Goal: Complete application form: Complete application form

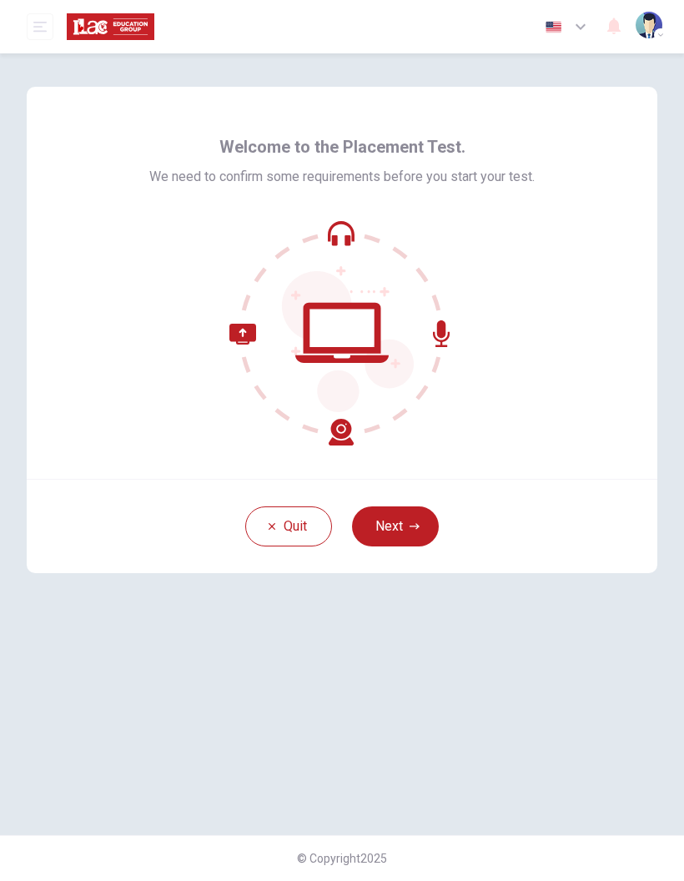
click at [417, 521] on button "Next" at bounding box center [395, 527] width 87 height 40
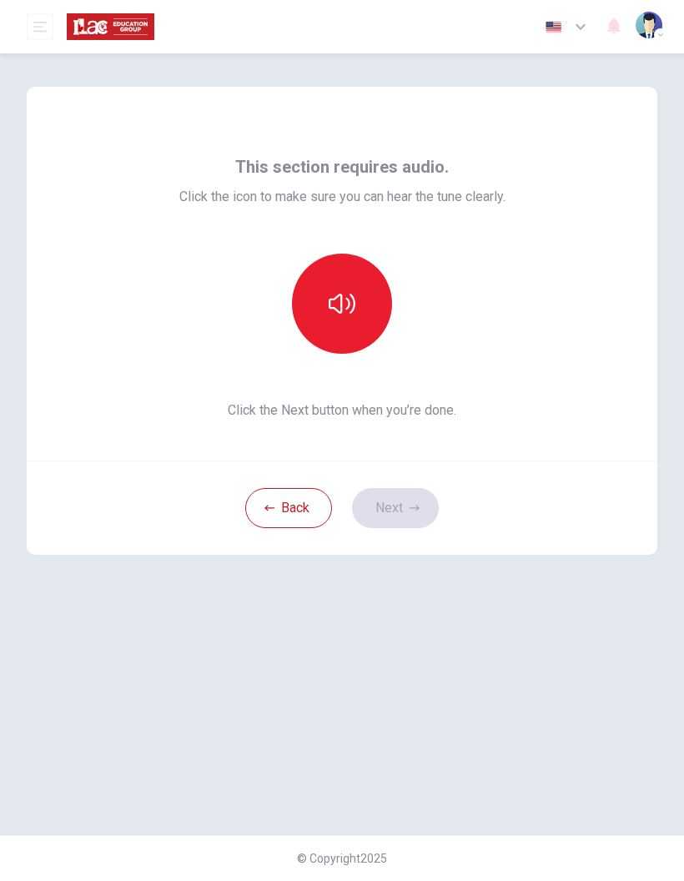
click at [359, 313] on button "button" at bounding box center [342, 304] width 100 height 100
click at [395, 513] on button "Next" at bounding box center [395, 508] width 87 height 40
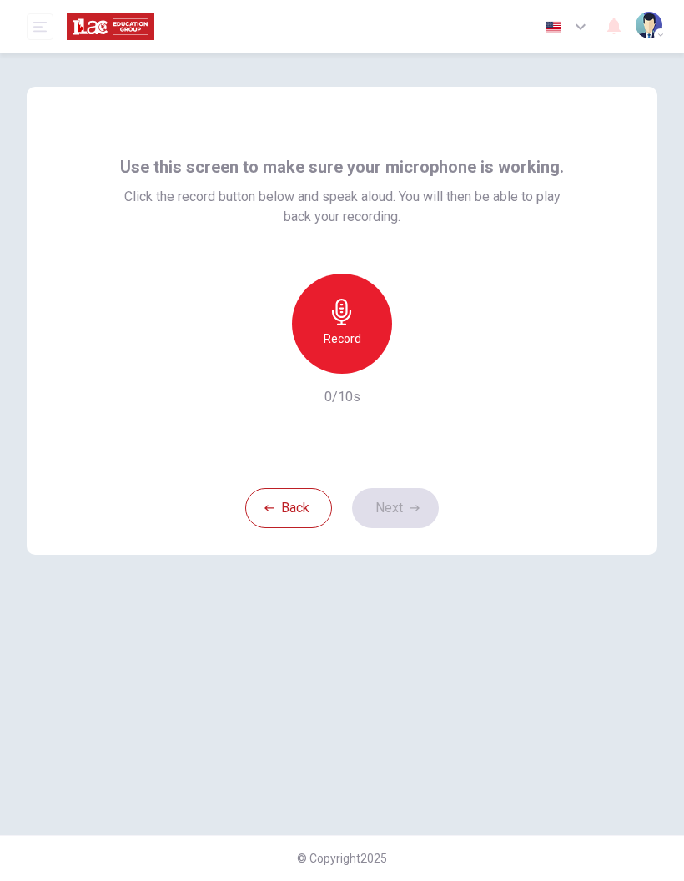
click at [363, 328] on div "Record" at bounding box center [342, 324] width 100 height 100
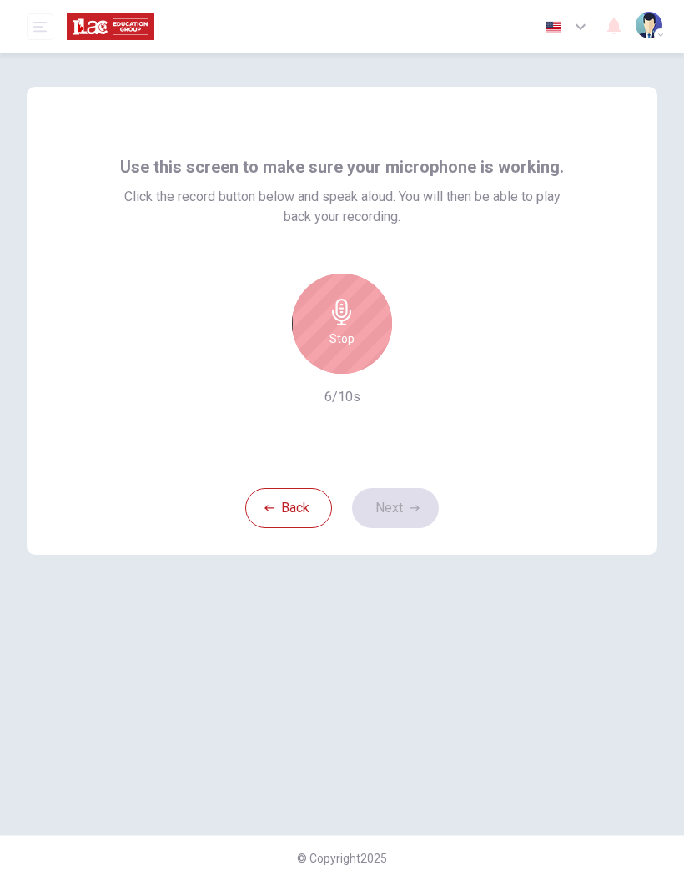
click at [348, 321] on icon "button" at bounding box center [342, 312] width 27 height 27
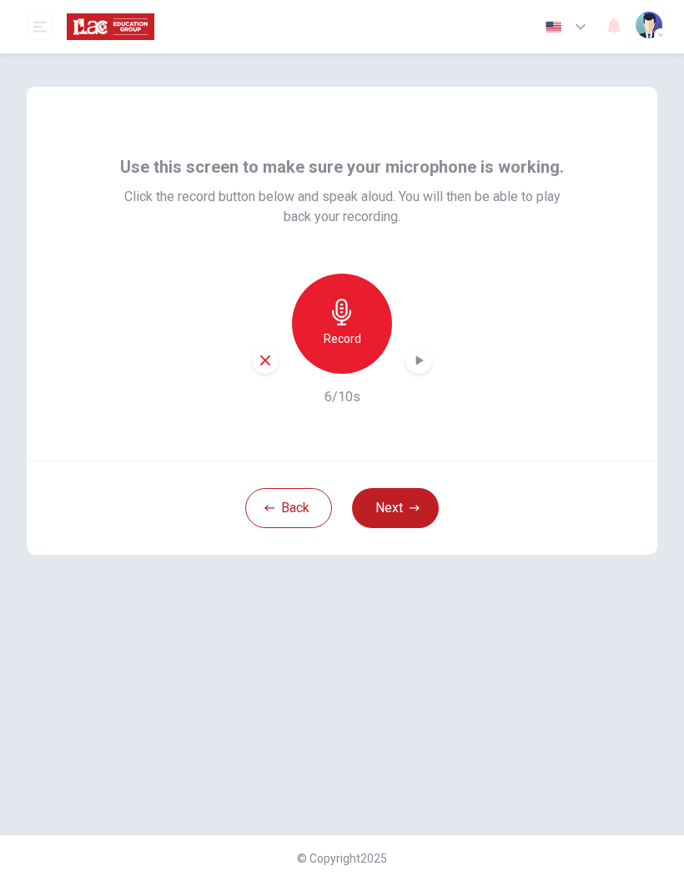
click at [405, 502] on button "Next" at bounding box center [395, 508] width 87 height 40
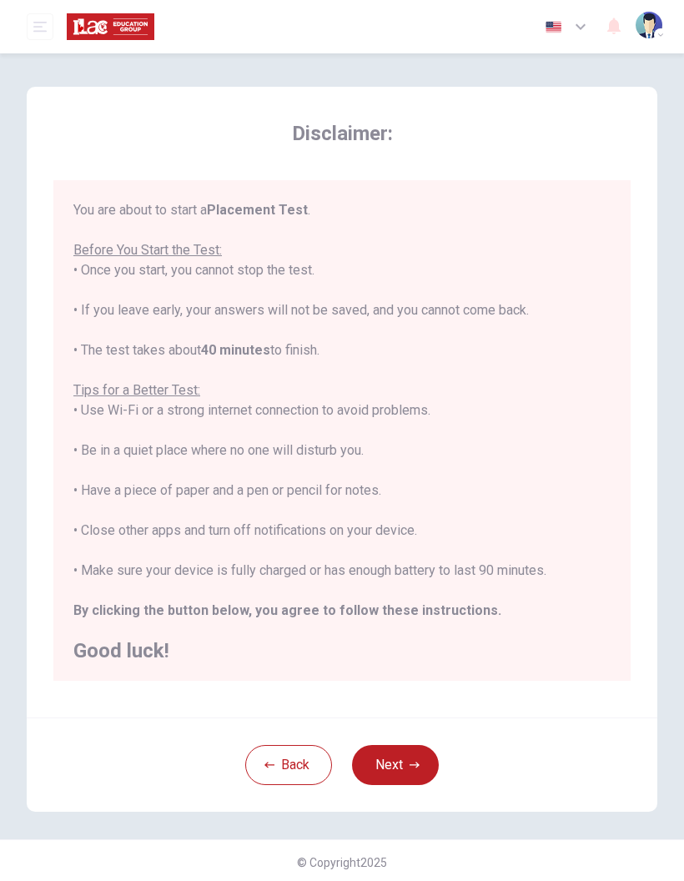
click at [418, 770] on button "Next" at bounding box center [395, 765] width 87 height 40
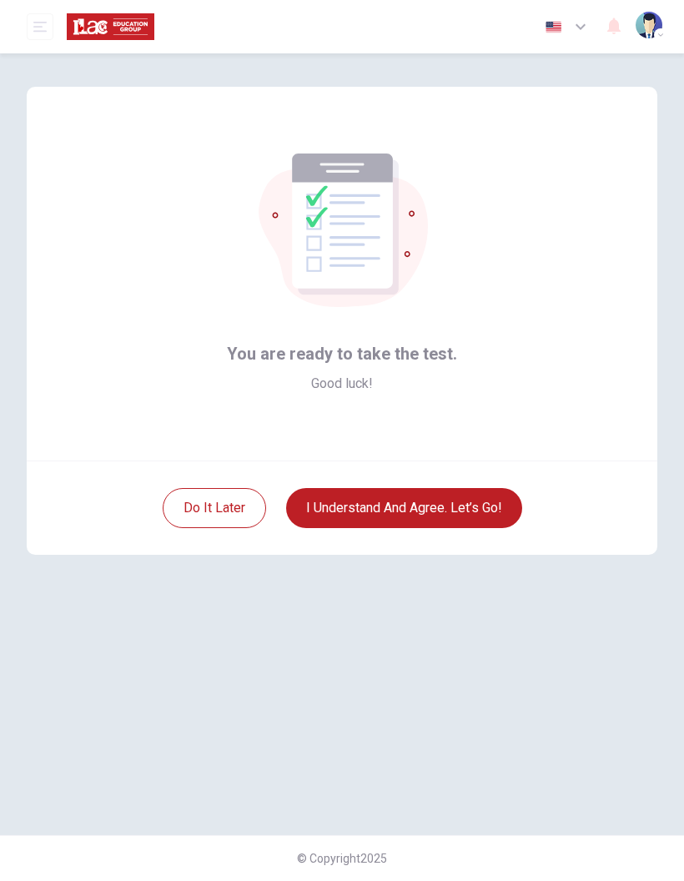
click at [494, 506] on button "I understand and agree. Let’s go!" at bounding box center [404, 508] width 236 height 40
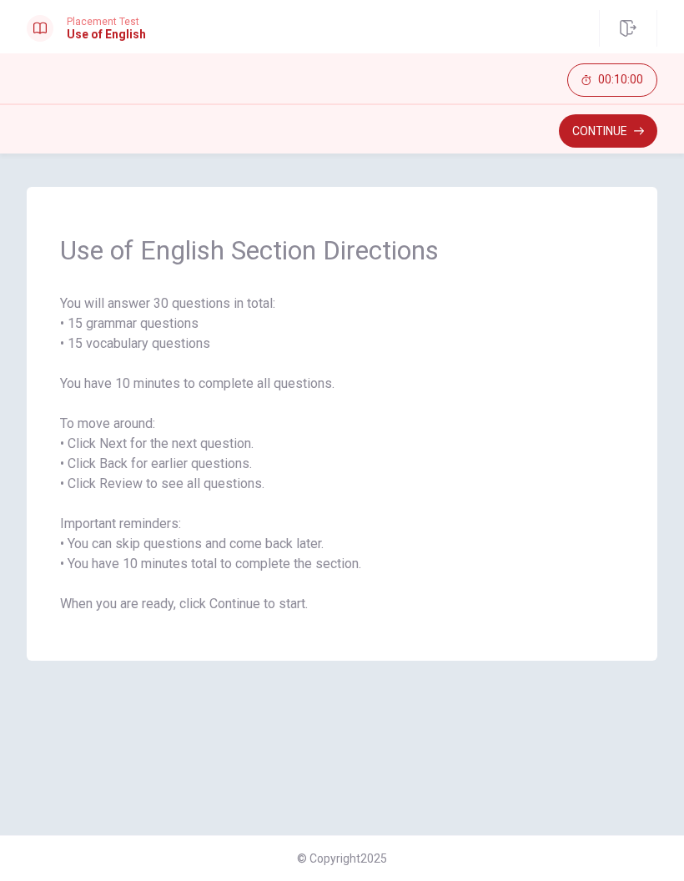
click at [624, 135] on button "Continue" at bounding box center [608, 130] width 98 height 33
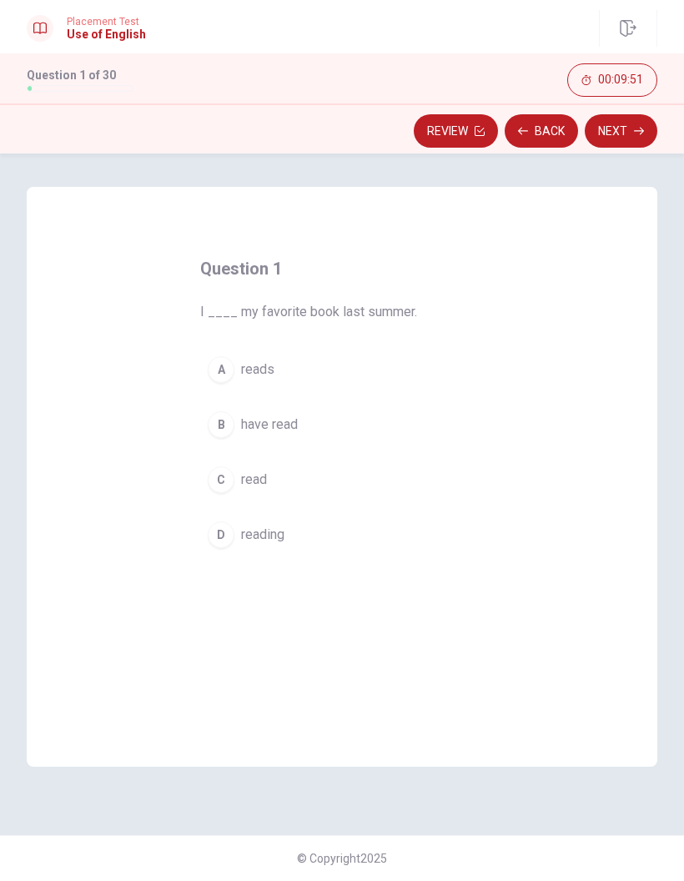
click at [267, 479] on span "read" at bounding box center [254, 480] width 26 height 20
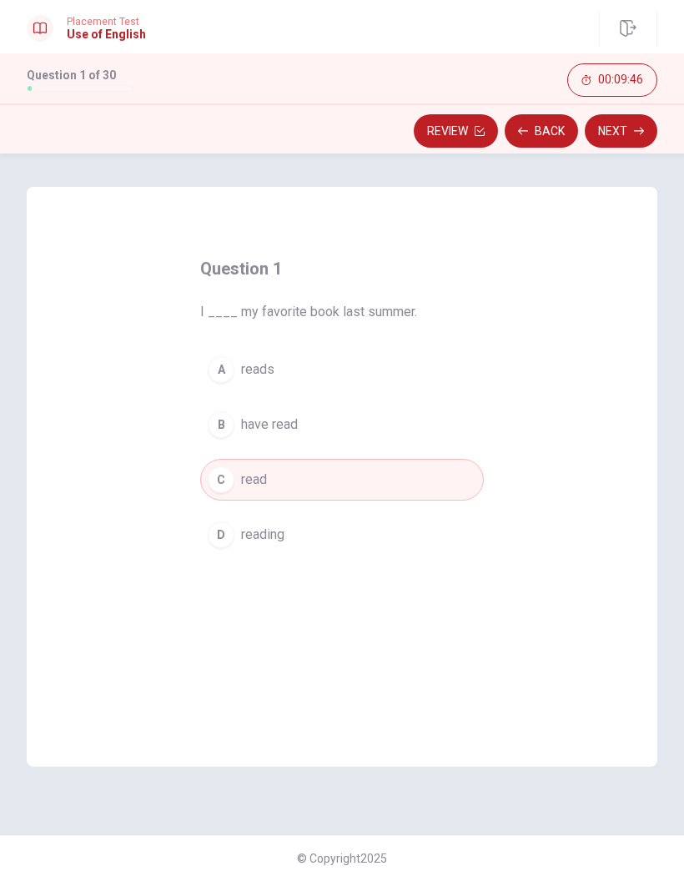
click at [625, 136] on button "Next" at bounding box center [621, 130] width 73 height 33
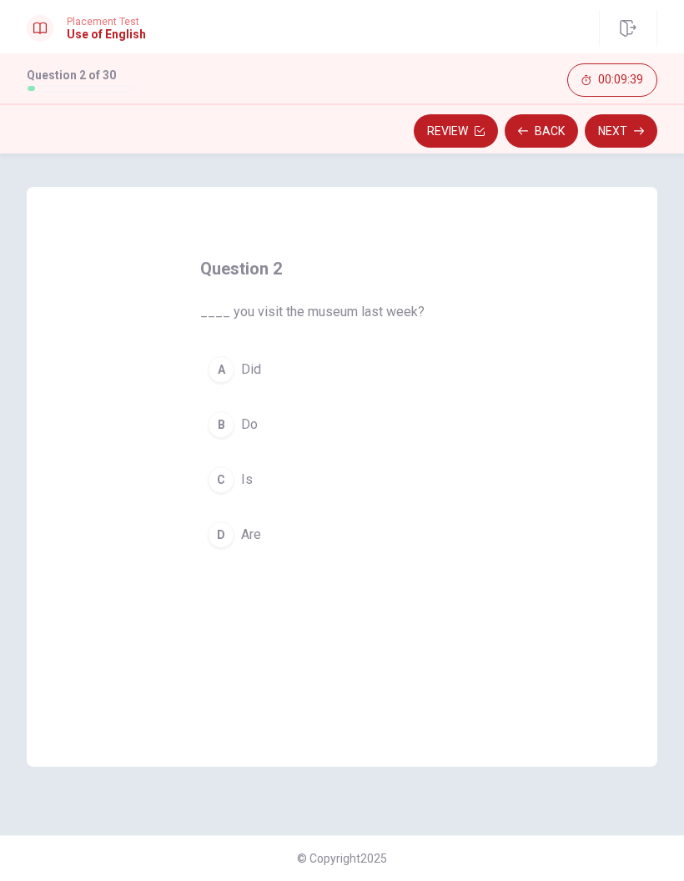
click at [221, 427] on div "B" at bounding box center [221, 425] width 27 height 27
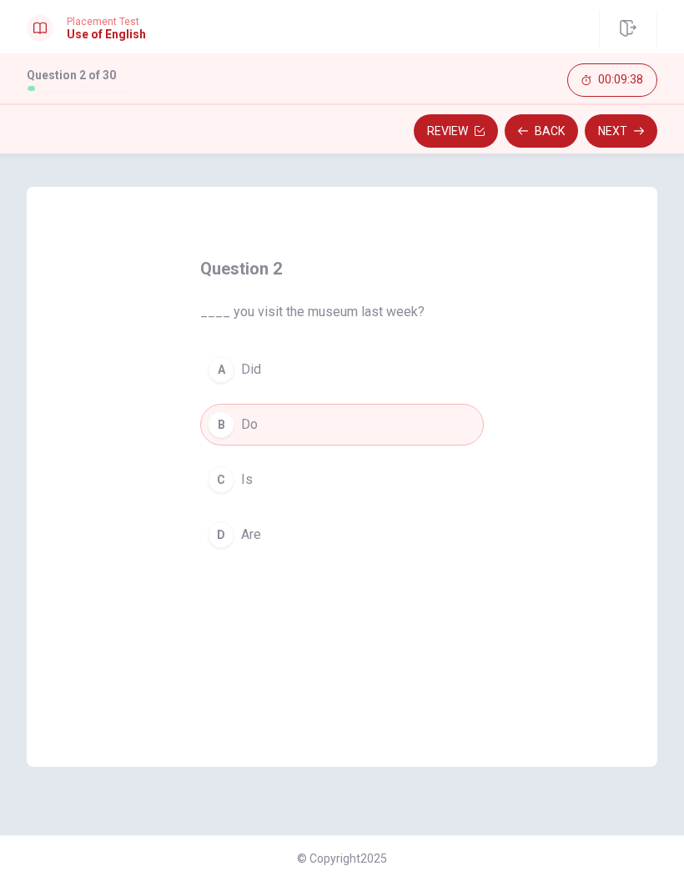
click at [627, 131] on button "Next" at bounding box center [621, 130] width 73 height 33
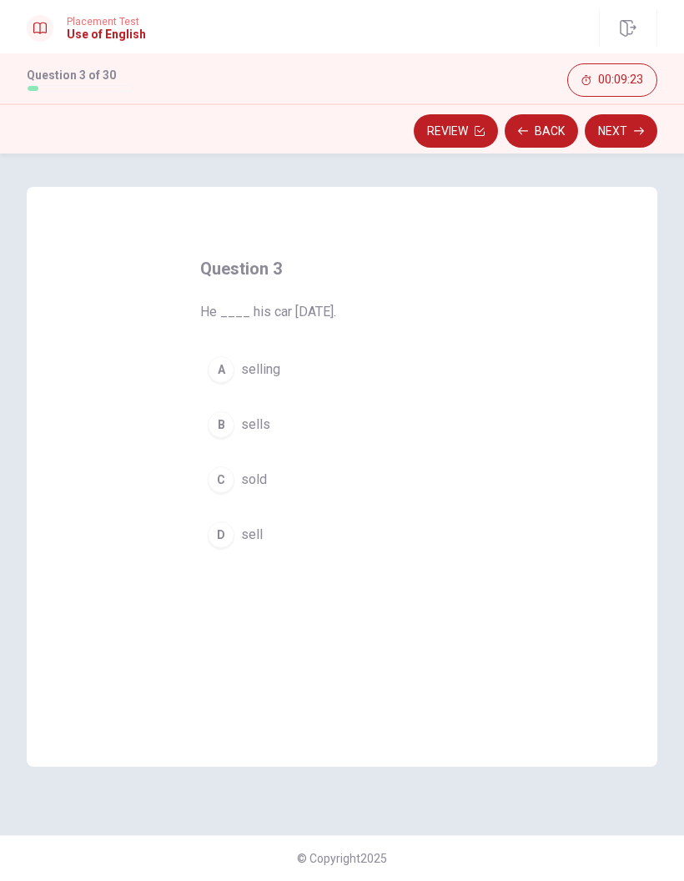
click at [225, 480] on div "C" at bounding box center [221, 480] width 27 height 27
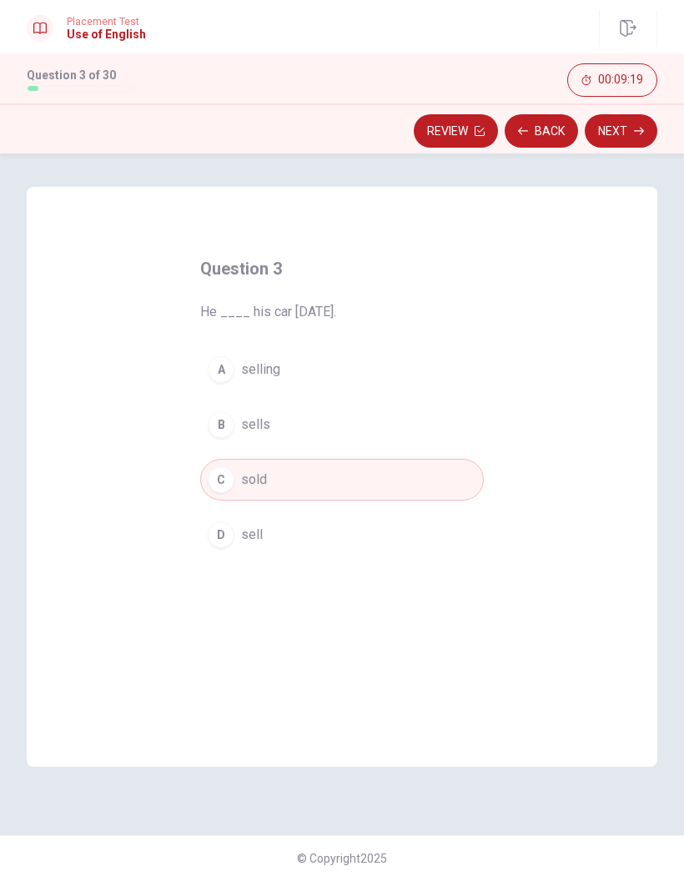
click at [631, 135] on button "Next" at bounding box center [621, 130] width 73 height 33
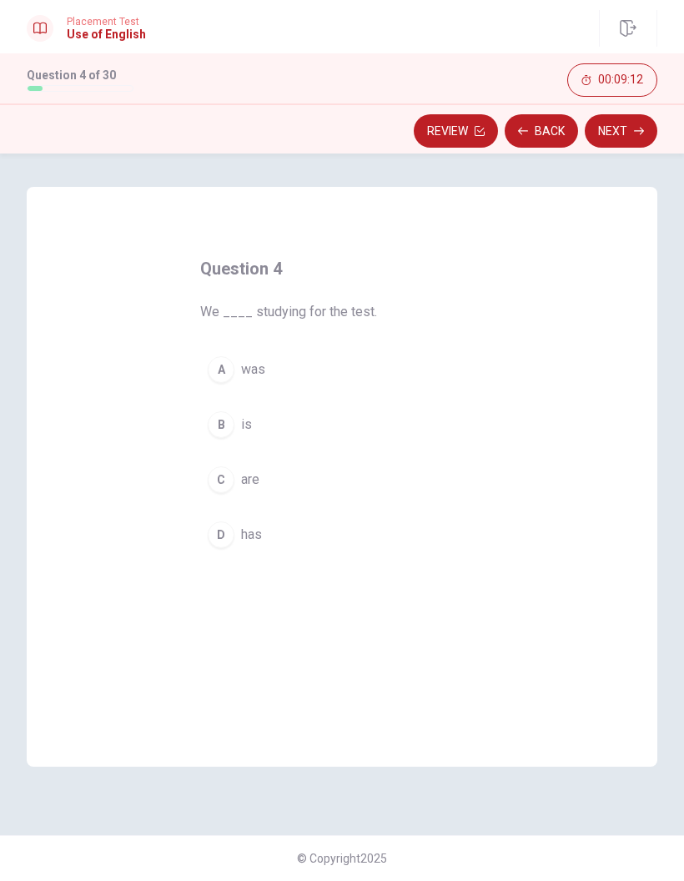
click at [227, 480] on div "C" at bounding box center [221, 480] width 27 height 27
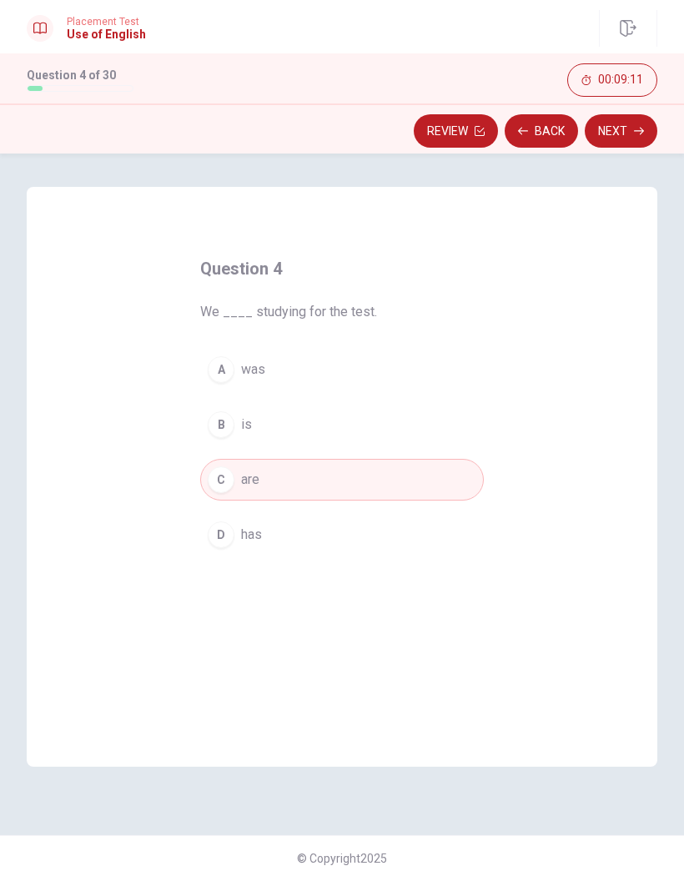
click at [620, 129] on button "Next" at bounding box center [621, 130] width 73 height 33
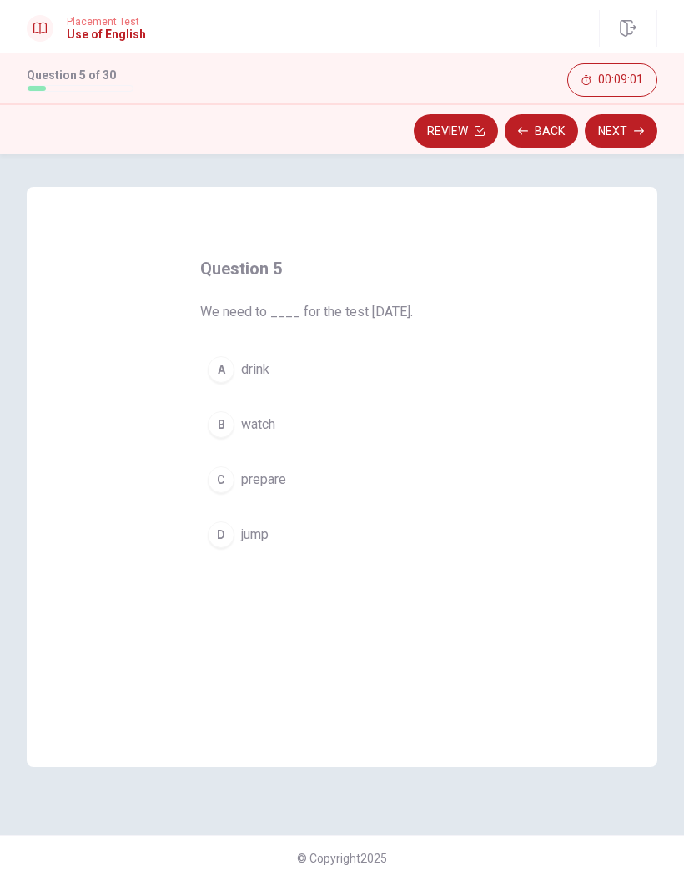
click at [233, 480] on div "C" at bounding box center [221, 480] width 27 height 27
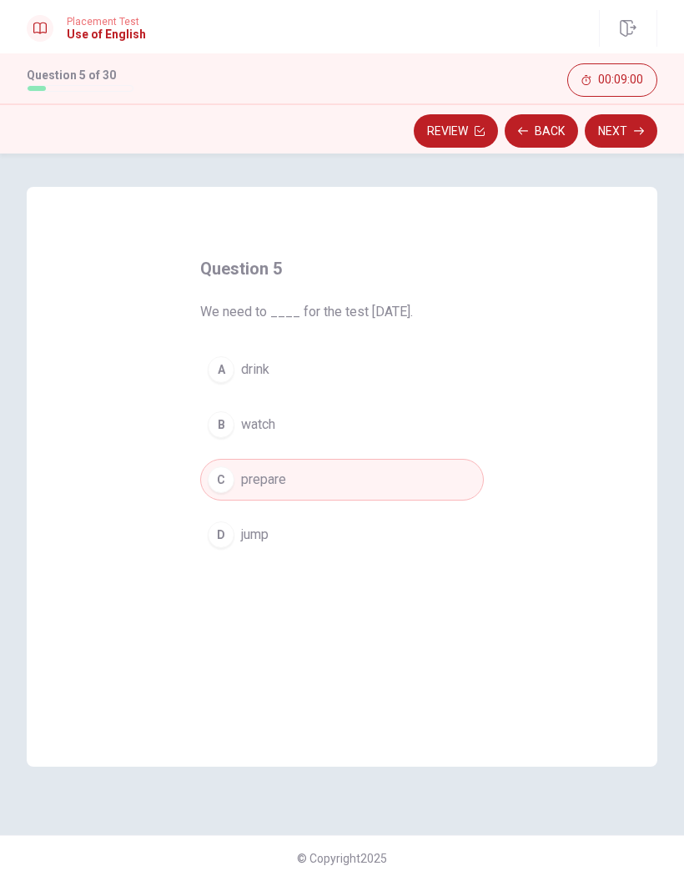
click at [634, 143] on button "Next" at bounding box center [621, 130] width 73 height 33
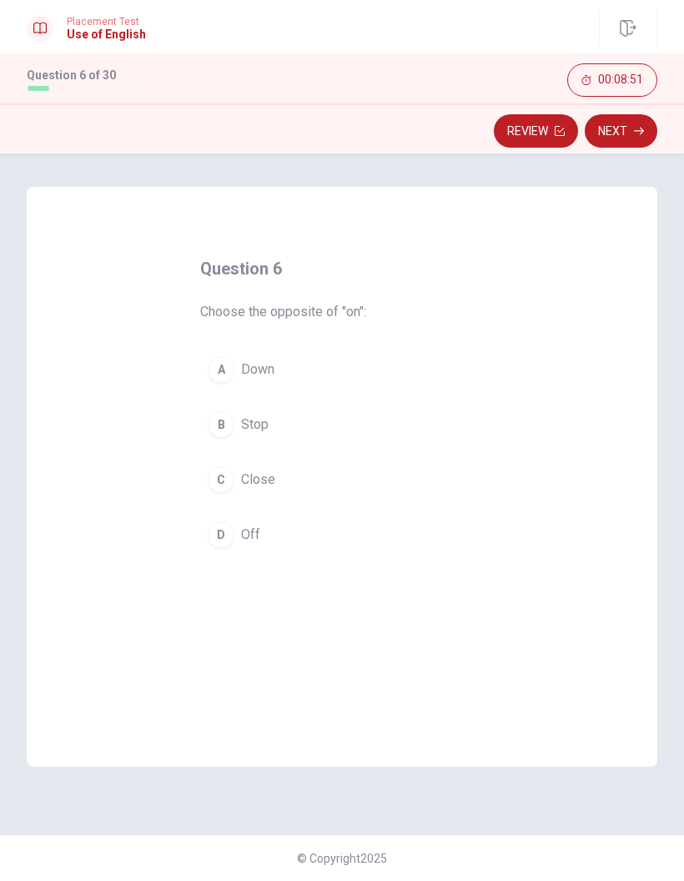
click at [223, 538] on div "D" at bounding box center [221, 535] width 27 height 27
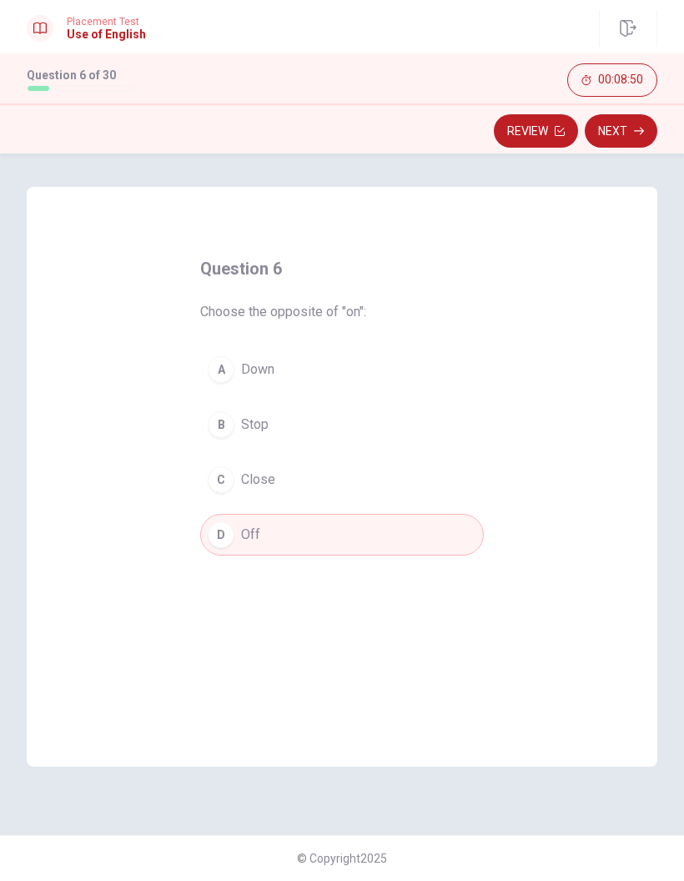
click at [624, 133] on button "Next" at bounding box center [621, 130] width 73 height 33
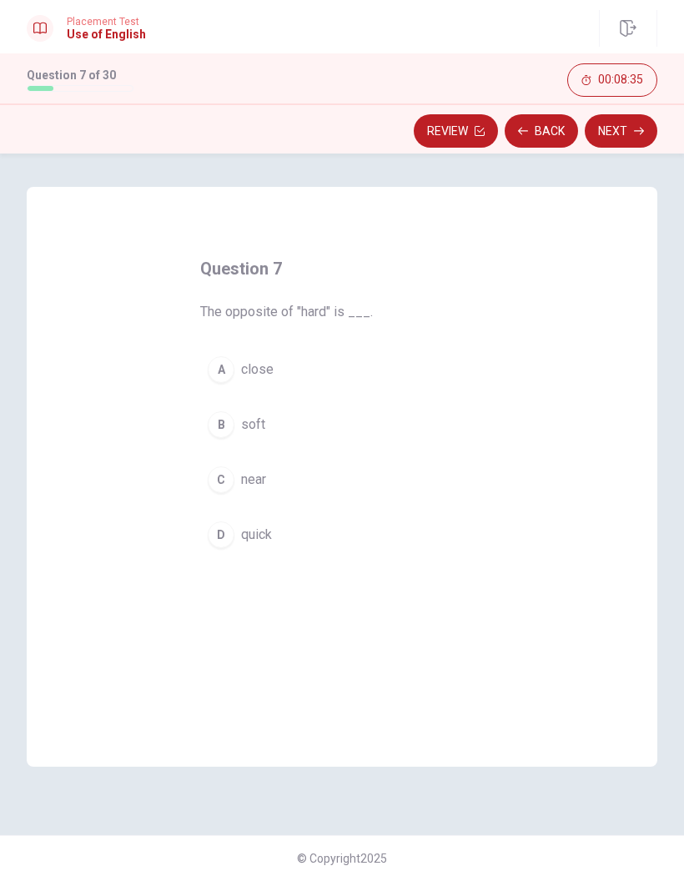
click at [242, 425] on span "soft" at bounding box center [253, 425] width 24 height 20
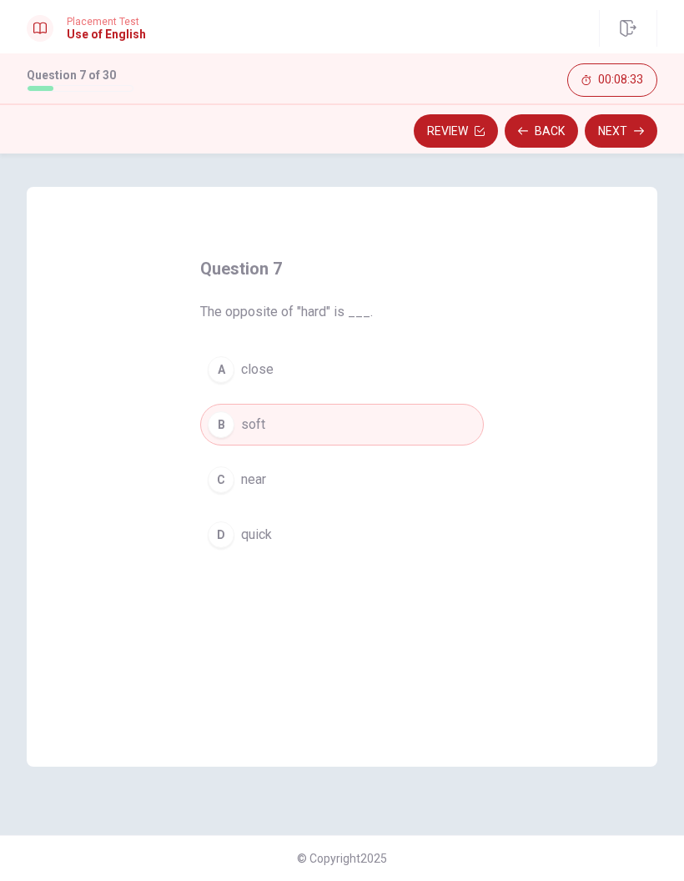
click at [638, 129] on icon "button" at bounding box center [639, 131] width 10 height 10
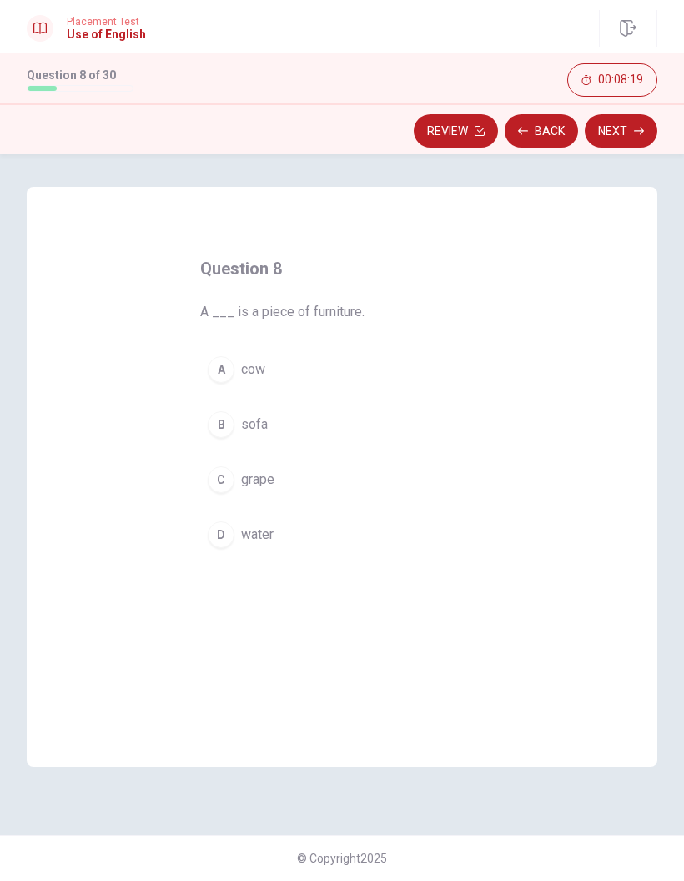
click at [260, 481] on span "grape" at bounding box center [257, 480] width 33 height 20
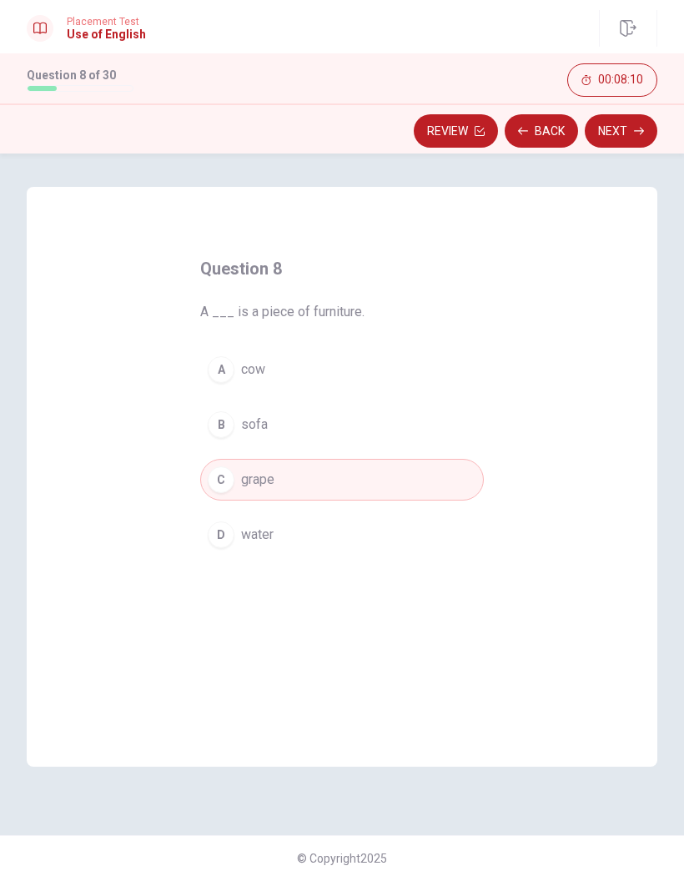
click at [639, 132] on icon "button" at bounding box center [639, 131] width 10 height 10
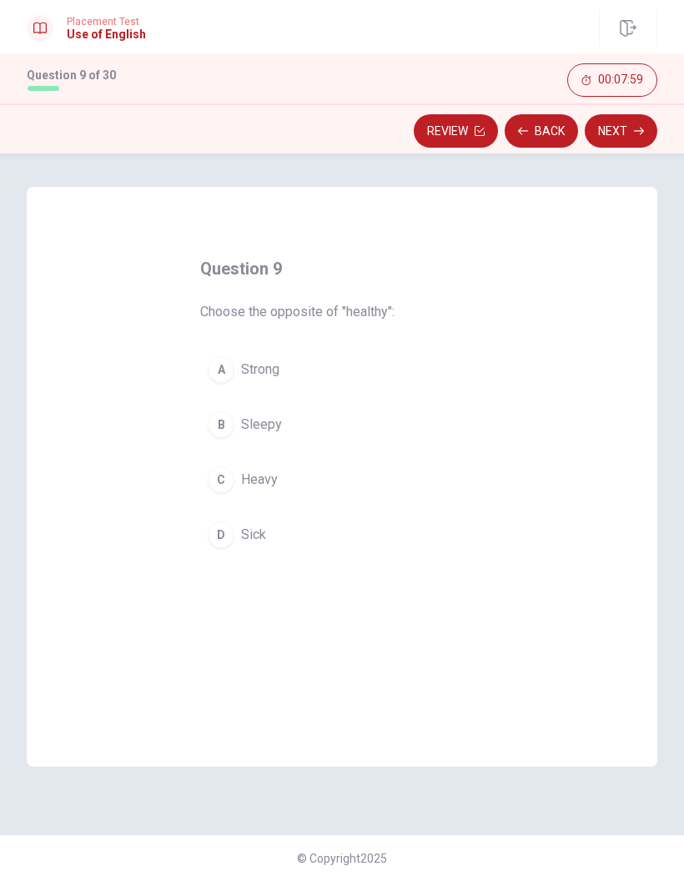
click at [240, 538] on button "D Sick" at bounding box center [342, 535] width 284 height 42
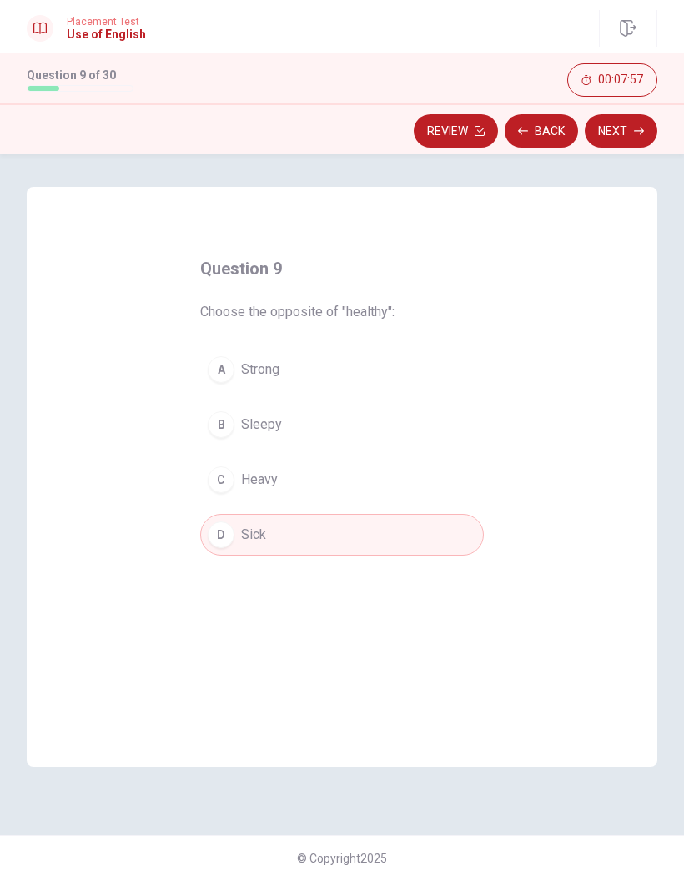
click at [631, 134] on button "Next" at bounding box center [621, 130] width 73 height 33
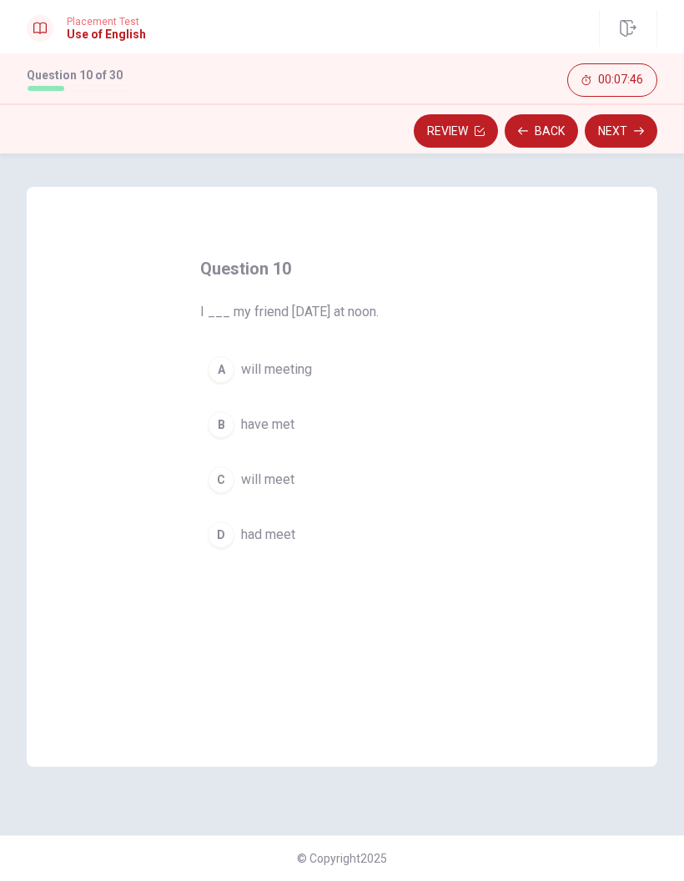
click at [288, 473] on span "will meet" at bounding box center [267, 480] width 53 height 20
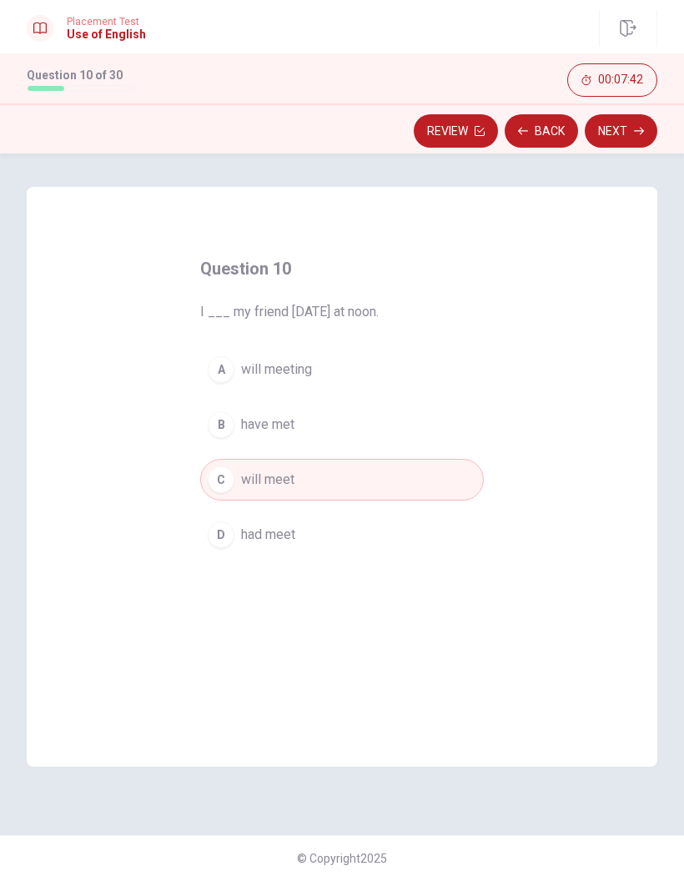
click at [631, 135] on button "Next" at bounding box center [621, 130] width 73 height 33
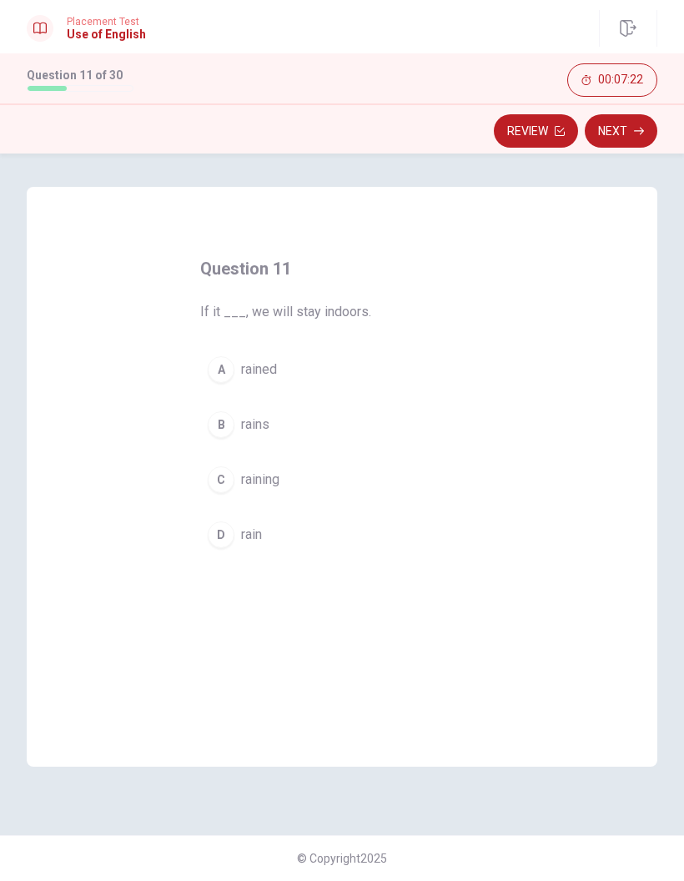
click at [275, 482] on span "raining" at bounding box center [260, 480] width 38 height 20
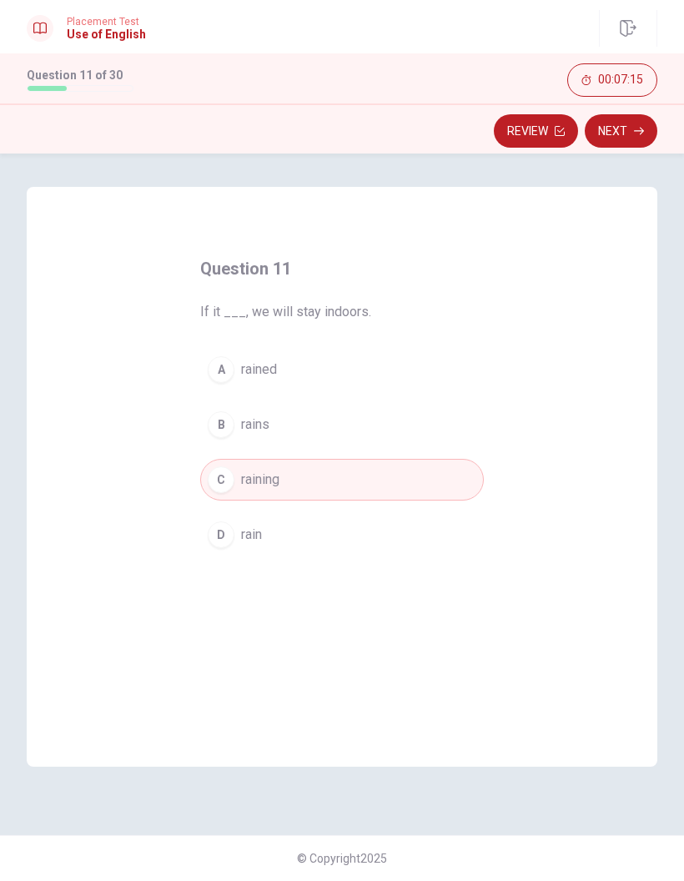
click at [650, 129] on button "Next" at bounding box center [621, 130] width 73 height 33
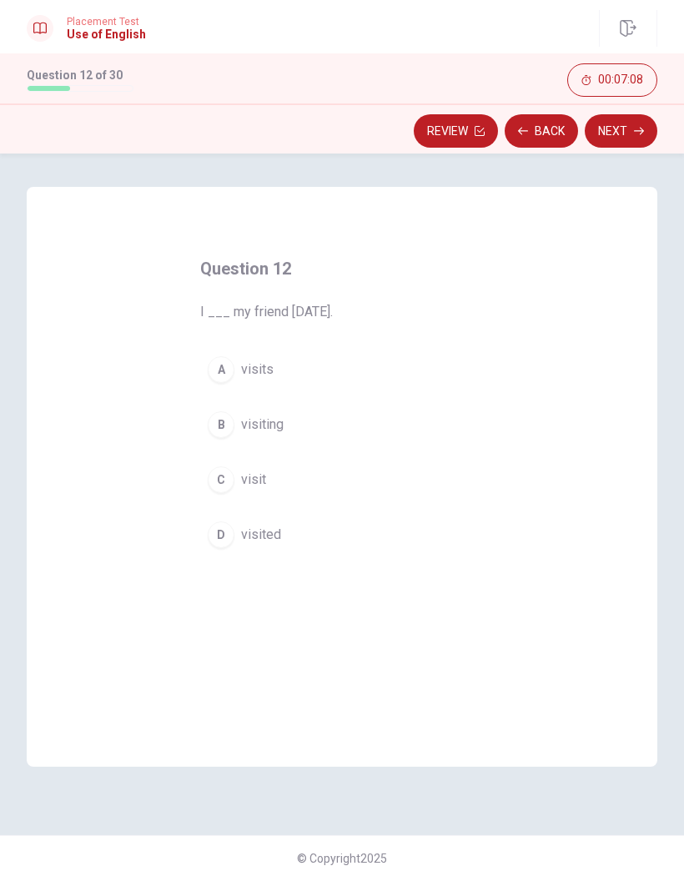
click at [270, 541] on span "visited" at bounding box center [261, 535] width 40 height 20
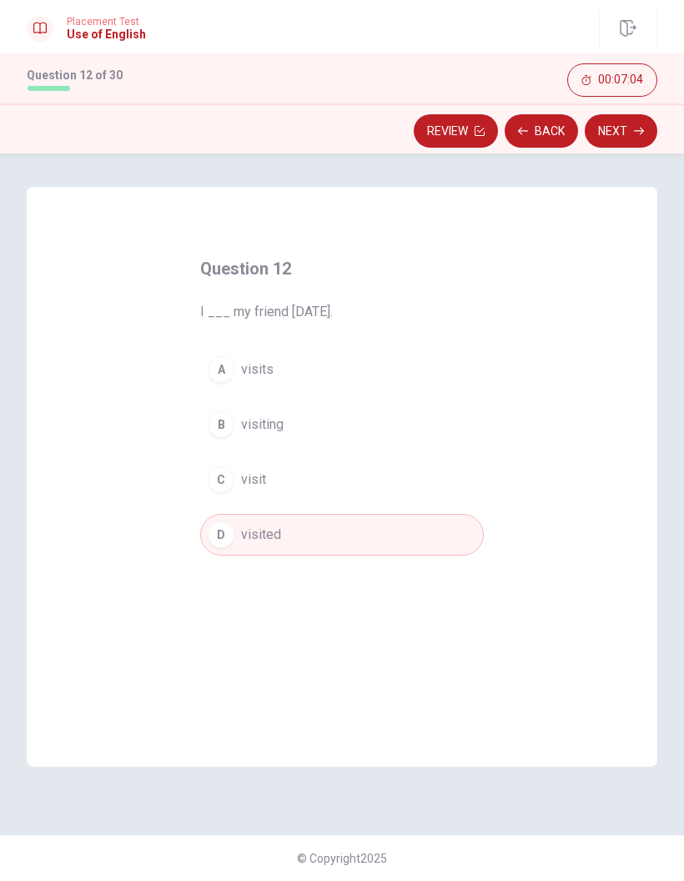
click at [637, 134] on icon "button" at bounding box center [639, 131] width 10 height 10
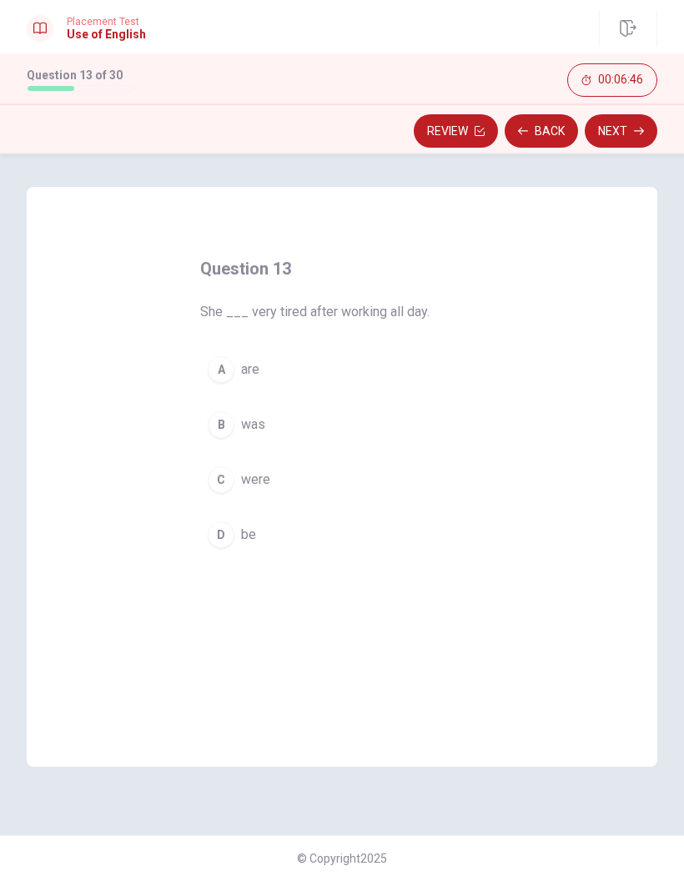
click at [252, 424] on span "was" at bounding box center [253, 425] width 24 height 20
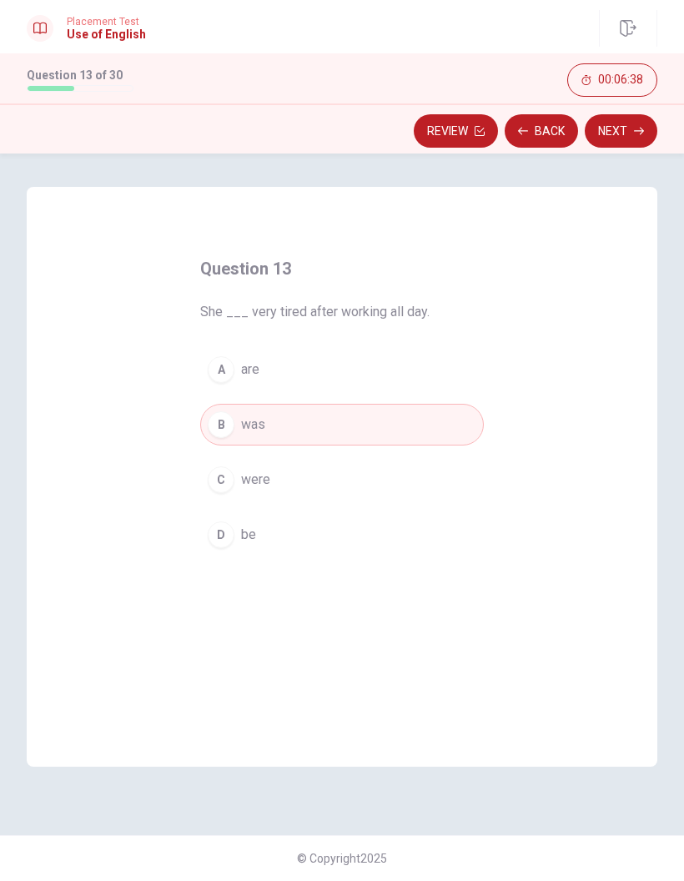
click at [252, 534] on span "be" at bounding box center [248, 535] width 15 height 20
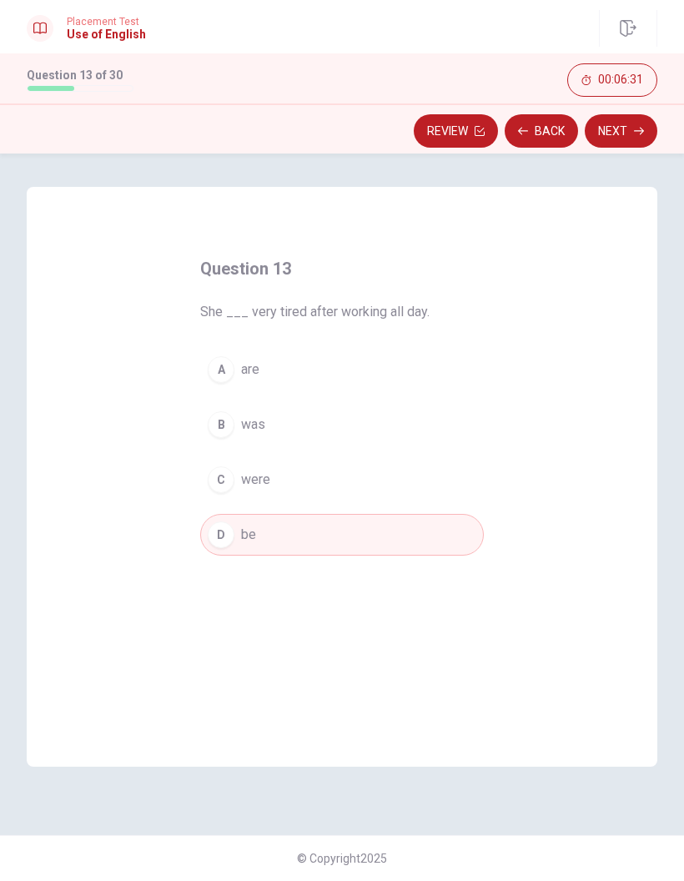
click at [636, 133] on icon "button" at bounding box center [639, 131] width 10 height 10
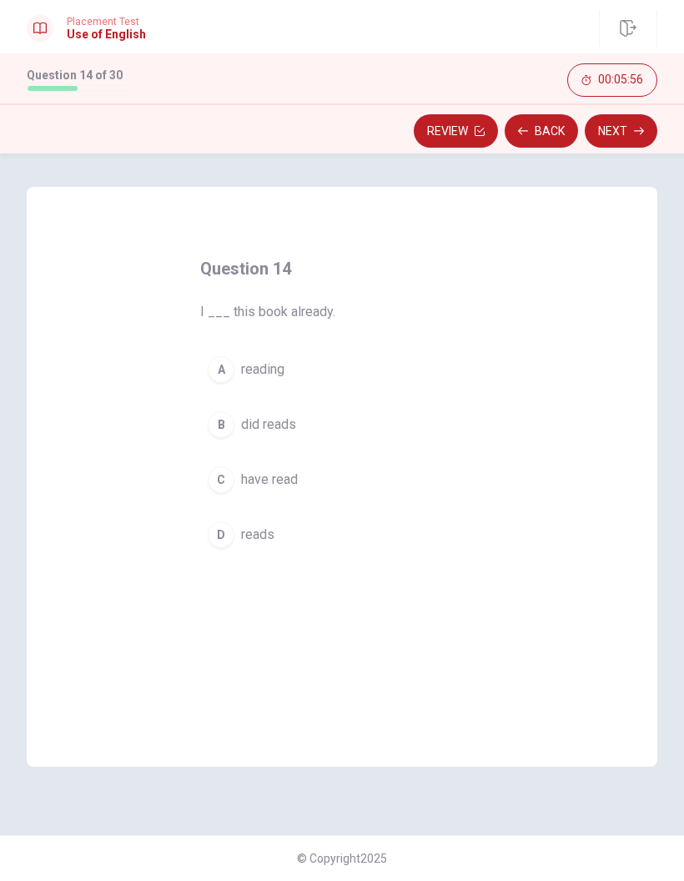
click at [296, 482] on span "have read" at bounding box center [269, 480] width 57 height 20
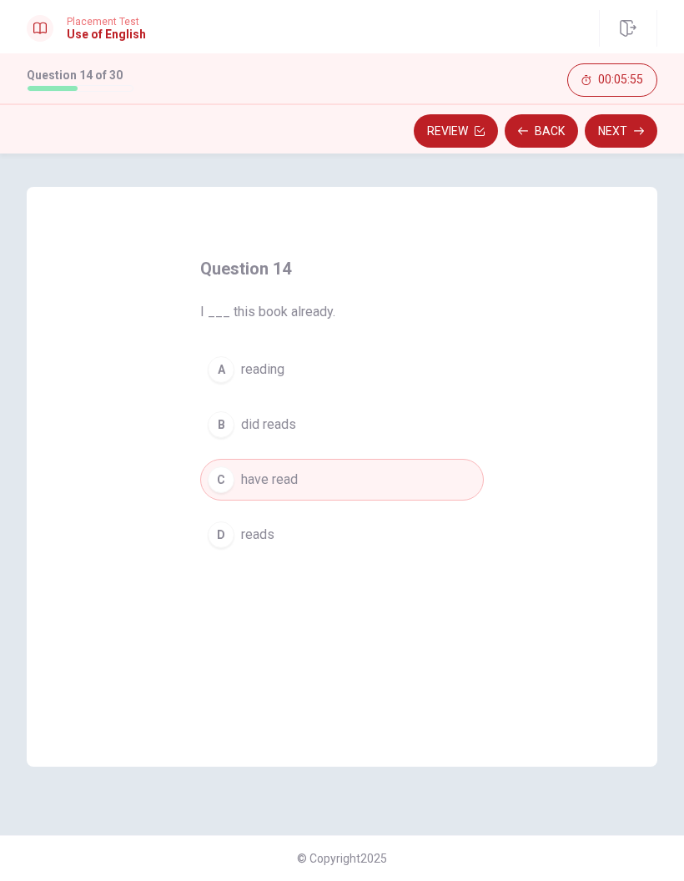
click at [619, 138] on button "Next" at bounding box center [621, 130] width 73 height 33
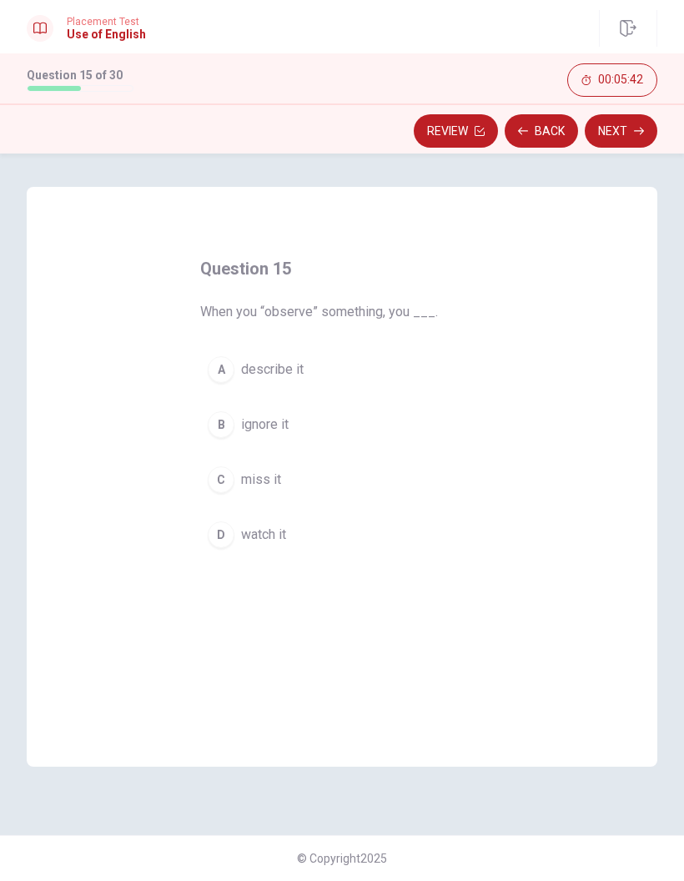
click at [284, 538] on span "watch it" at bounding box center [263, 535] width 45 height 20
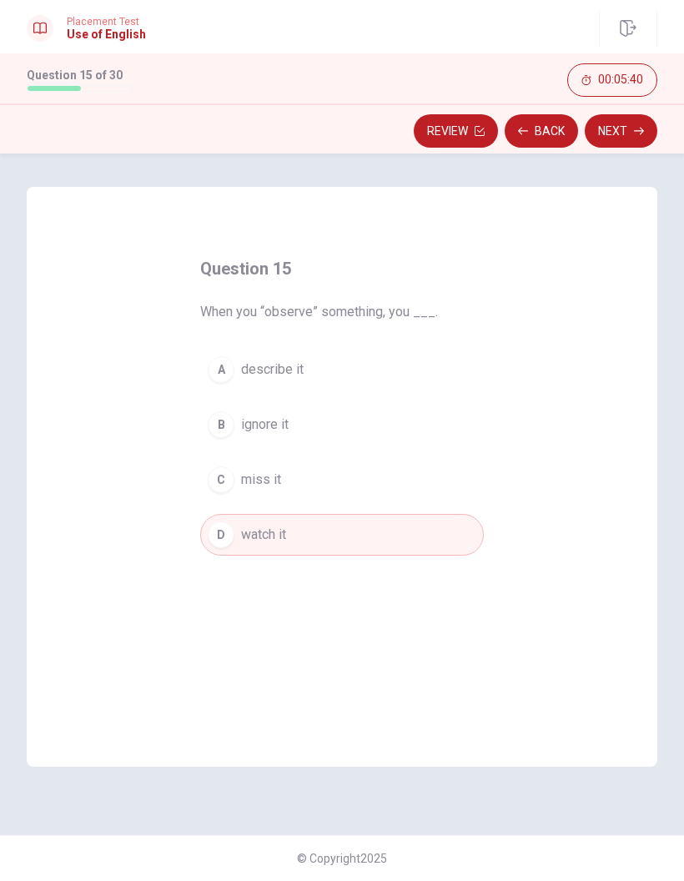
click at [636, 134] on icon "button" at bounding box center [639, 131] width 10 height 10
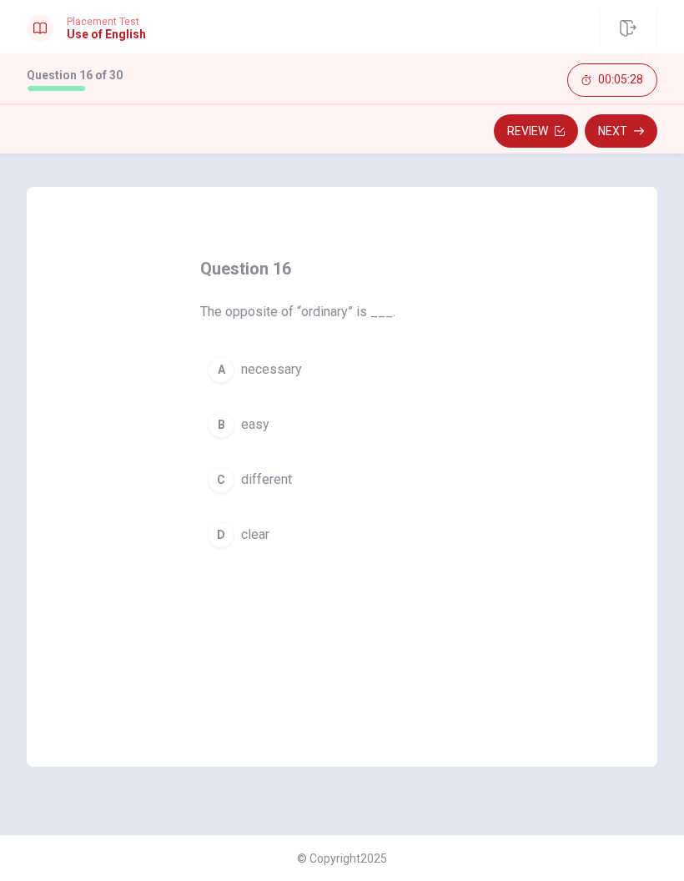
click at [293, 378] on span "necessary" at bounding box center [271, 370] width 61 height 20
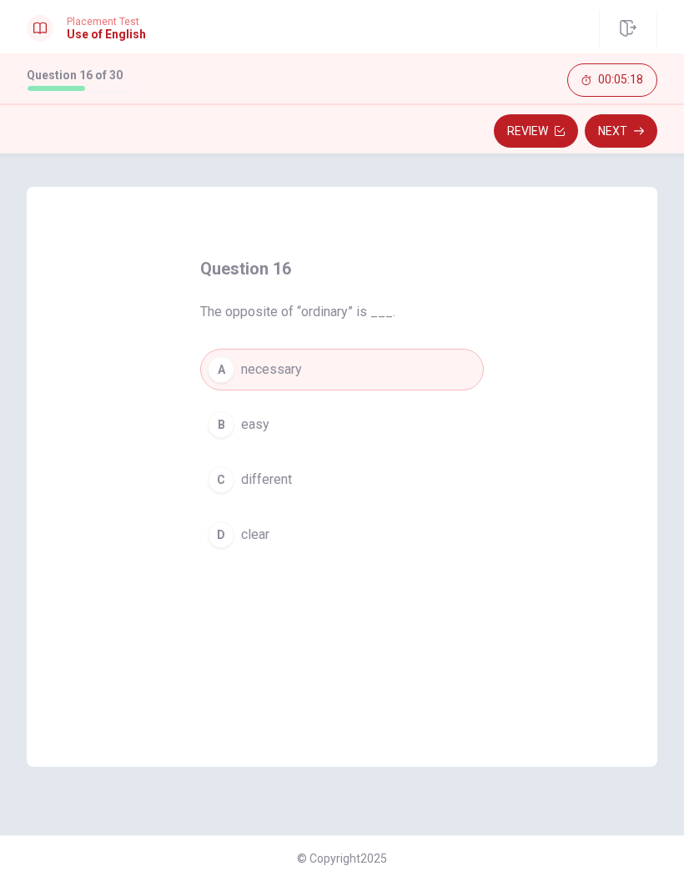
click at [633, 133] on button "Next" at bounding box center [621, 130] width 73 height 33
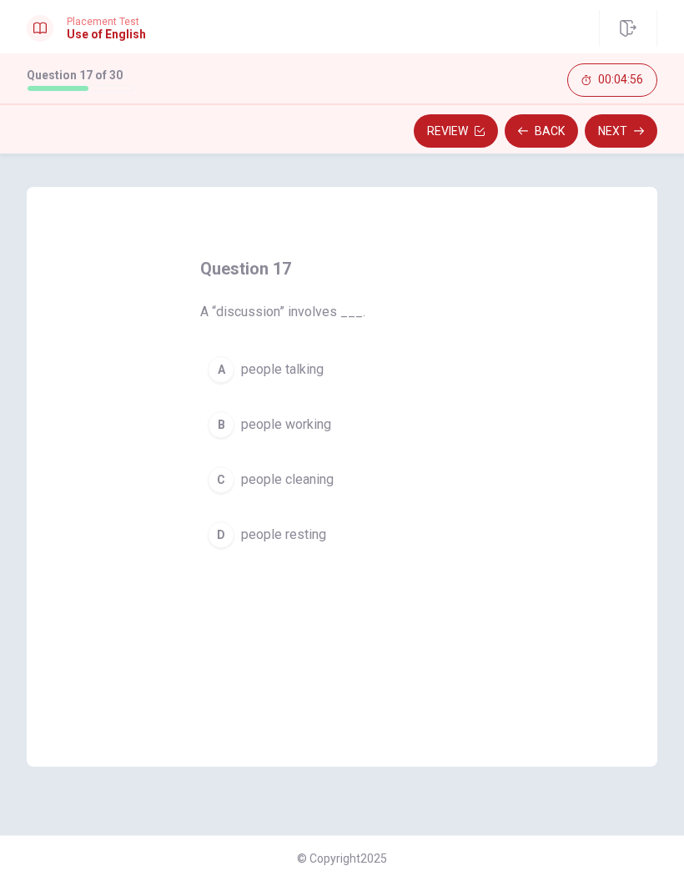
click at [229, 536] on div "D" at bounding box center [221, 535] width 27 height 27
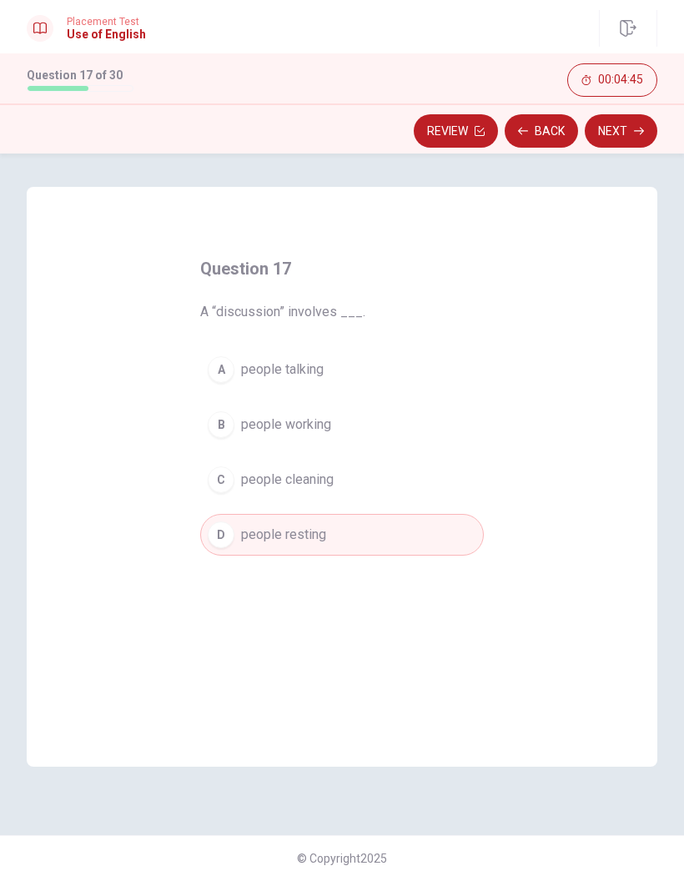
click at [641, 133] on icon "button" at bounding box center [639, 131] width 10 height 10
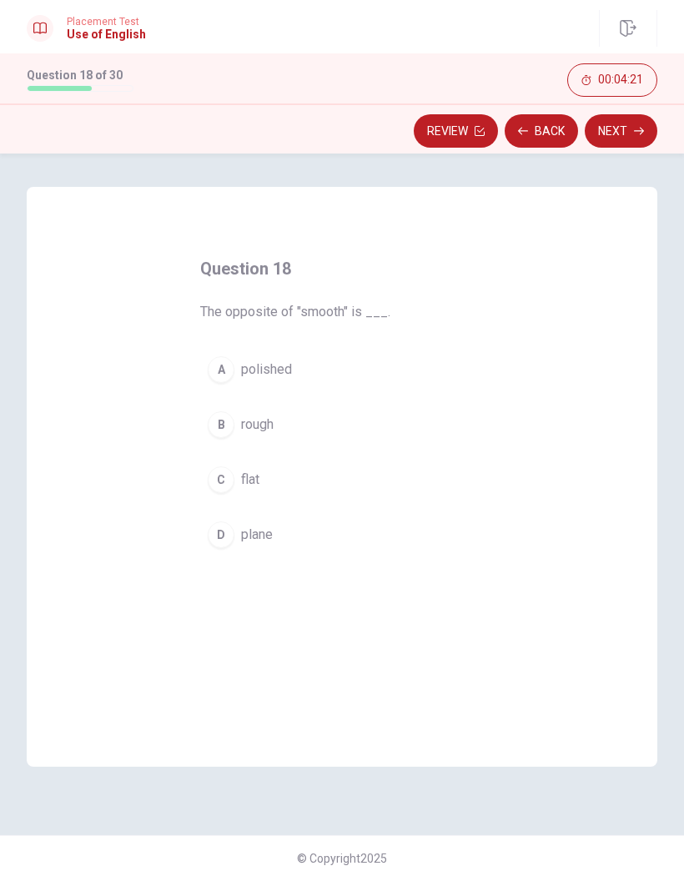
click at [239, 374] on button "A polished" at bounding box center [342, 370] width 284 height 42
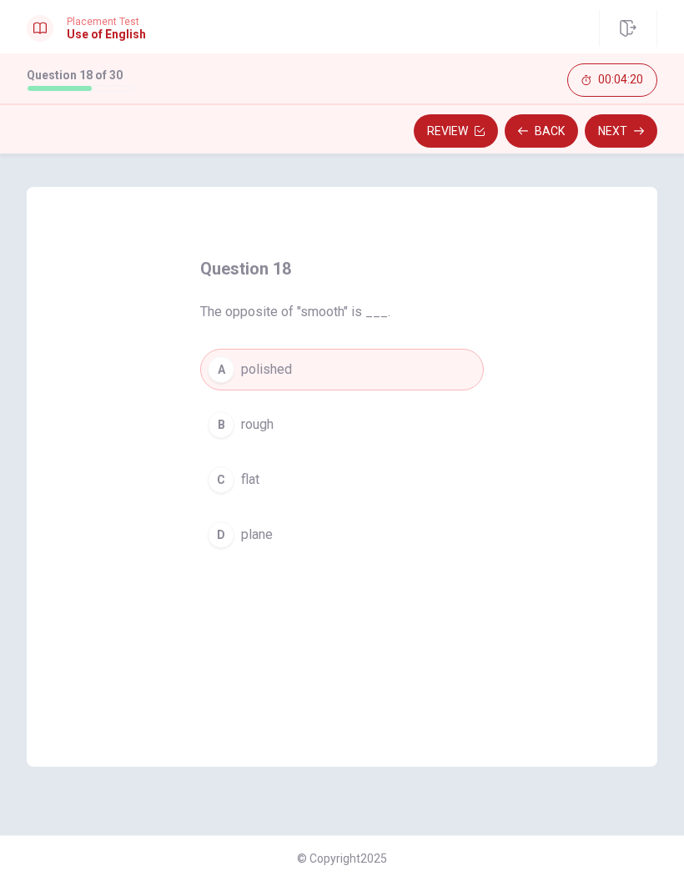
click at [630, 118] on button "Next" at bounding box center [621, 130] width 73 height 33
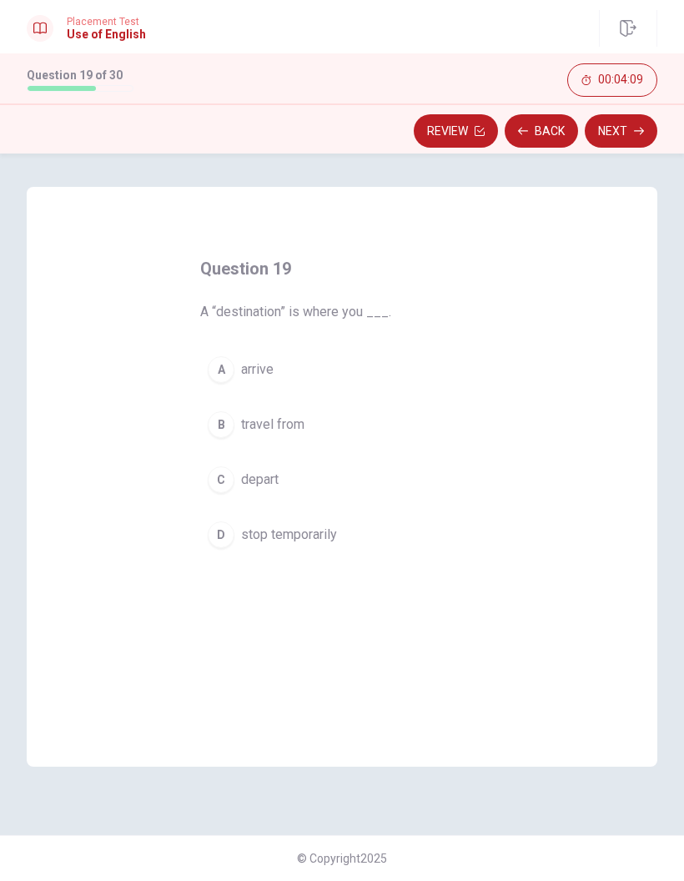
click at [260, 363] on span "arrive" at bounding box center [257, 370] width 33 height 20
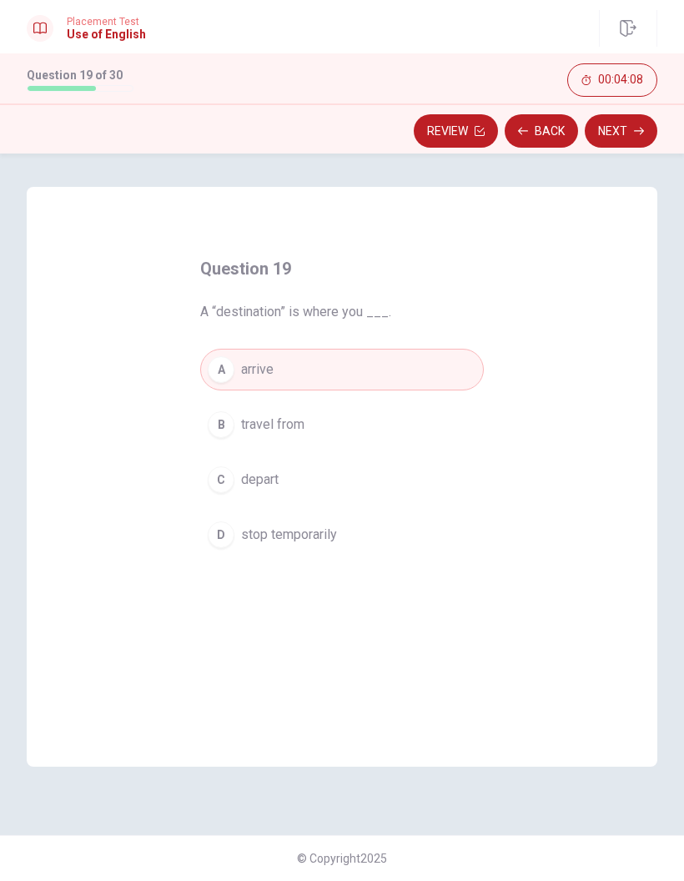
click at [624, 137] on button "Next" at bounding box center [621, 130] width 73 height 33
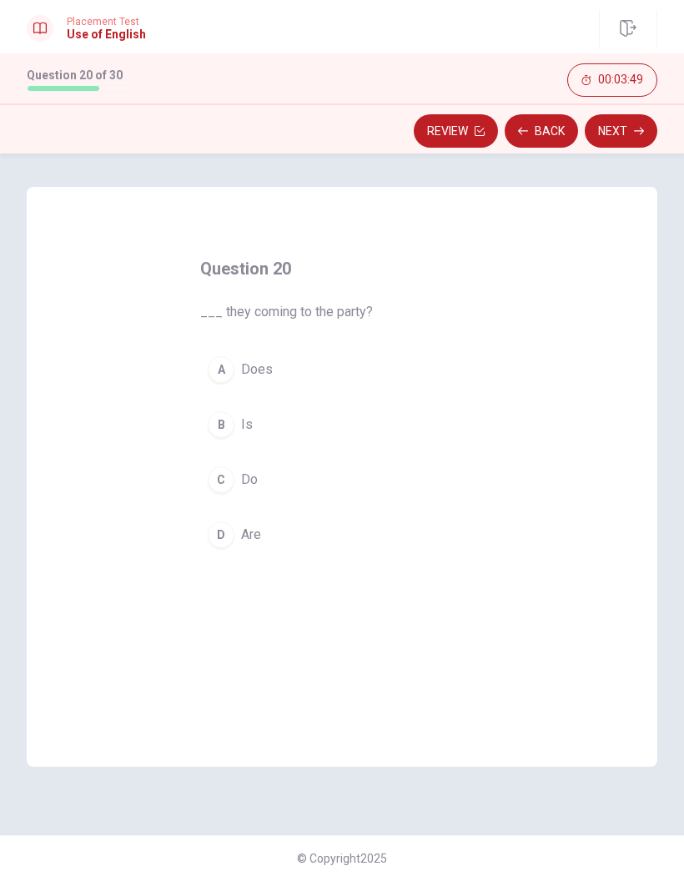
click at [263, 535] on button "D Are" at bounding box center [342, 535] width 284 height 42
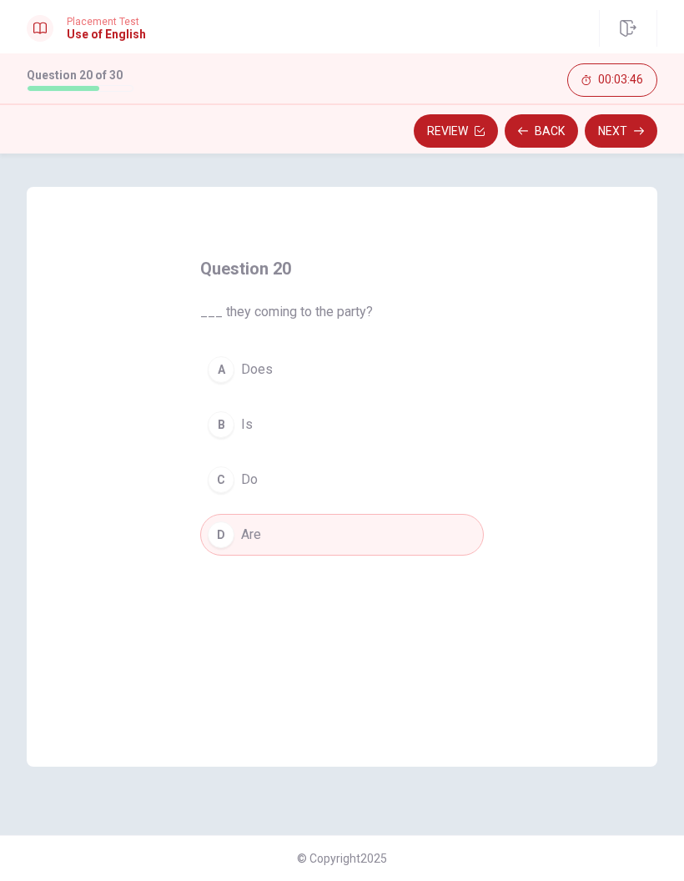
click at [245, 320] on span "___ they coming to the party?" at bounding box center [342, 312] width 284 height 20
click at [618, 139] on button "Next" at bounding box center [621, 130] width 73 height 33
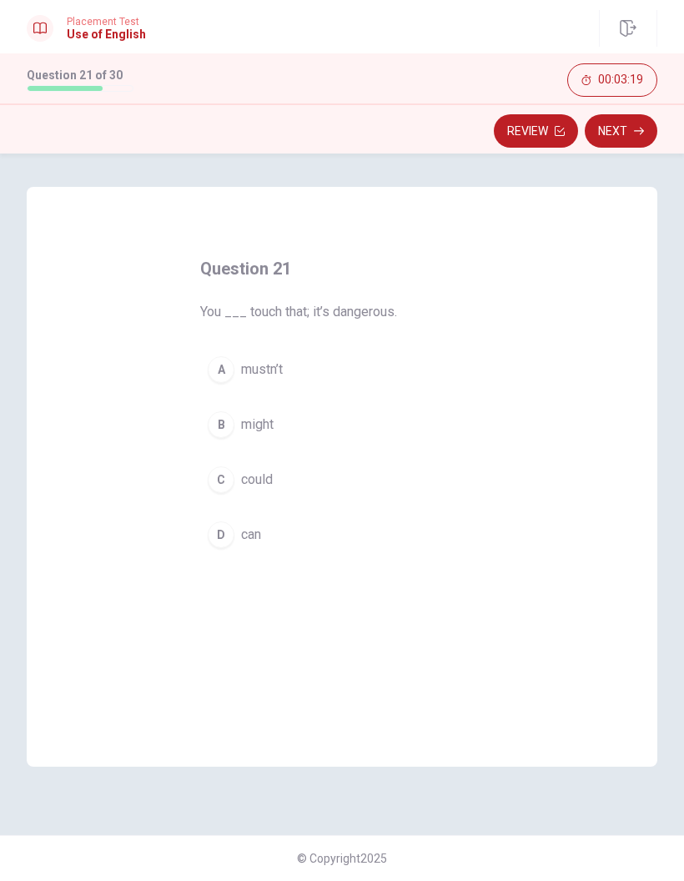
click at [278, 366] on span "mustn’t" at bounding box center [262, 370] width 42 height 20
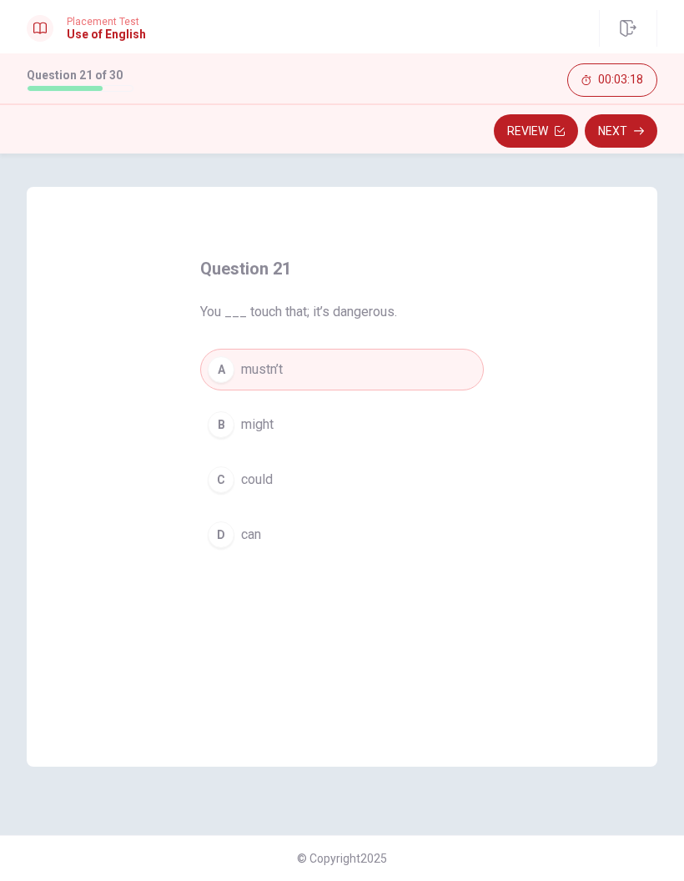
click at [634, 128] on button "Next" at bounding box center [621, 130] width 73 height 33
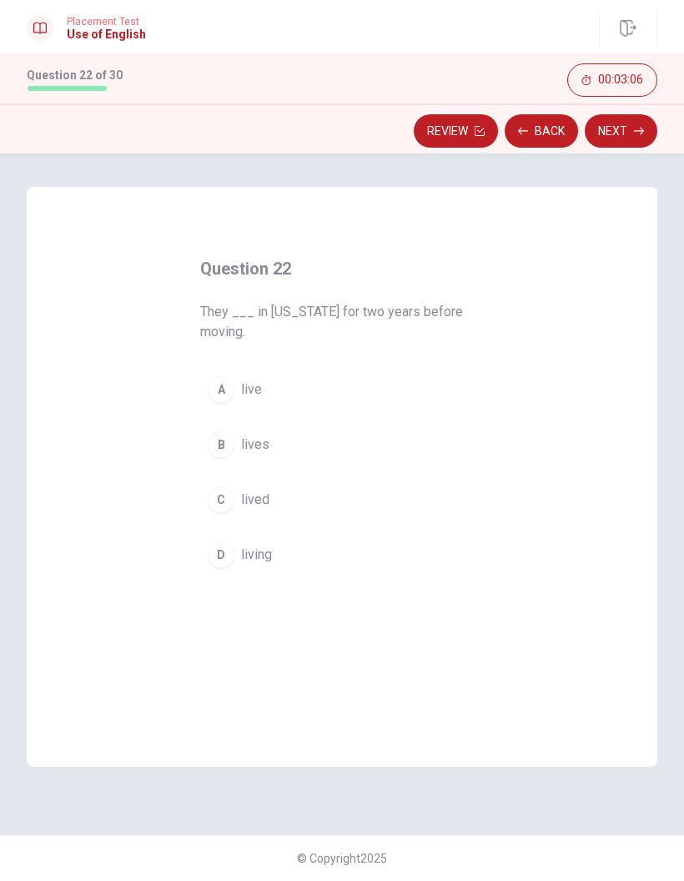
click at [261, 503] on span "lived" at bounding box center [255, 500] width 28 height 20
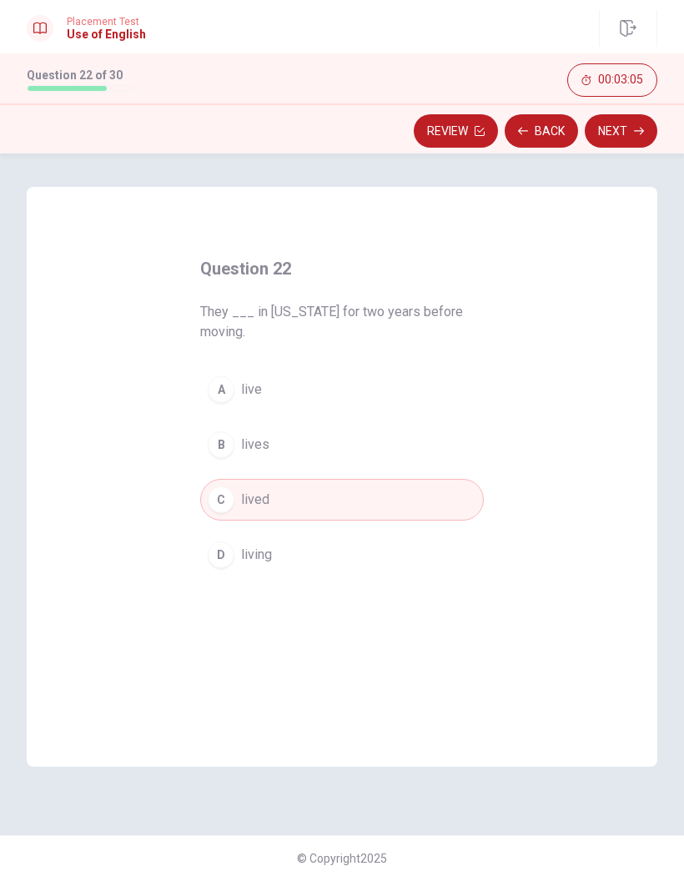
click at [612, 134] on button "Next" at bounding box center [621, 130] width 73 height 33
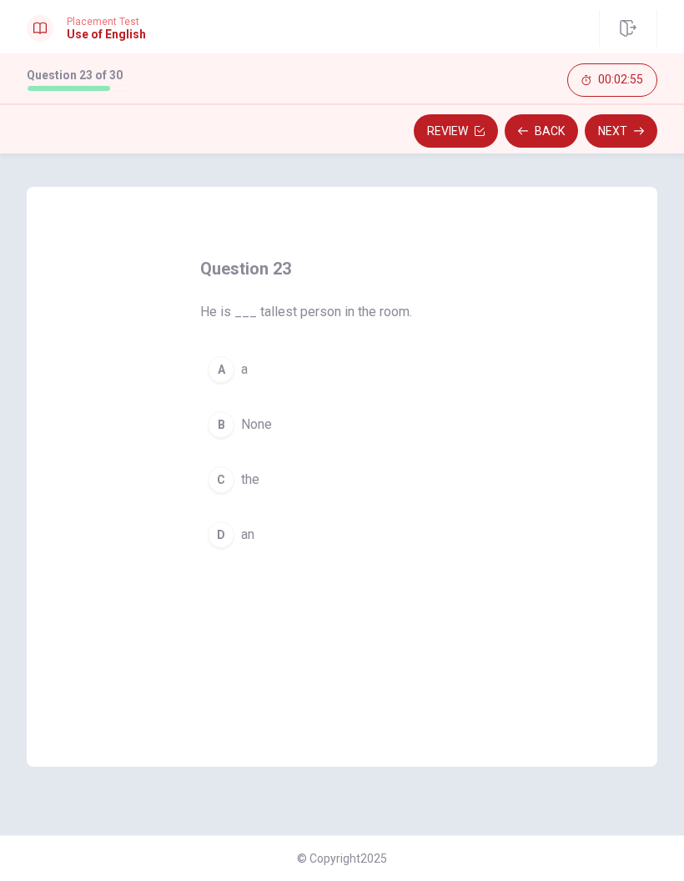
click at [229, 369] on div "A" at bounding box center [221, 369] width 27 height 27
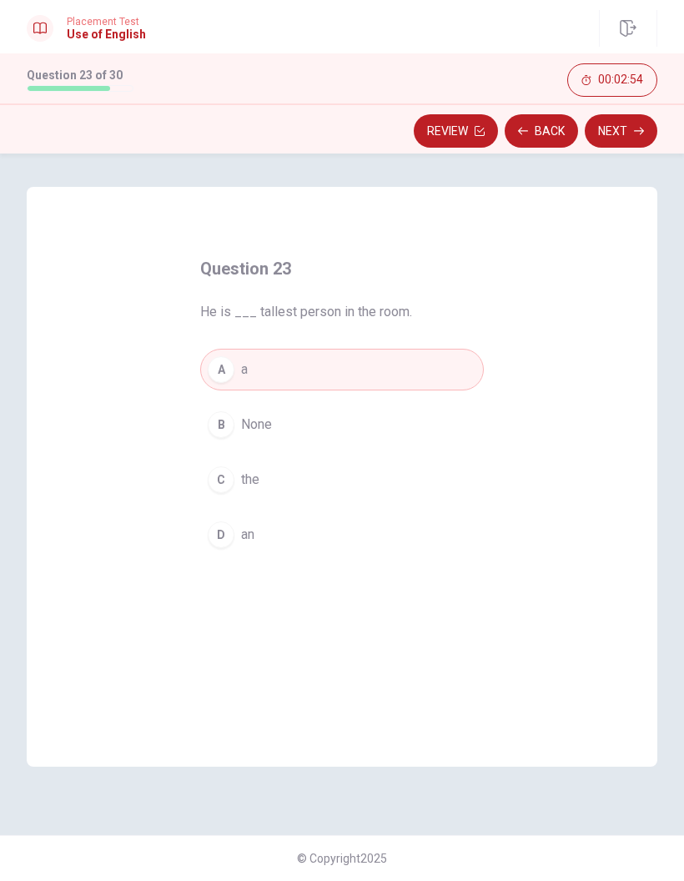
click at [608, 142] on button "Next" at bounding box center [621, 130] width 73 height 33
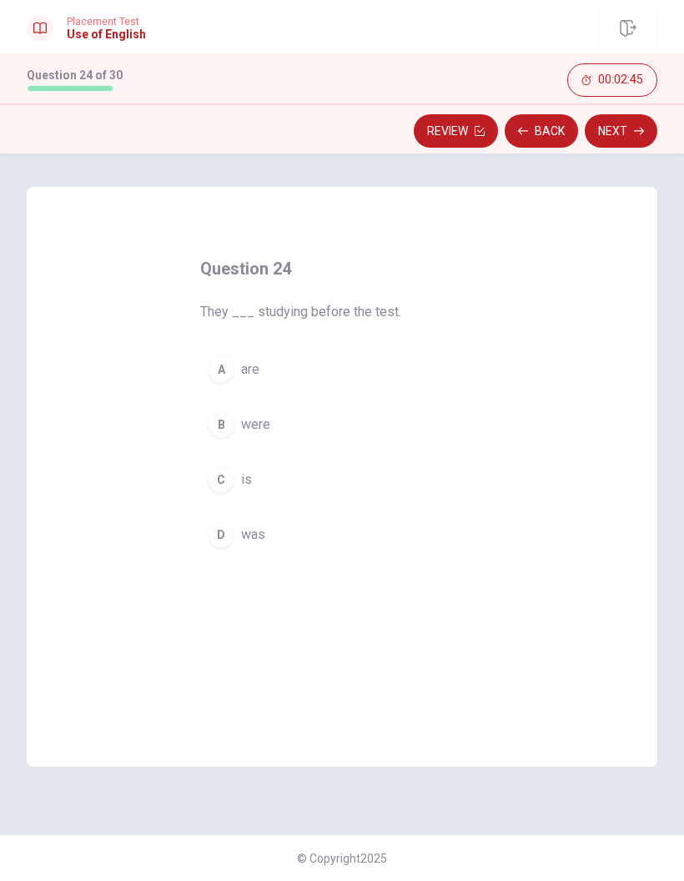
click at [226, 535] on div "D" at bounding box center [221, 535] width 27 height 27
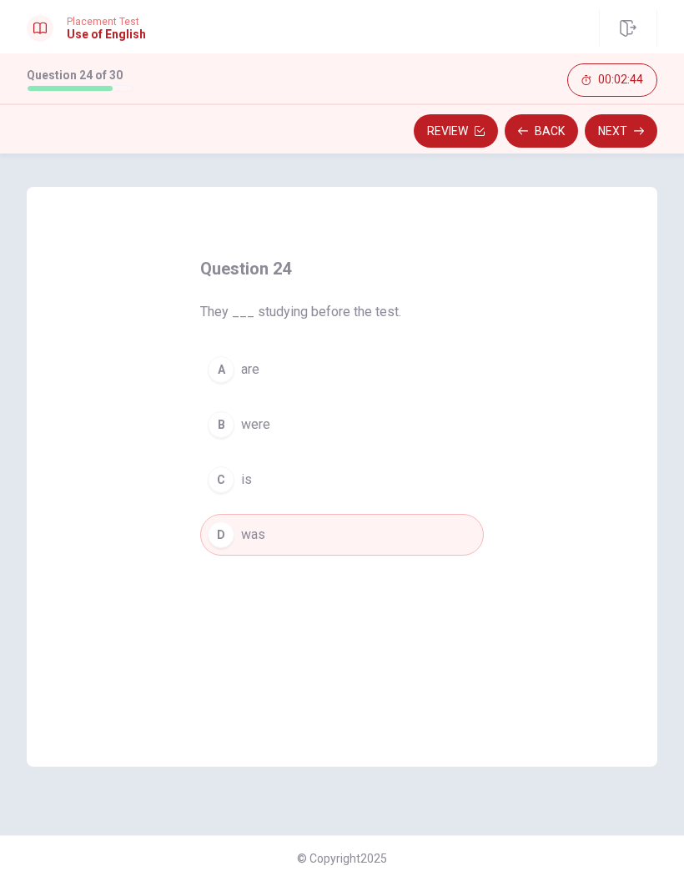
click at [615, 134] on button "Next" at bounding box center [621, 130] width 73 height 33
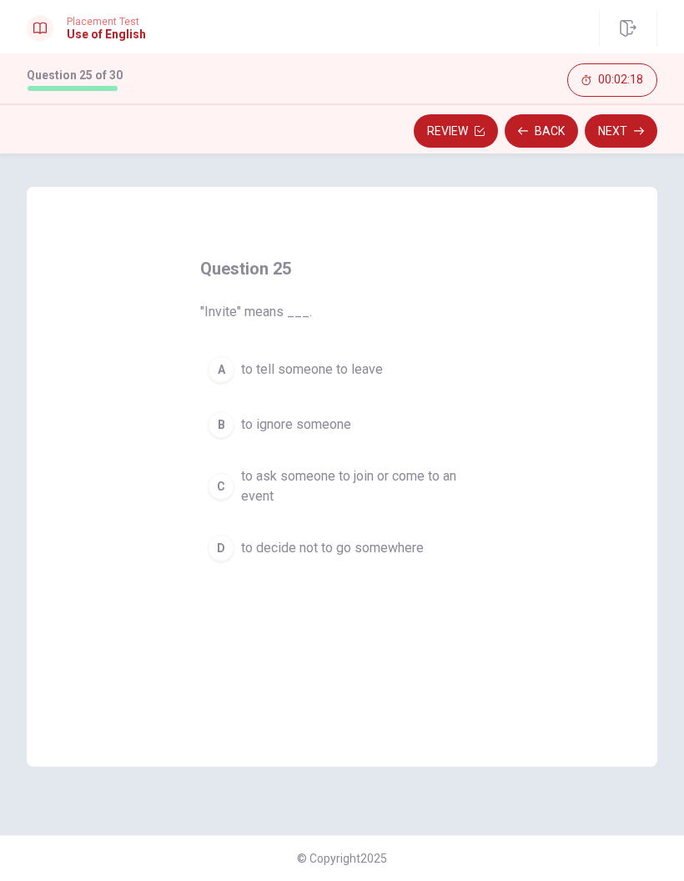
click at [628, 145] on button "Next" at bounding box center [621, 130] width 73 height 33
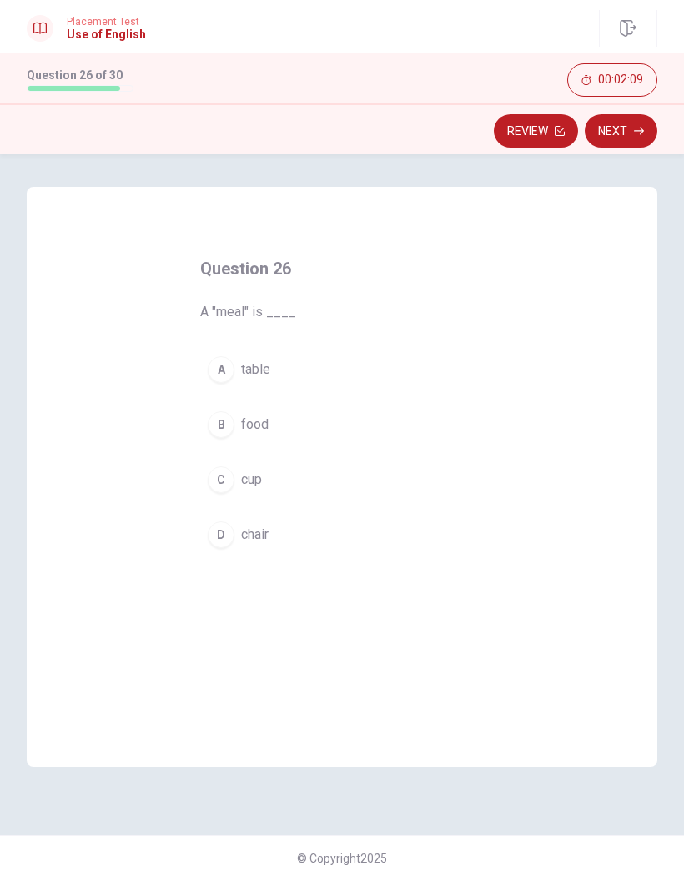
click at [292, 423] on button "B food" at bounding box center [342, 425] width 284 height 42
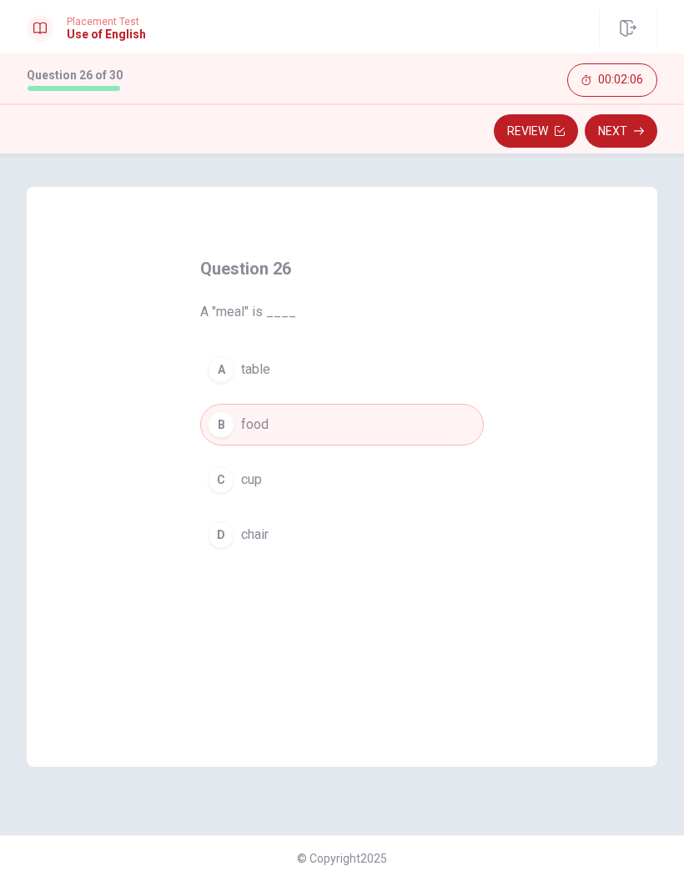
click at [634, 132] on icon "button" at bounding box center [639, 131] width 10 height 10
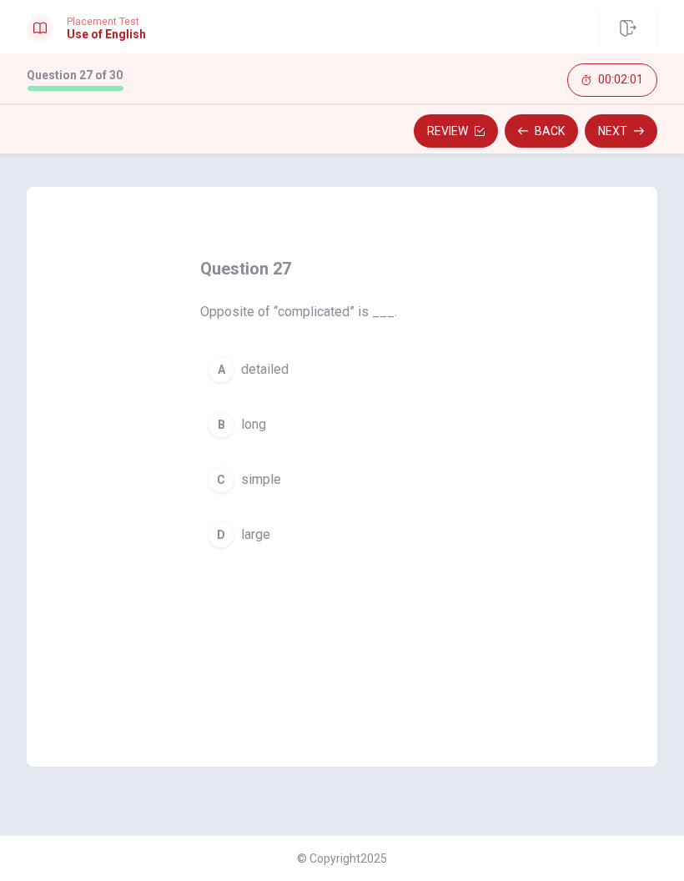
click at [294, 484] on button "C simple" at bounding box center [342, 480] width 284 height 42
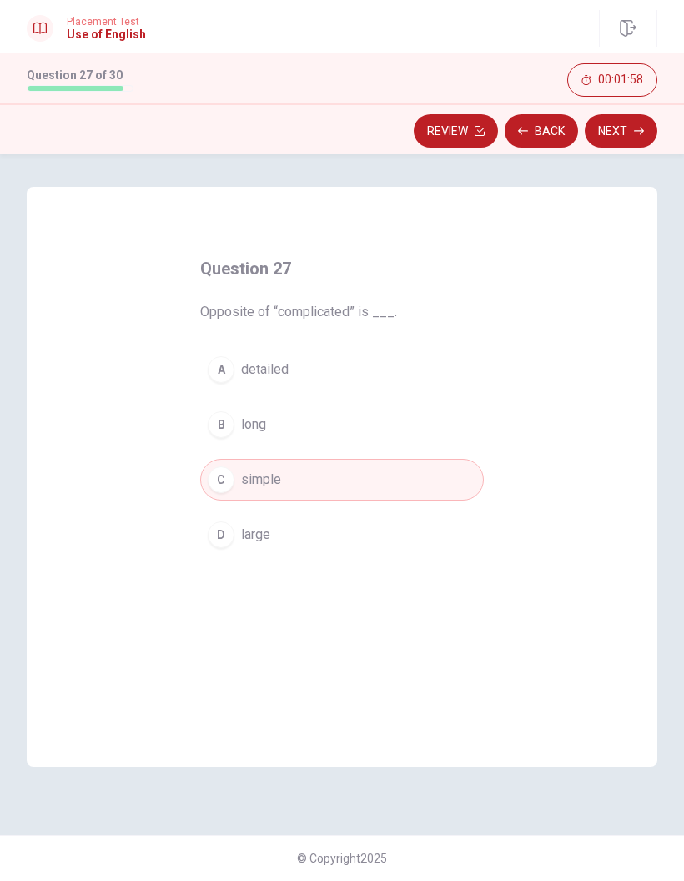
click at [641, 129] on icon "button" at bounding box center [639, 132] width 10 height 8
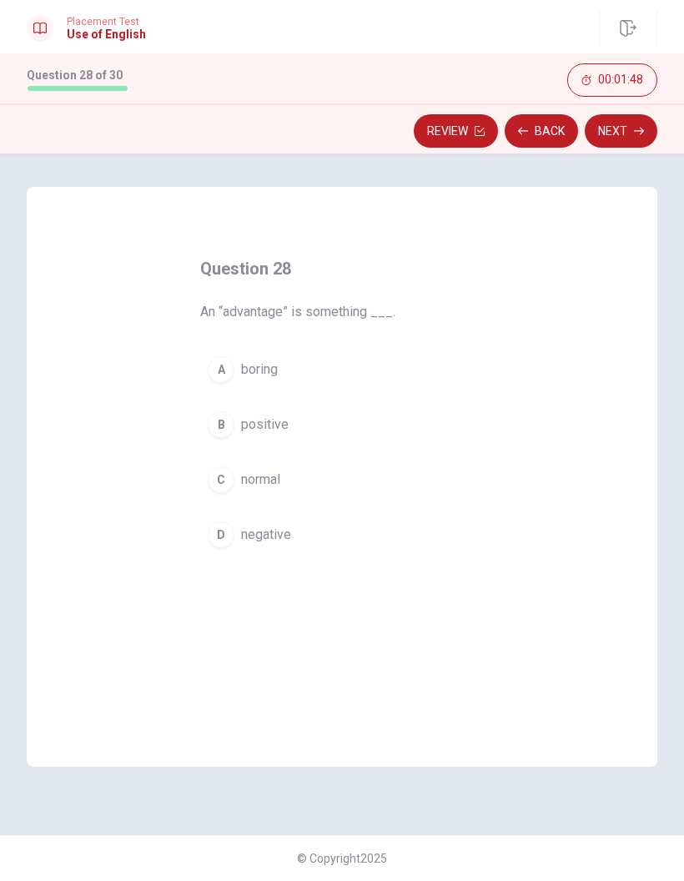
click at [269, 424] on span "positive" at bounding box center [265, 425] width 48 height 20
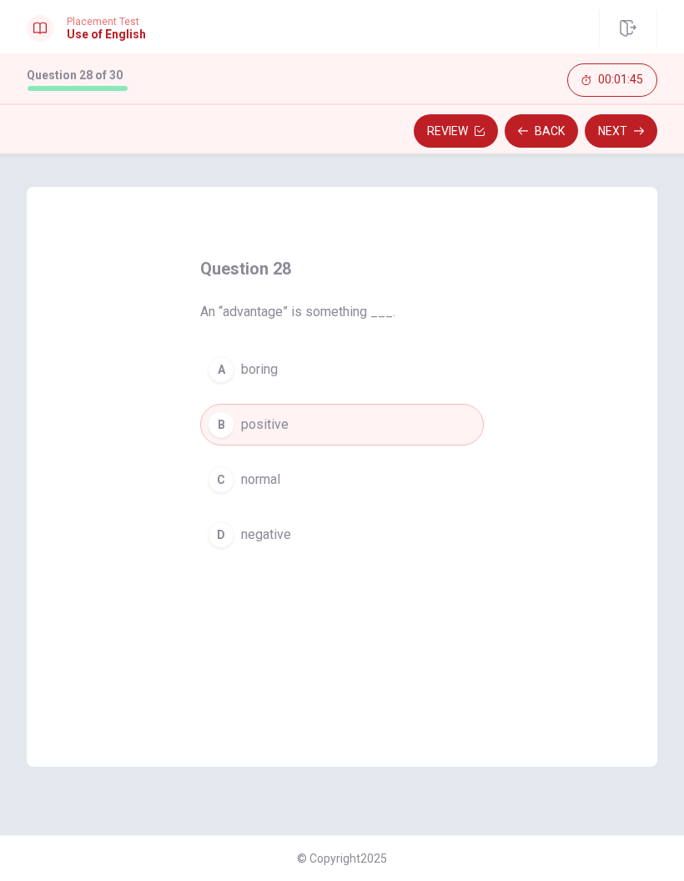
click at [627, 130] on button "Next" at bounding box center [621, 130] width 73 height 33
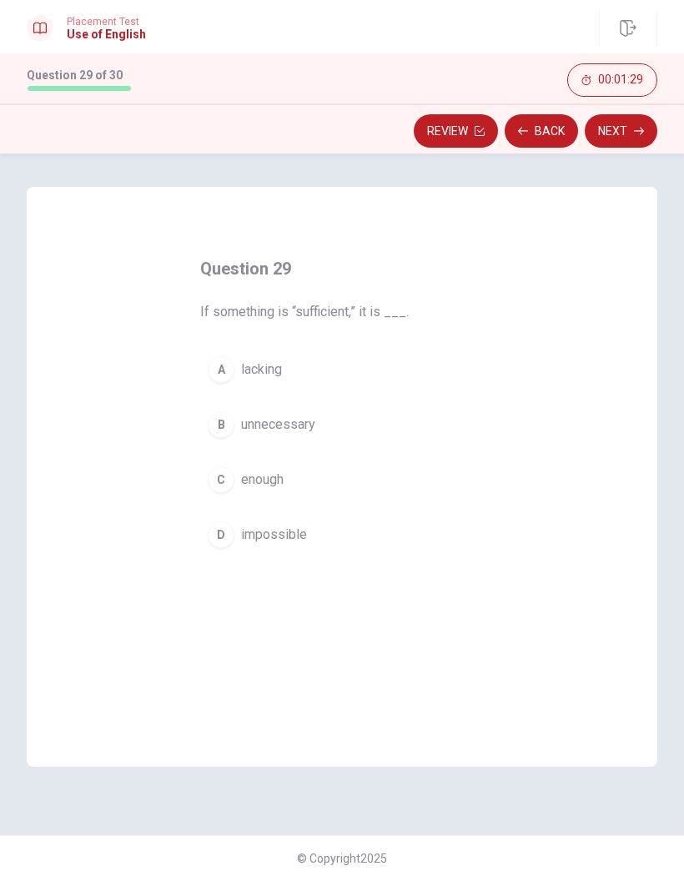
click at [289, 481] on button "C enough" at bounding box center [342, 480] width 284 height 42
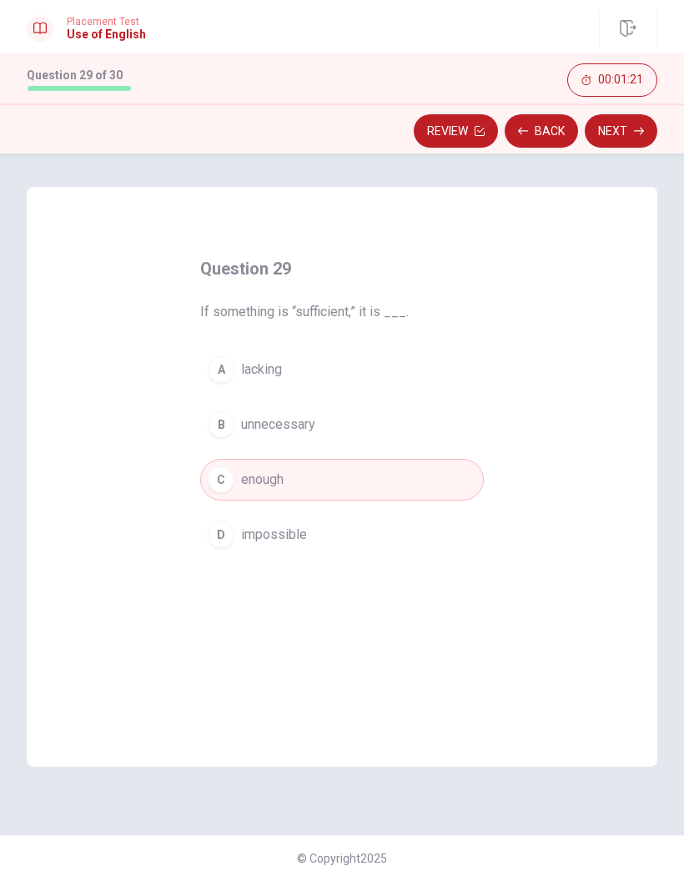
click at [610, 128] on button "Next" at bounding box center [621, 130] width 73 height 33
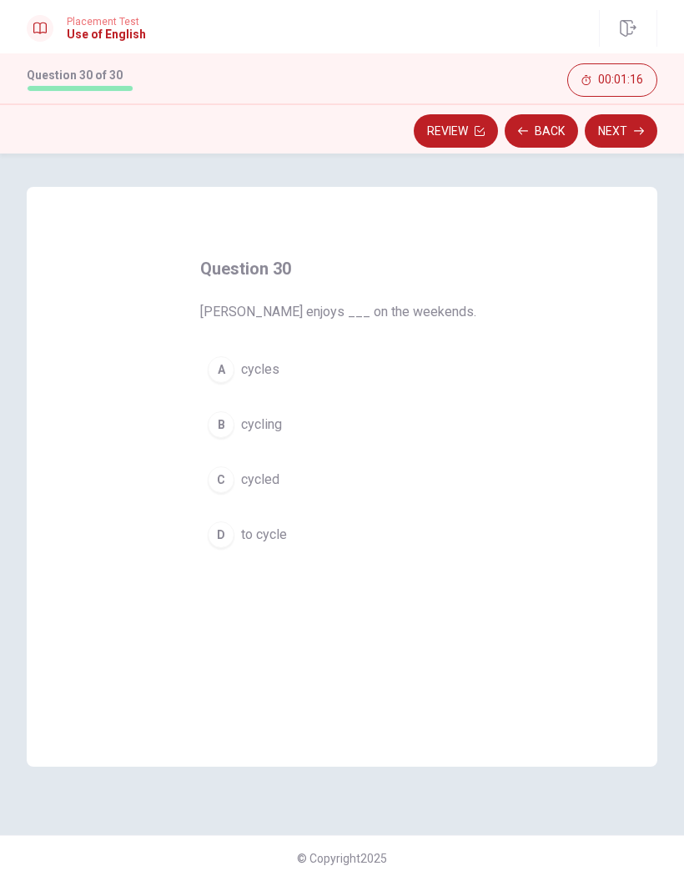
click at [334, 321] on span "[PERSON_NAME] enjoys ___ on the weekends." at bounding box center [342, 312] width 284 height 20
click at [387, 321] on span "[PERSON_NAME] enjoys ___ on the weekends." at bounding box center [342, 312] width 284 height 20
click at [283, 535] on span "to cycle" at bounding box center [264, 535] width 46 height 20
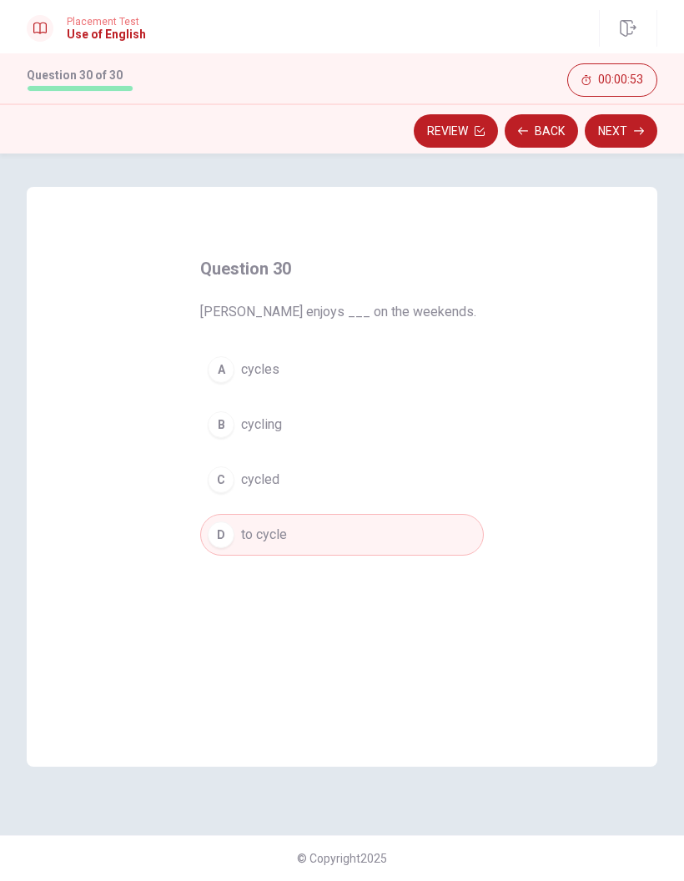
click at [617, 139] on button "Next" at bounding box center [621, 130] width 73 height 33
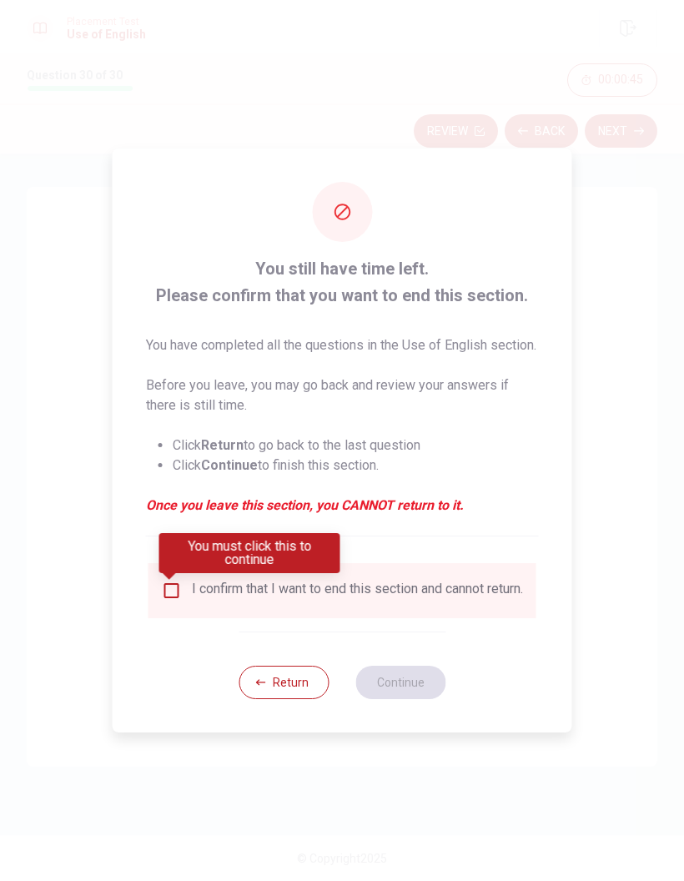
click at [295, 693] on button "Return" at bounding box center [284, 682] width 90 height 33
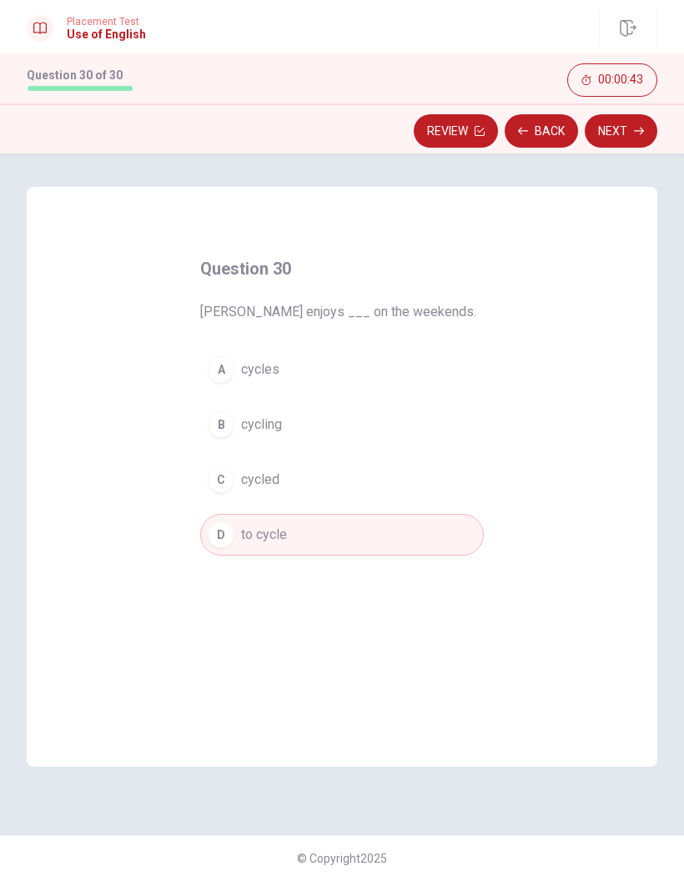
click at [543, 140] on button "Back" at bounding box center [541, 130] width 73 height 33
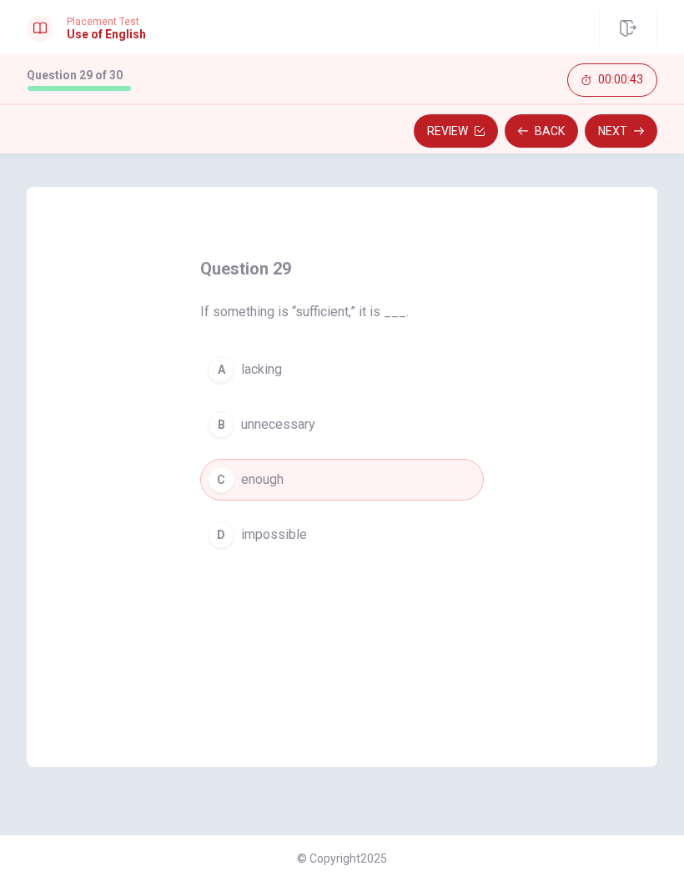
click at [543, 140] on button "Back" at bounding box center [541, 130] width 73 height 33
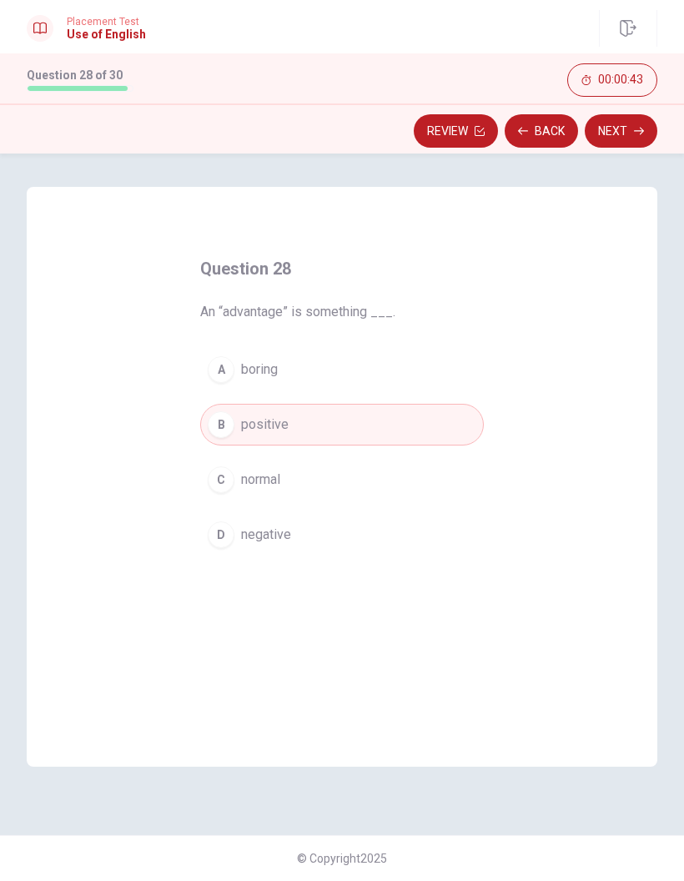
click at [542, 136] on button "Back" at bounding box center [541, 130] width 73 height 33
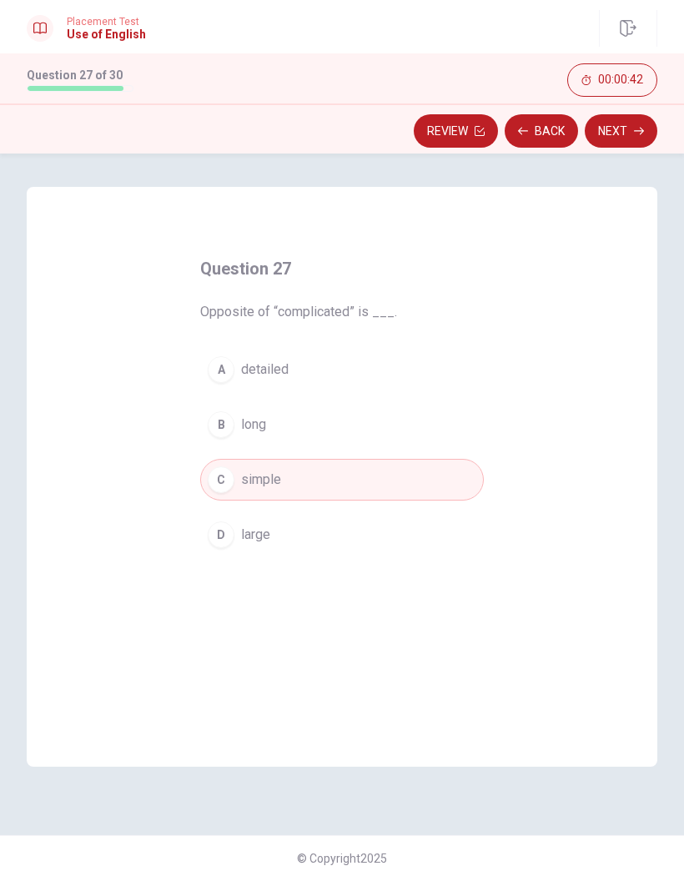
click at [539, 137] on button "Back" at bounding box center [541, 130] width 73 height 33
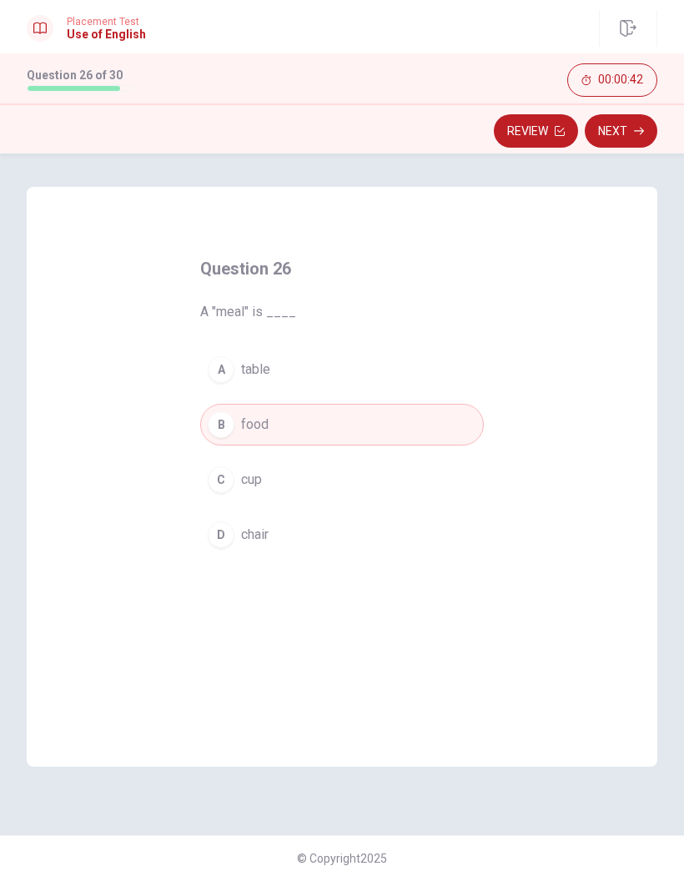
click at [538, 138] on button "Review" at bounding box center [536, 130] width 84 height 33
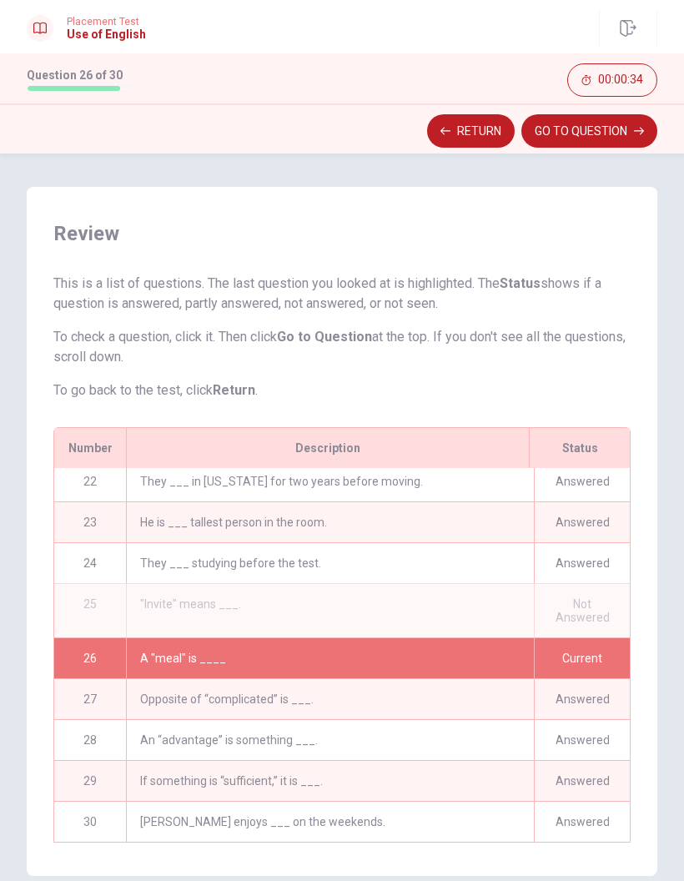
click at [620, 131] on button "GO TO QUESTION" at bounding box center [590, 130] width 136 height 33
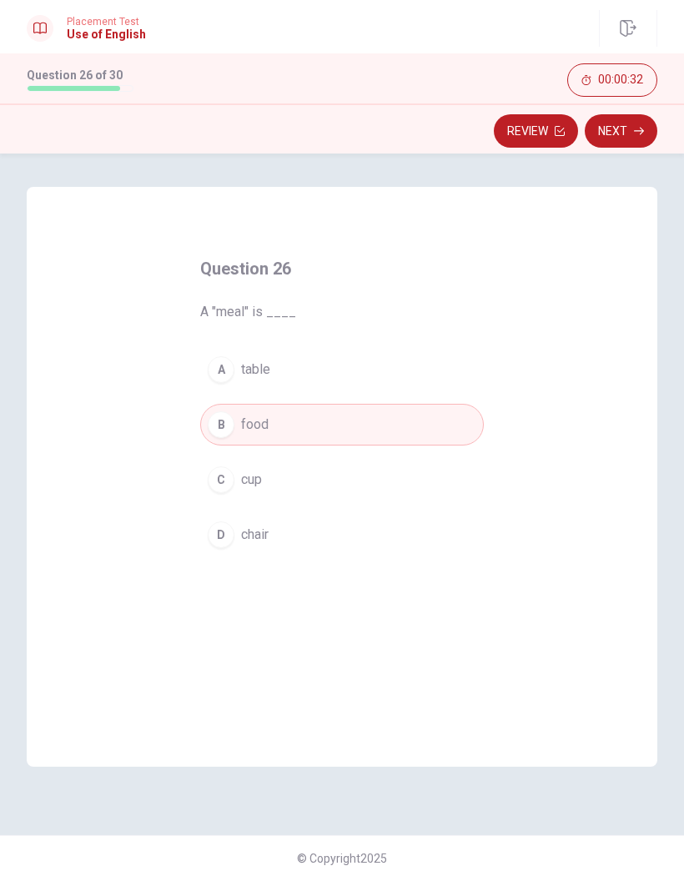
click at [543, 132] on button "Review" at bounding box center [536, 130] width 84 height 33
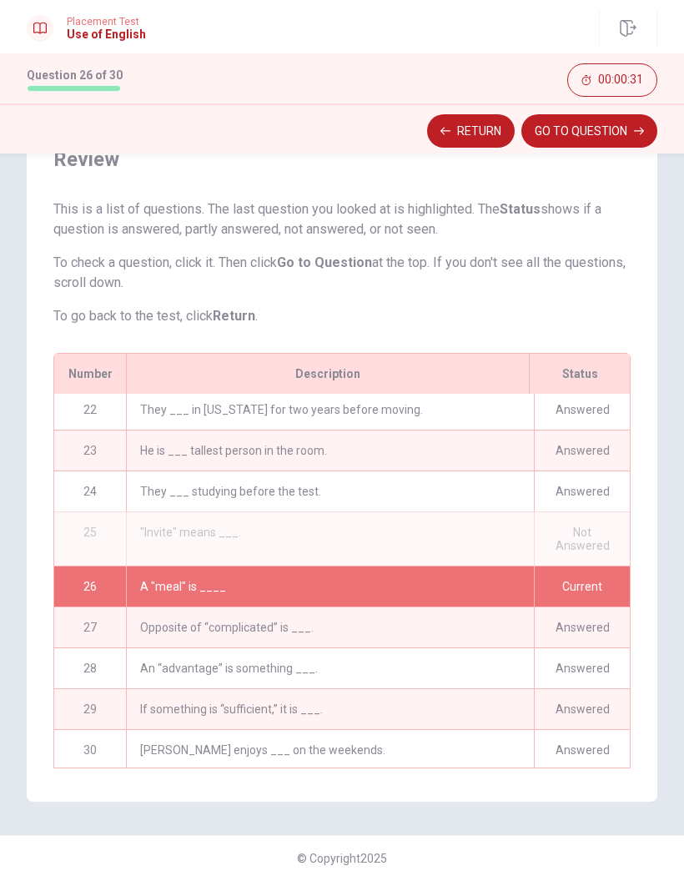
scroll to position [866, 0]
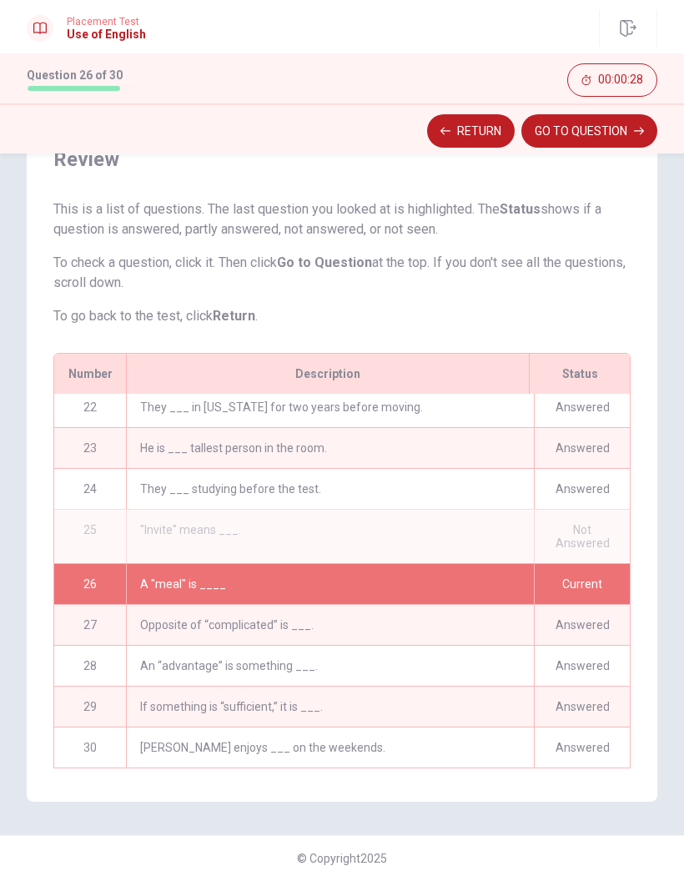
click at [597, 548] on div "Not Answered" at bounding box center [582, 536] width 96 height 53
click at [227, 537] on div ""Invite" means ___." at bounding box center [330, 536] width 408 height 53
click at [181, 563] on div "26 A "meal" is ____ Current" at bounding box center [342, 583] width 576 height 41
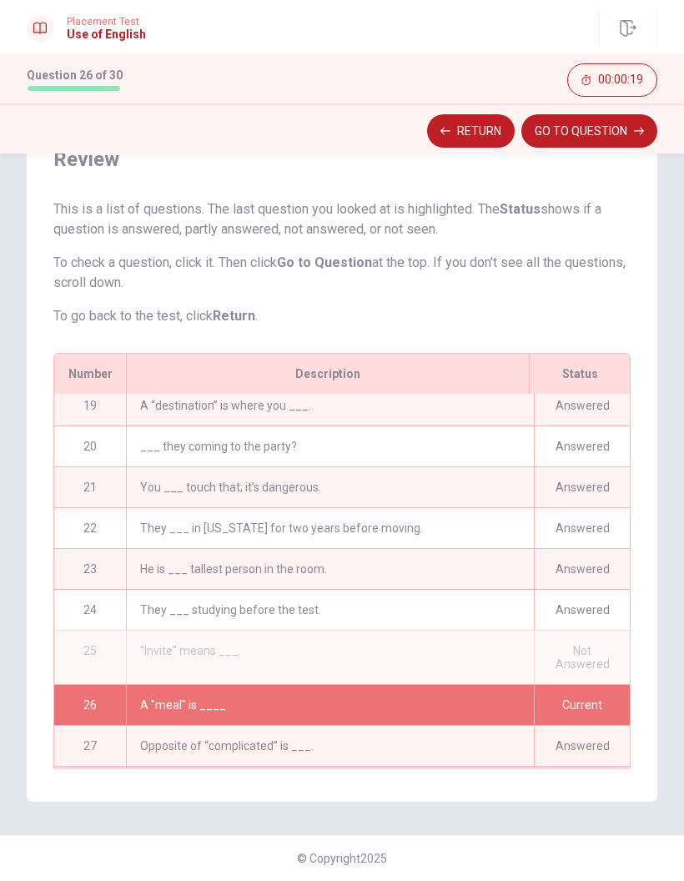
scroll to position [745, 0]
click at [601, 636] on div "Not Answered" at bounding box center [582, 657] width 96 height 53
click at [583, 657] on div "Not Answered" at bounding box center [582, 657] width 96 height 53
click at [588, 124] on button "GO TO QUESTION" at bounding box center [590, 130] width 136 height 33
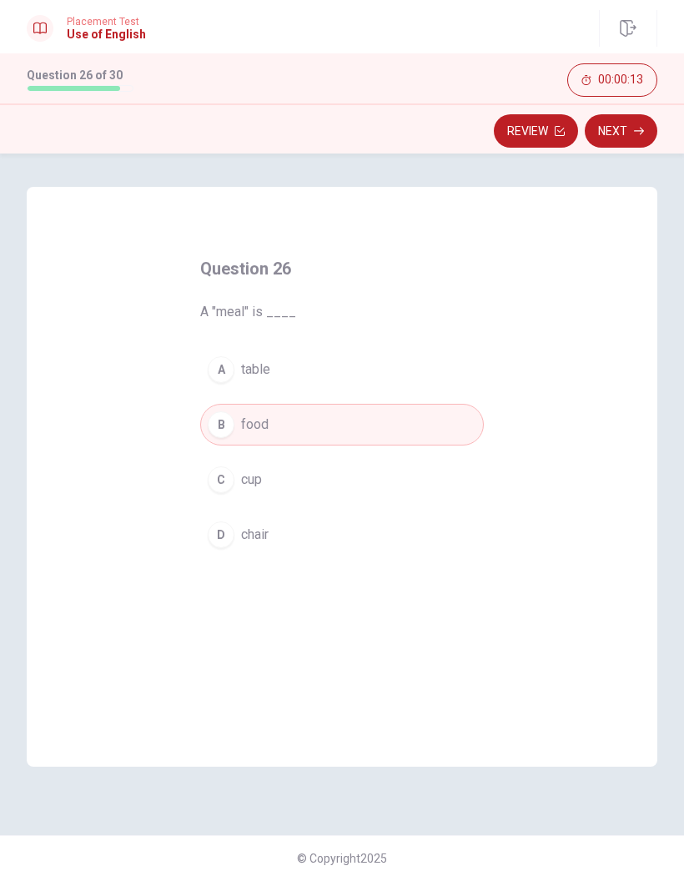
click at [619, 139] on button "Next" at bounding box center [621, 130] width 73 height 33
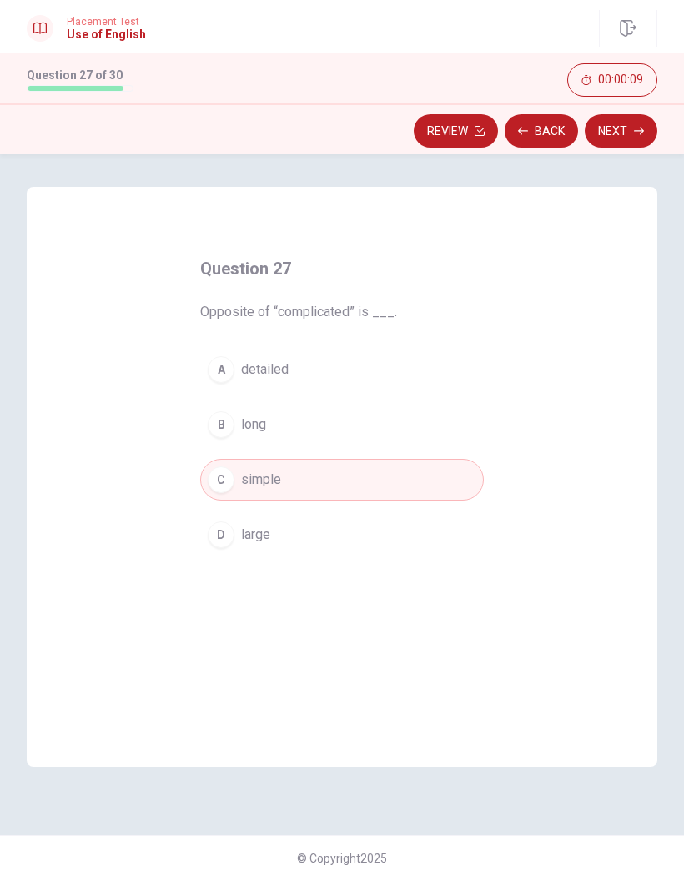
click at [632, 135] on button "Next" at bounding box center [621, 130] width 73 height 33
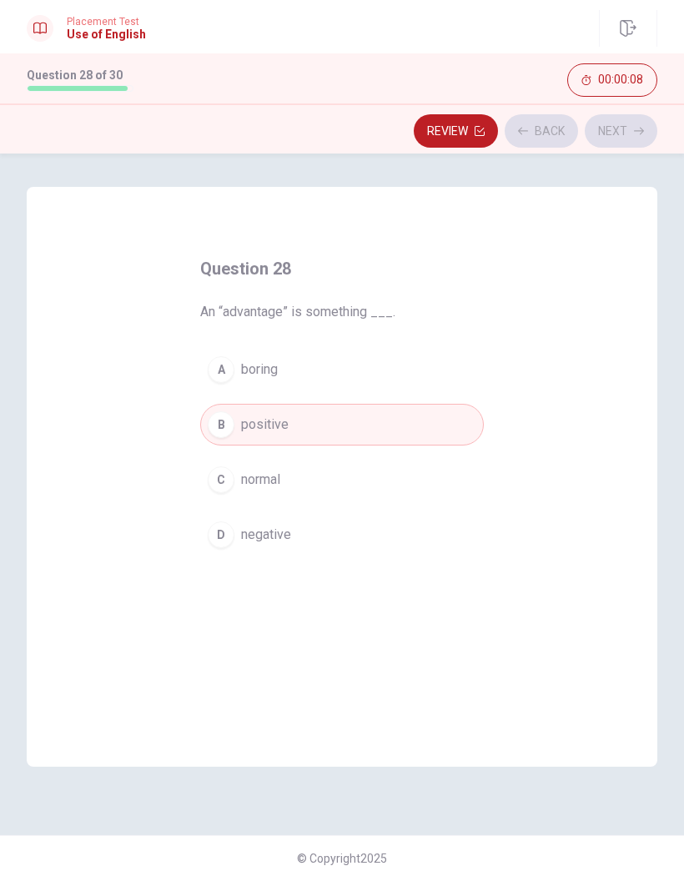
click at [636, 137] on div "Review Back Next" at bounding box center [342, 131] width 631 height 32
click at [634, 133] on icon "button" at bounding box center [639, 131] width 10 height 10
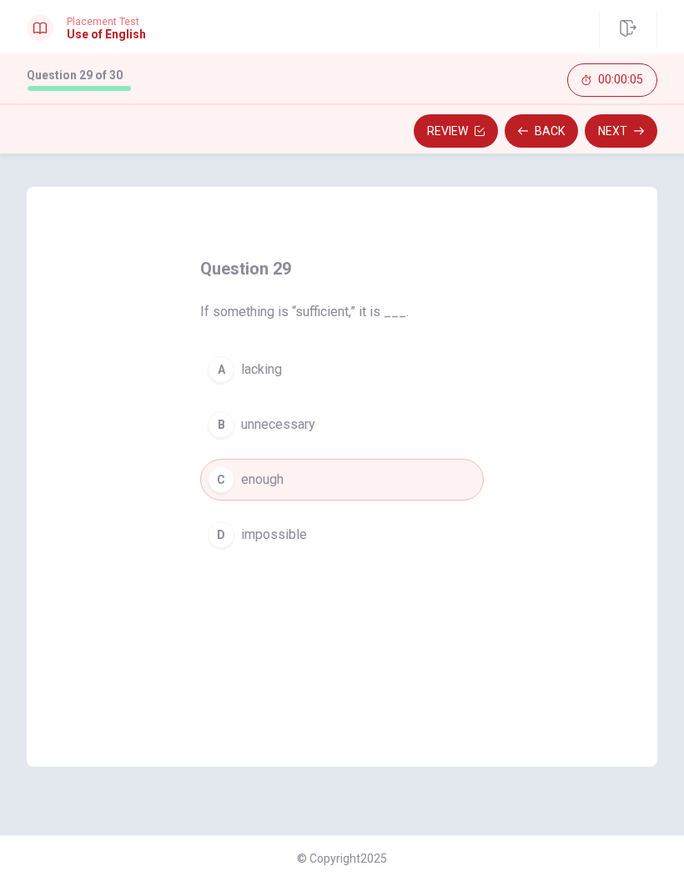
click at [633, 140] on button "Next" at bounding box center [621, 130] width 73 height 33
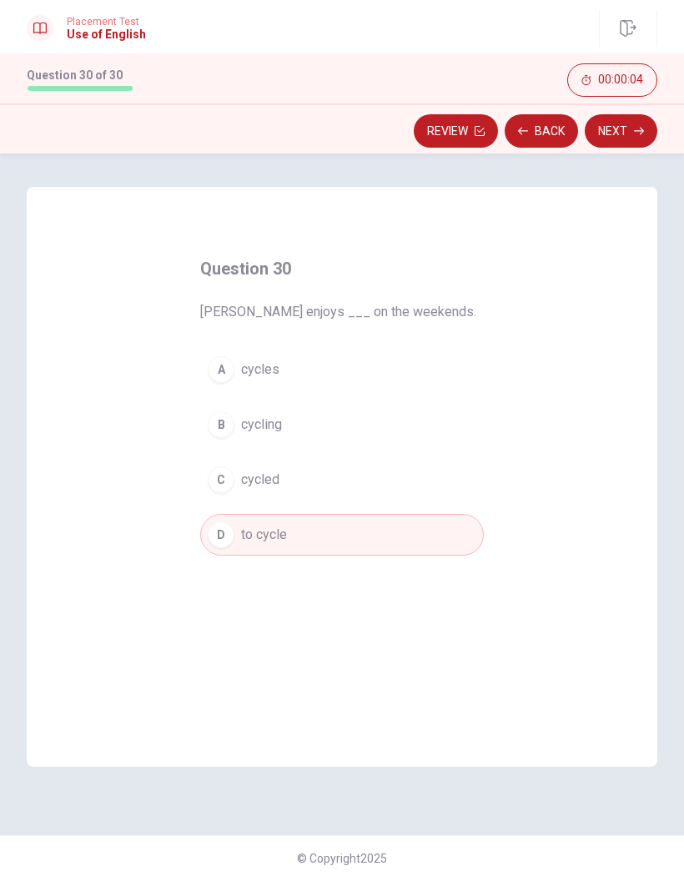
click at [633, 134] on button "Next" at bounding box center [621, 130] width 73 height 33
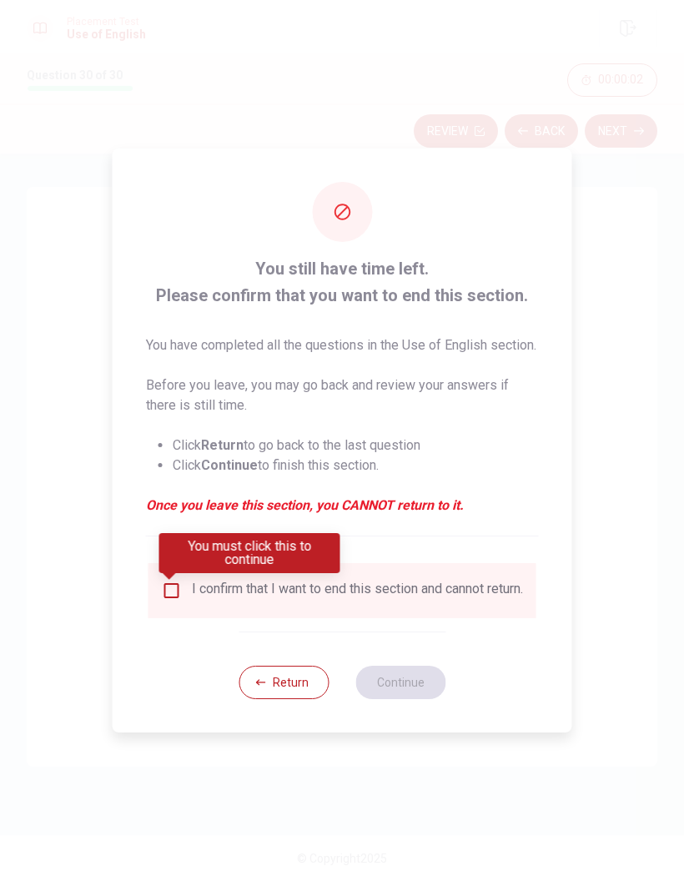
click at [169, 599] on input "You must click this to continue" at bounding box center [172, 591] width 20 height 20
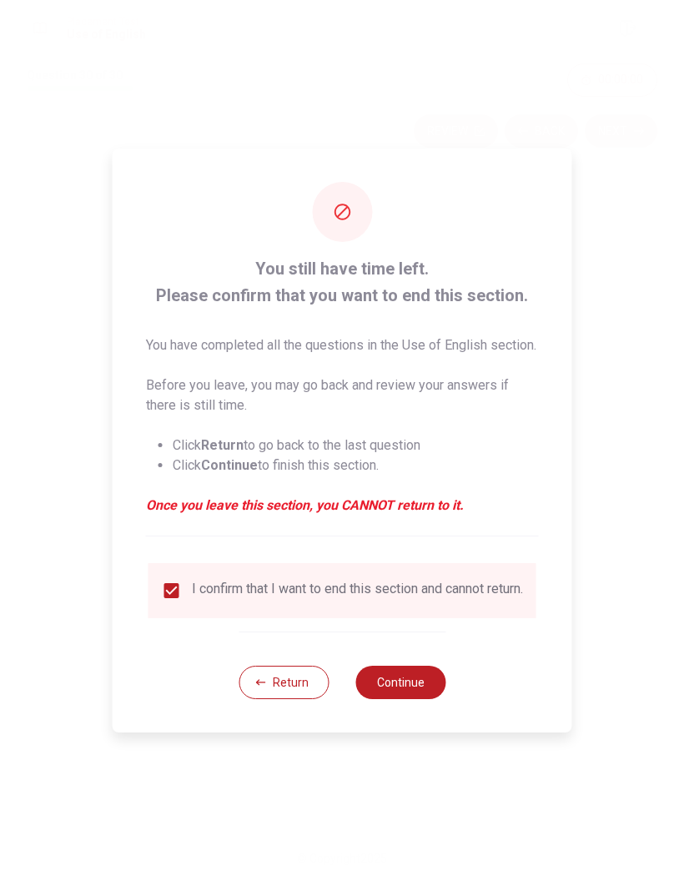
click at [417, 699] on button "Continue" at bounding box center [401, 682] width 90 height 33
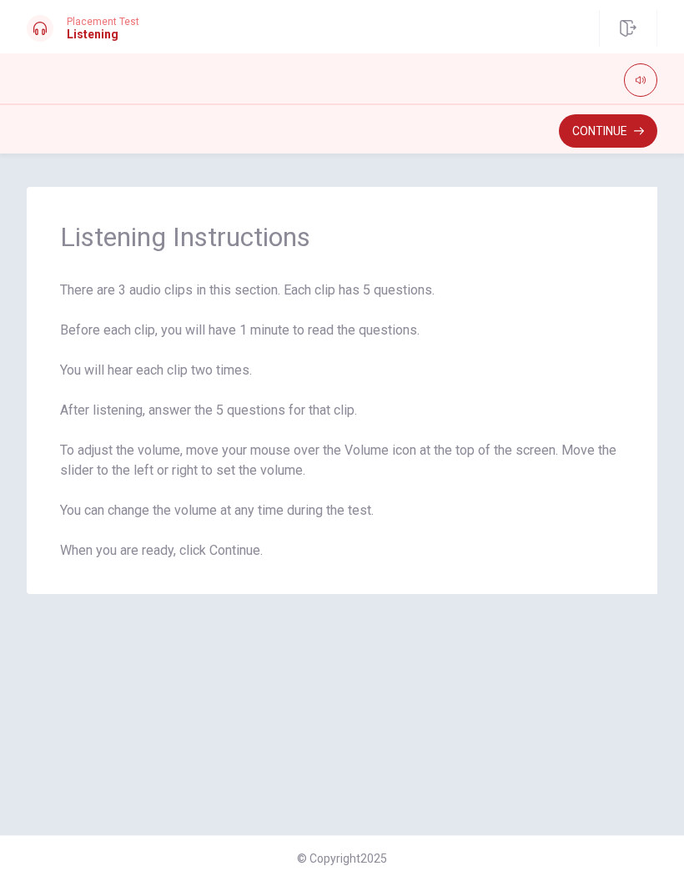
click at [635, 134] on icon "button" at bounding box center [639, 131] width 10 height 10
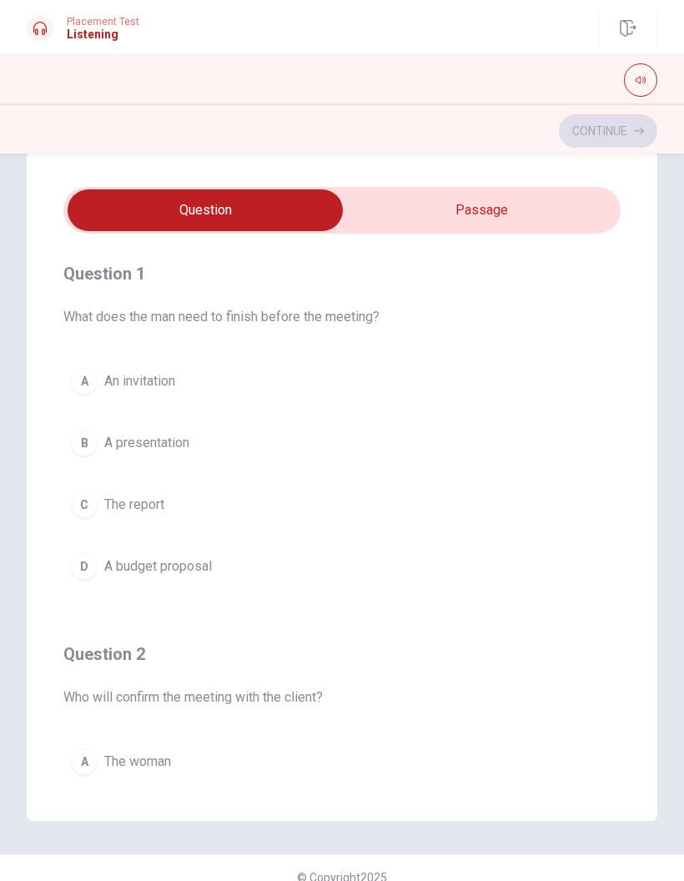
scroll to position [42, 0]
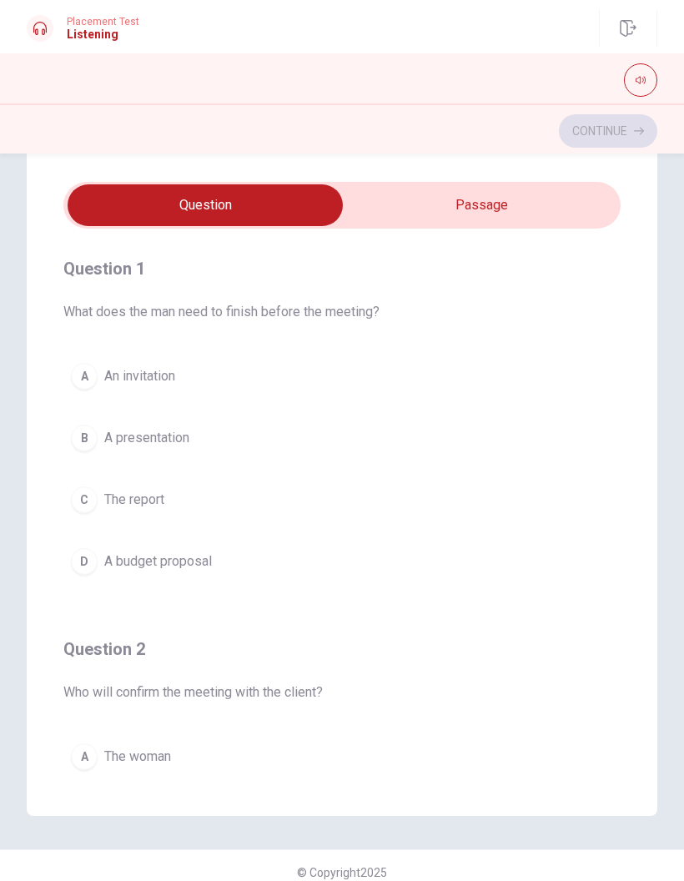
type input "14"
click at [491, 199] on input "checkbox" at bounding box center [205, 205] width 836 height 42
checkbox input "true"
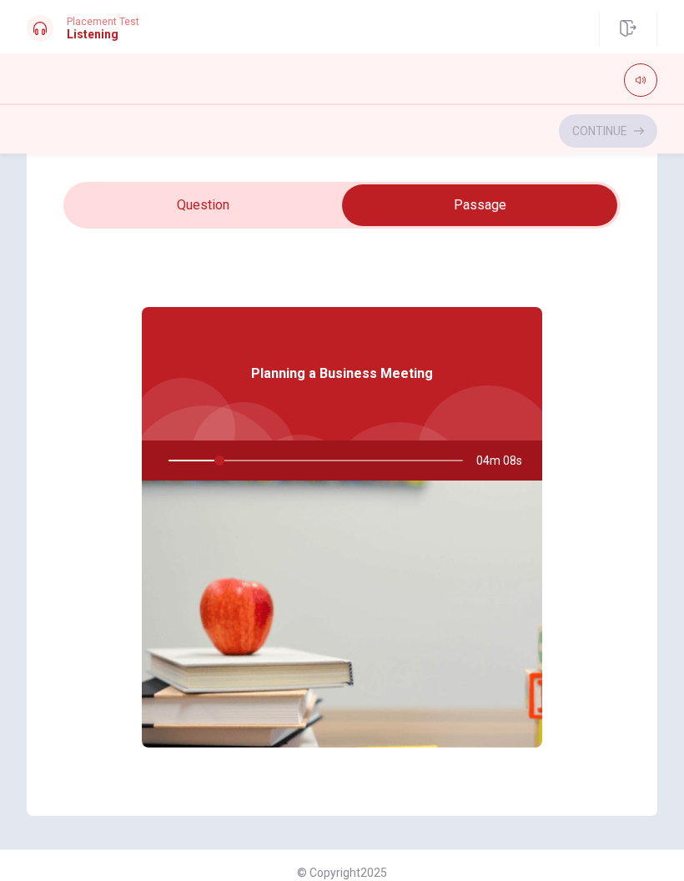
scroll to position [0, 0]
type input "18"
click at [299, 180] on div "Question 1 What does the man need to finish before the meeting? A An invitation…" at bounding box center [342, 480] width 631 height 671
click at [285, 204] on input "checkbox" at bounding box center [480, 205] width 836 height 42
checkbox input "false"
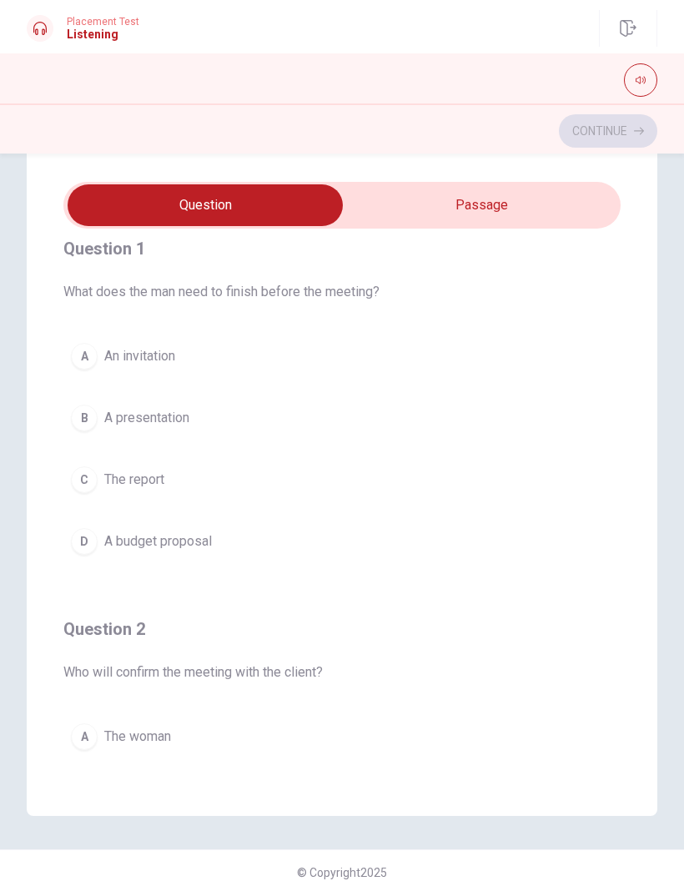
scroll to position [15, 0]
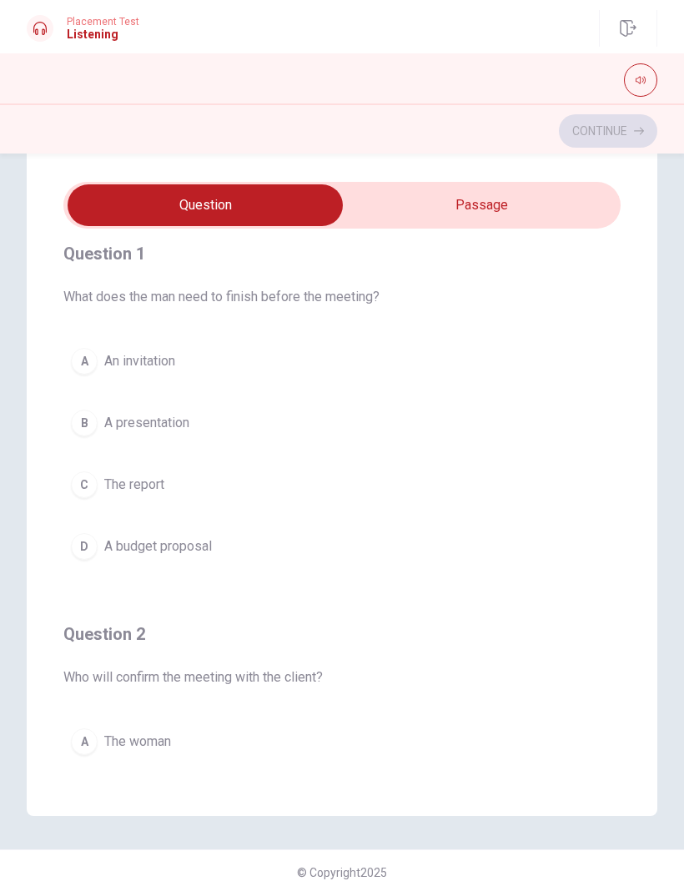
click at [137, 496] on button "C The report" at bounding box center [342, 485] width 558 height 42
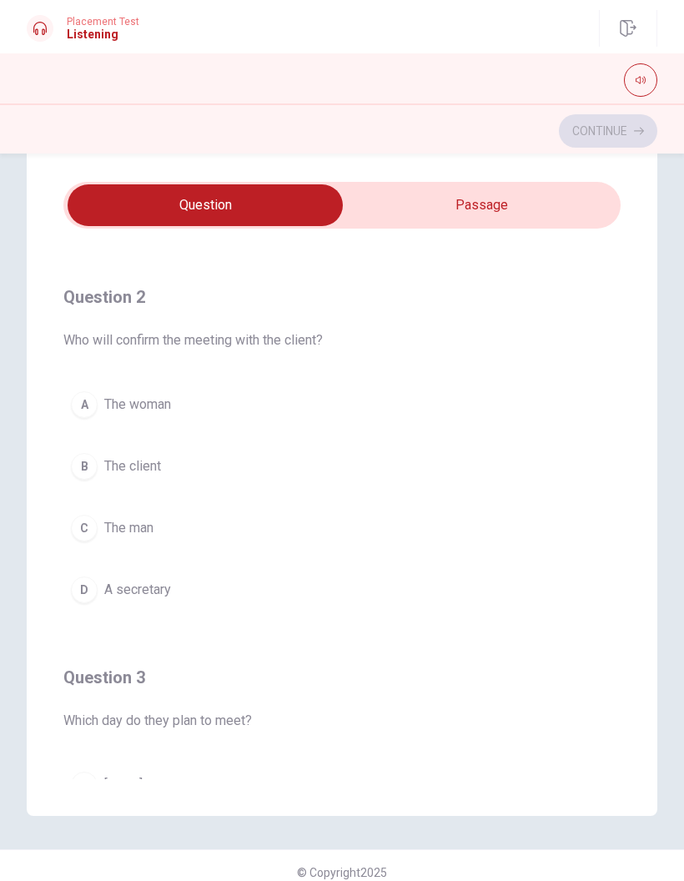
scroll to position [348, 0]
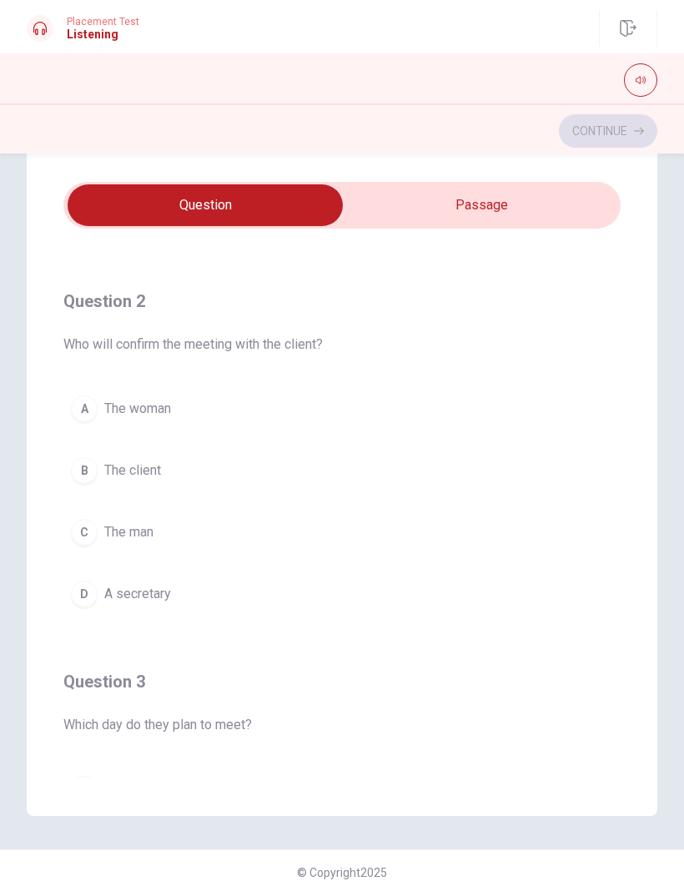
click at [121, 482] on button "B The client" at bounding box center [342, 471] width 558 height 42
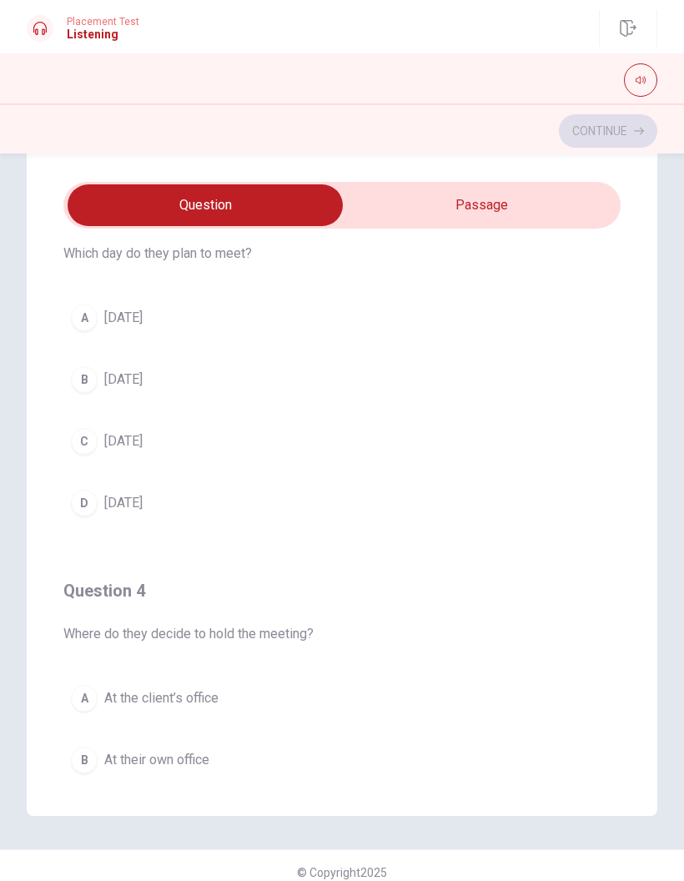
scroll to position [823, 0]
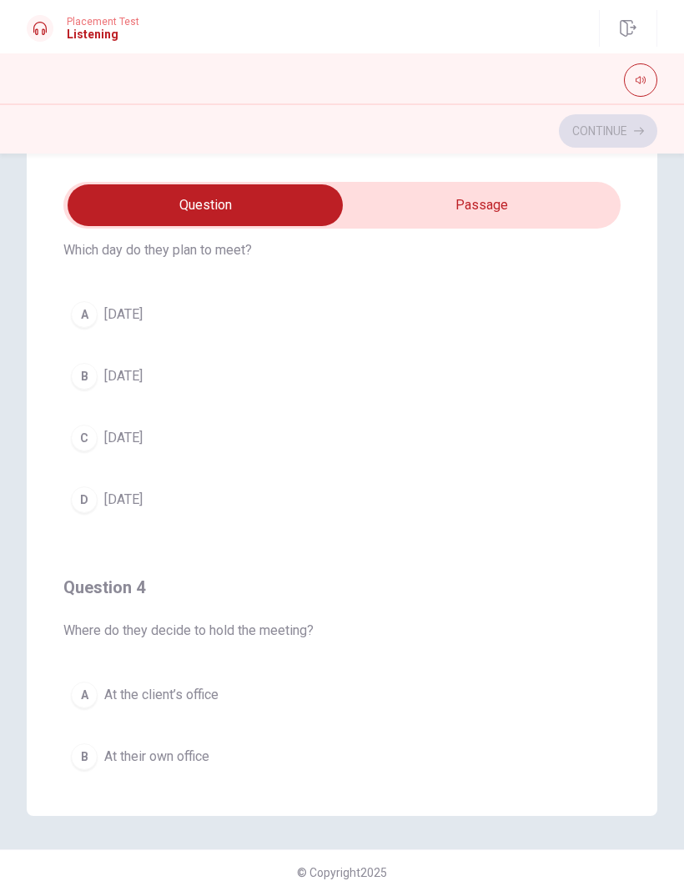
click at [526, 508] on button "D [DATE]" at bounding box center [342, 500] width 558 height 42
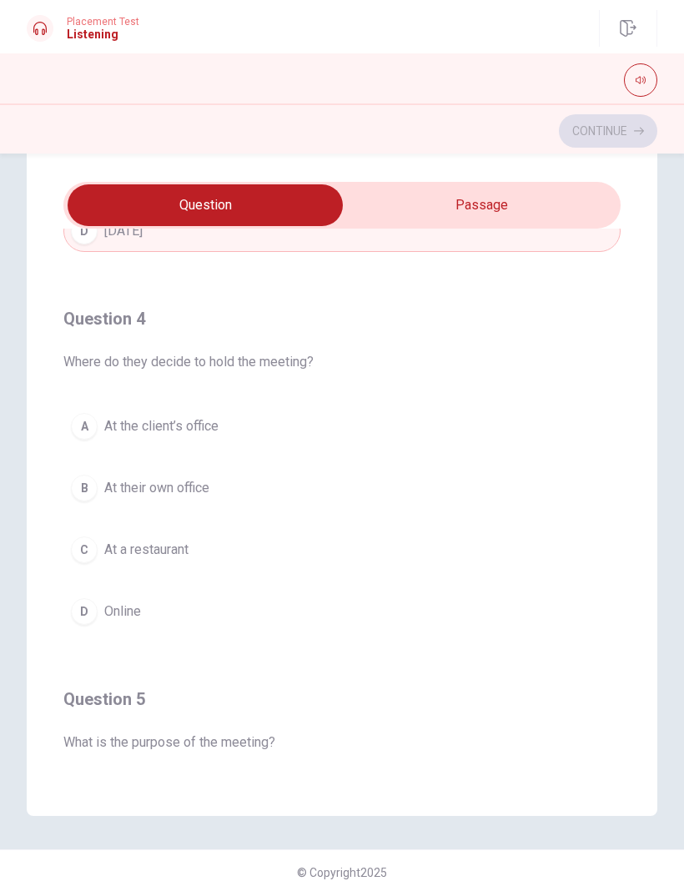
scroll to position [1098, 0]
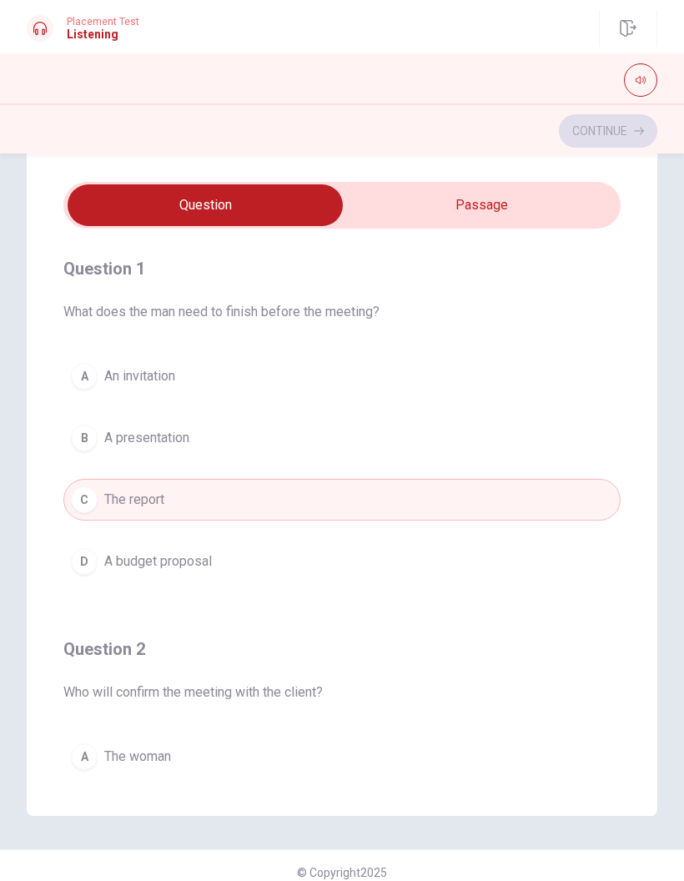
type input "57"
click at [598, 206] on input "checkbox" at bounding box center [205, 205] width 836 height 42
checkbox input "true"
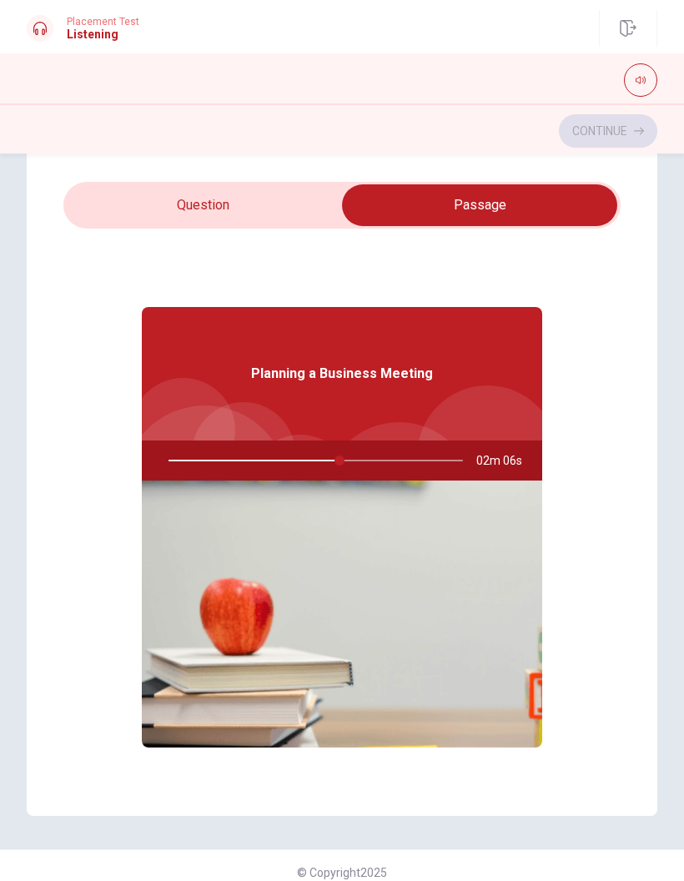
type input "58"
click at [300, 206] on input "checkbox" at bounding box center [480, 205] width 836 height 42
checkbox input "false"
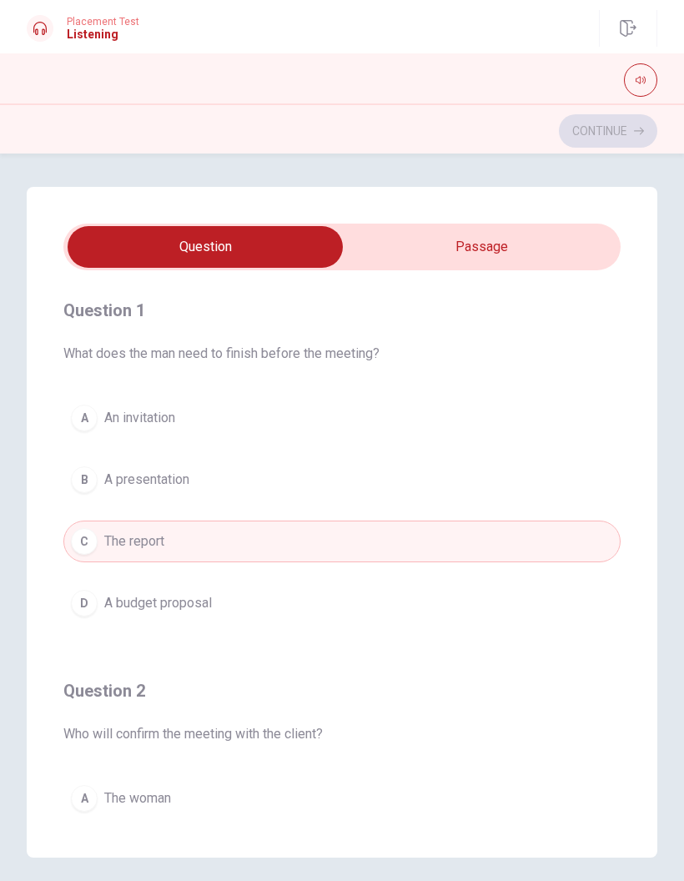
click at [645, 73] on button "button" at bounding box center [640, 79] width 33 height 33
click at [648, 78] on button "button" at bounding box center [640, 79] width 33 height 33
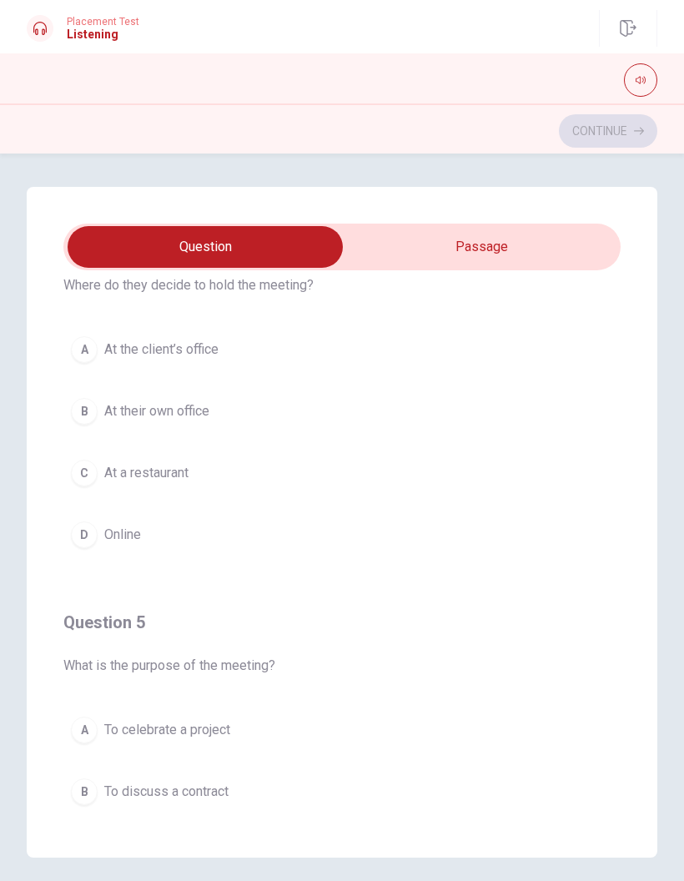
scroll to position [1216, 0]
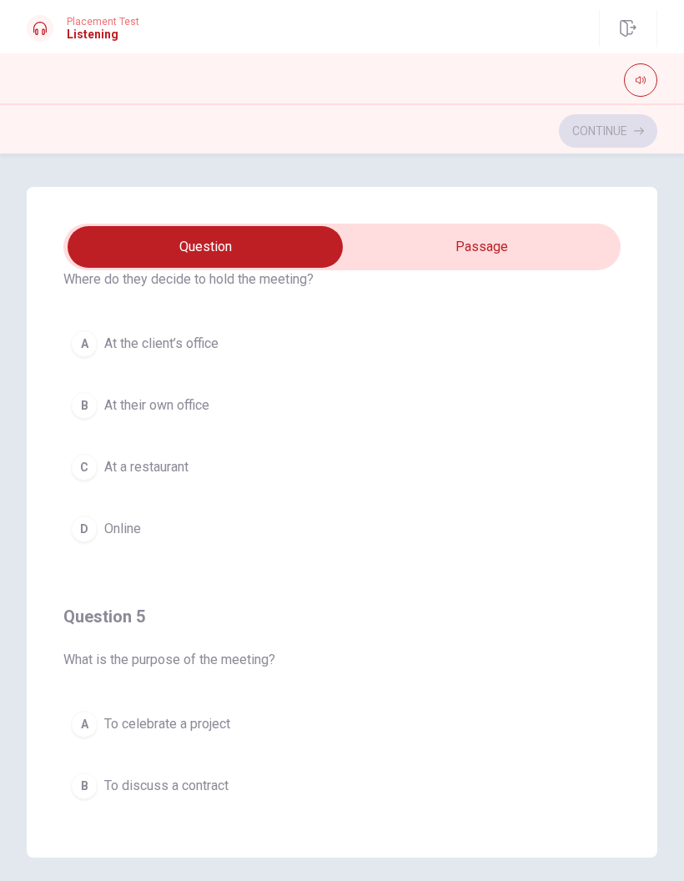
click at [566, 348] on button "A At the client’s office" at bounding box center [342, 344] width 558 height 42
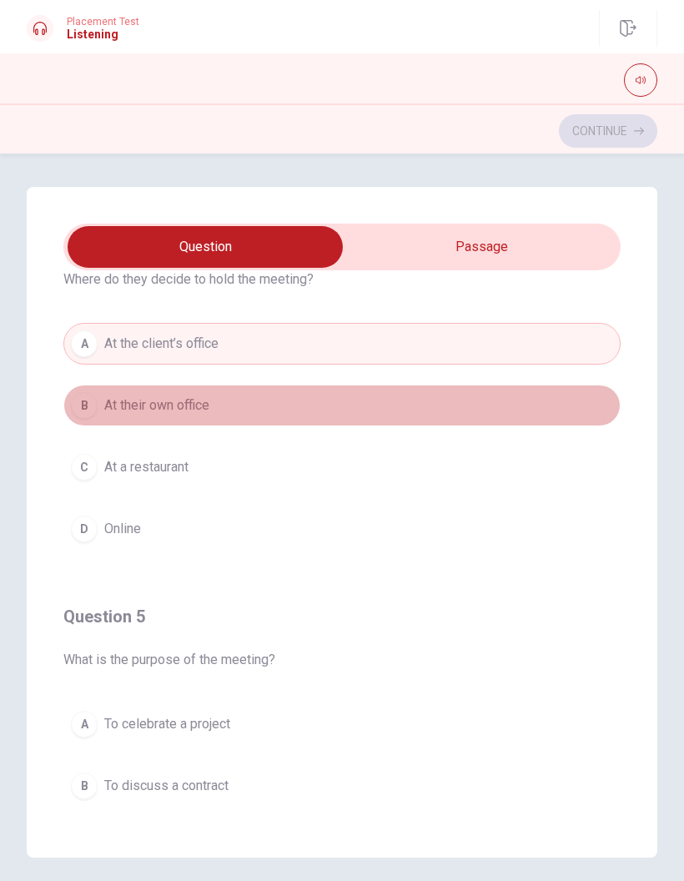
click at [540, 404] on button "B At their own office" at bounding box center [342, 406] width 558 height 42
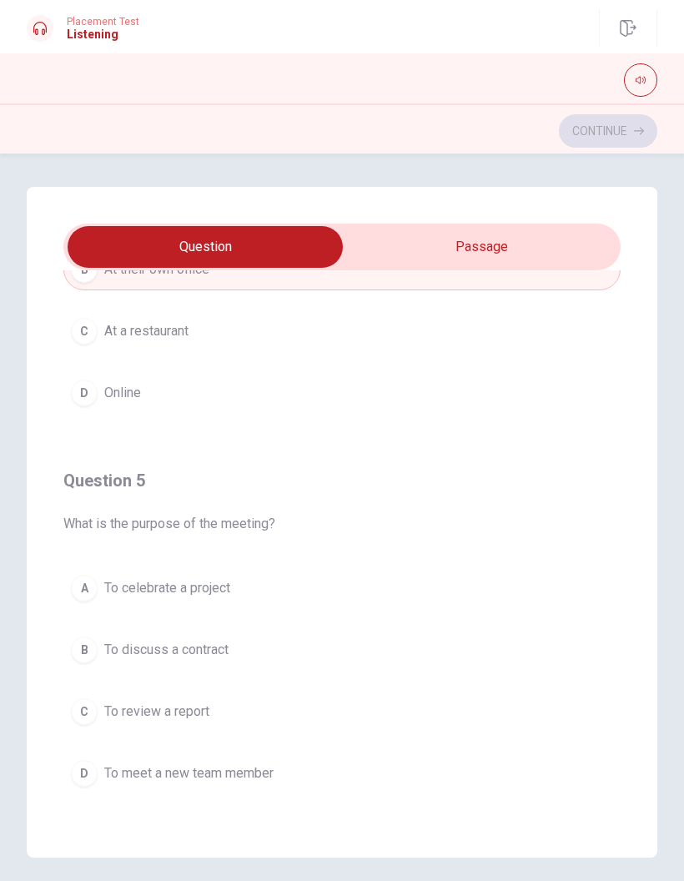
scroll to position [1352, 0]
click at [276, 717] on button "C To review a report" at bounding box center [342, 712] width 558 height 42
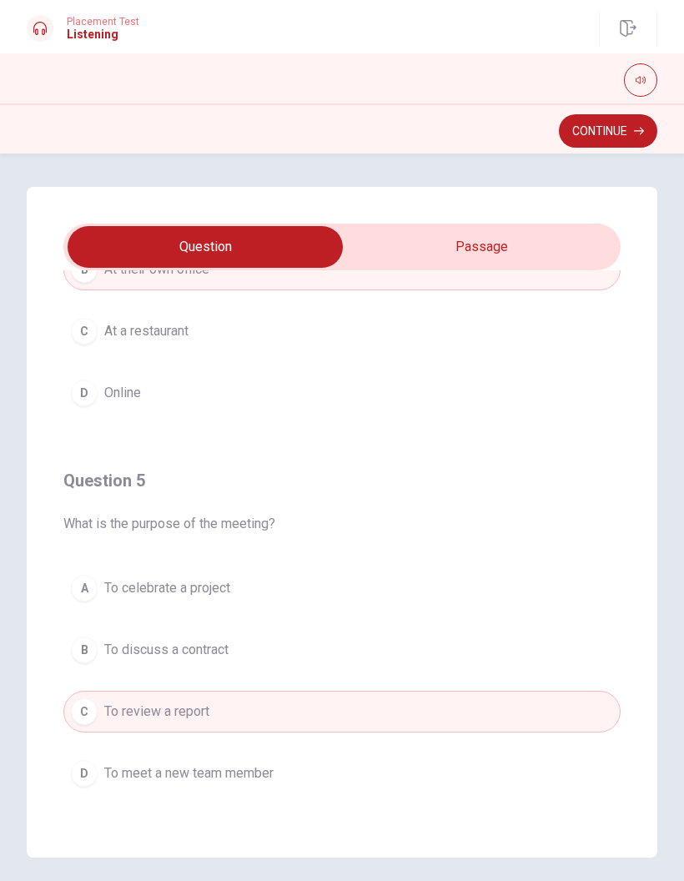
click at [563, 482] on div "Question 5 What is the purpose of the meeting? A To celebrate a project B To di…" at bounding box center [342, 631] width 558 height 381
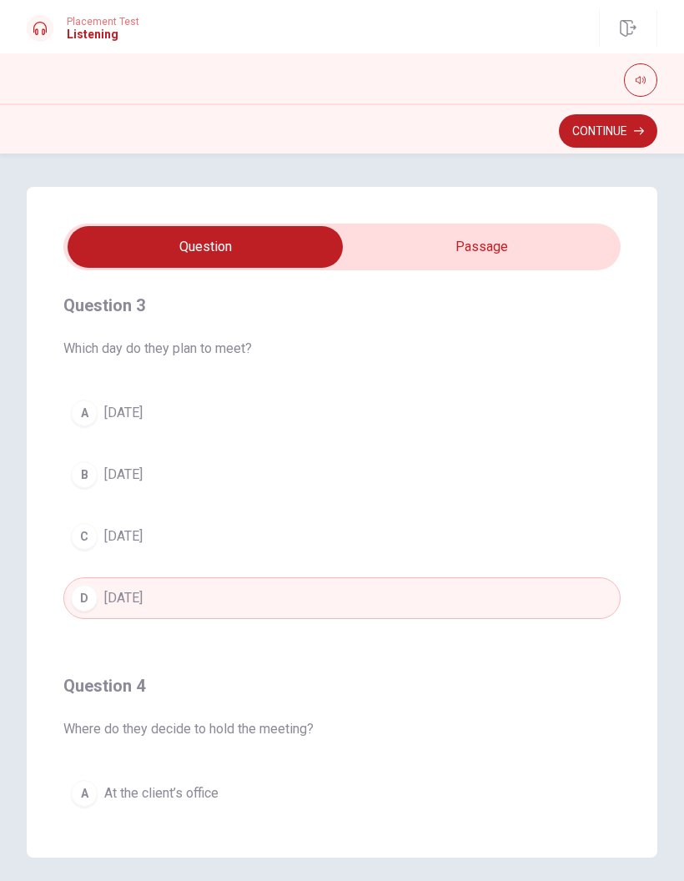
scroll to position [751, 0]
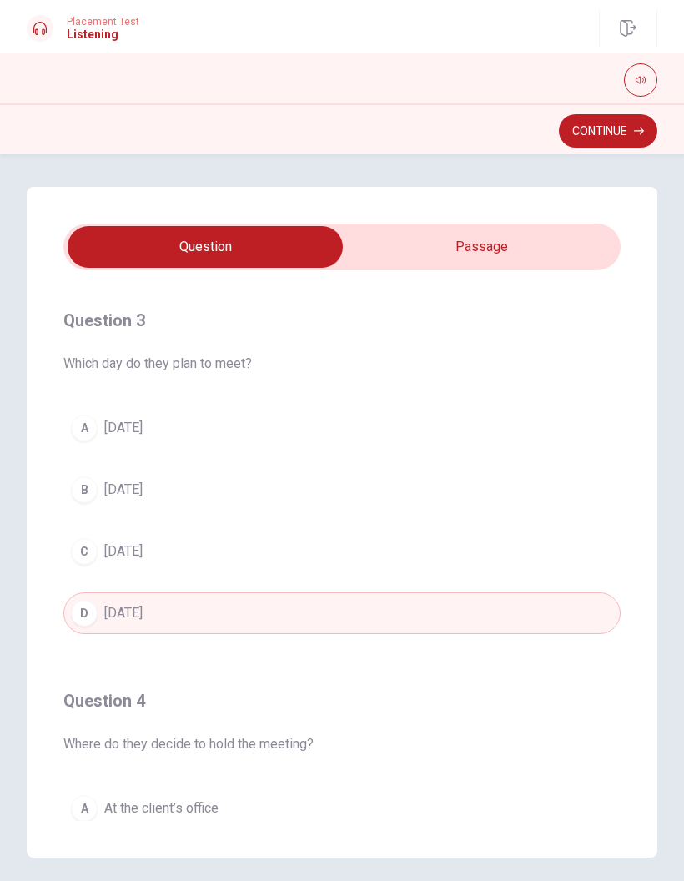
click at [615, 135] on button "Continue" at bounding box center [608, 130] width 98 height 33
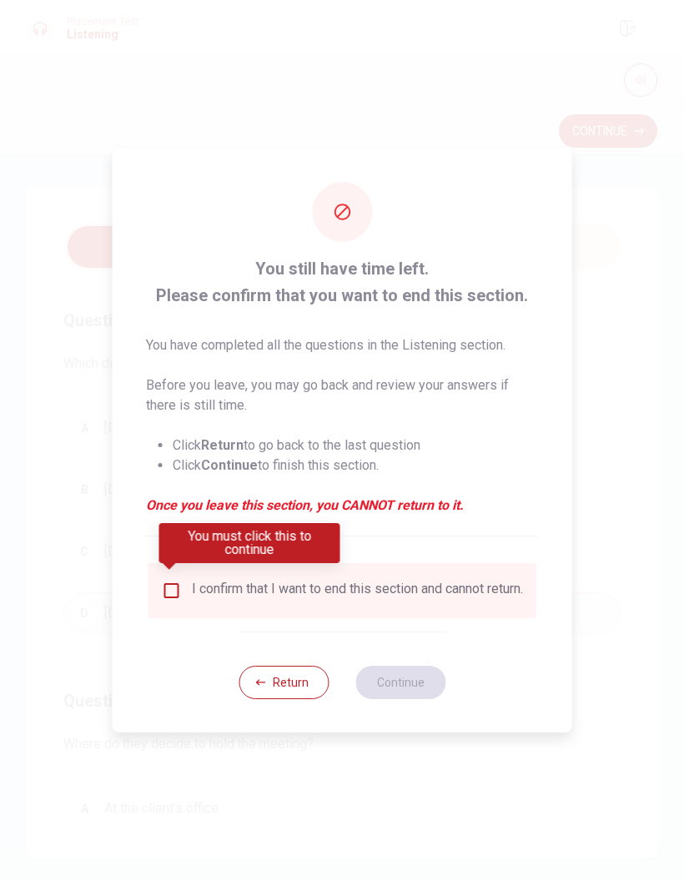
click at [174, 589] on input "You must click this to continue" at bounding box center [172, 591] width 20 height 20
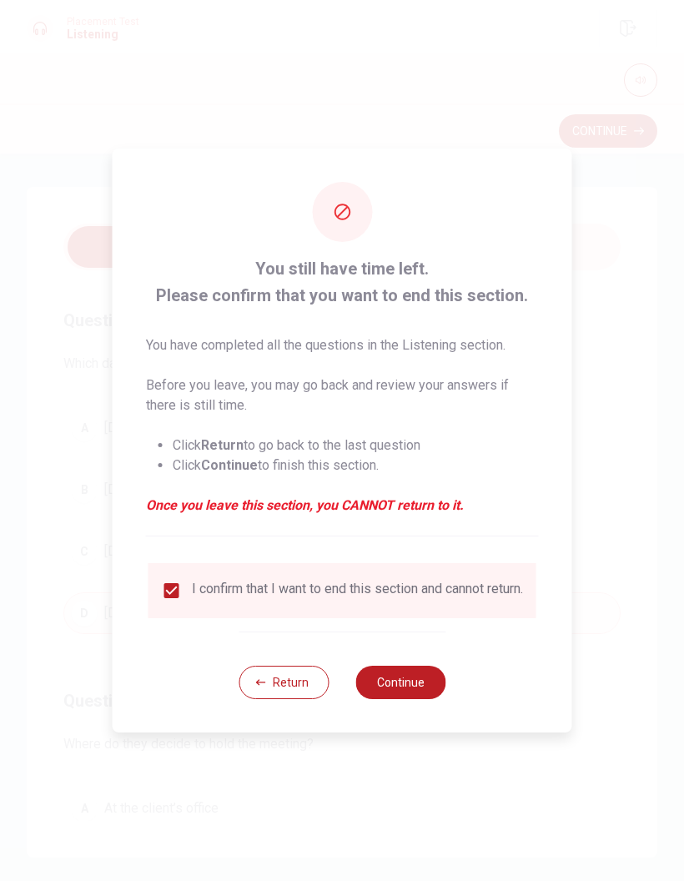
click at [405, 687] on button "Continue" at bounding box center [401, 682] width 90 height 33
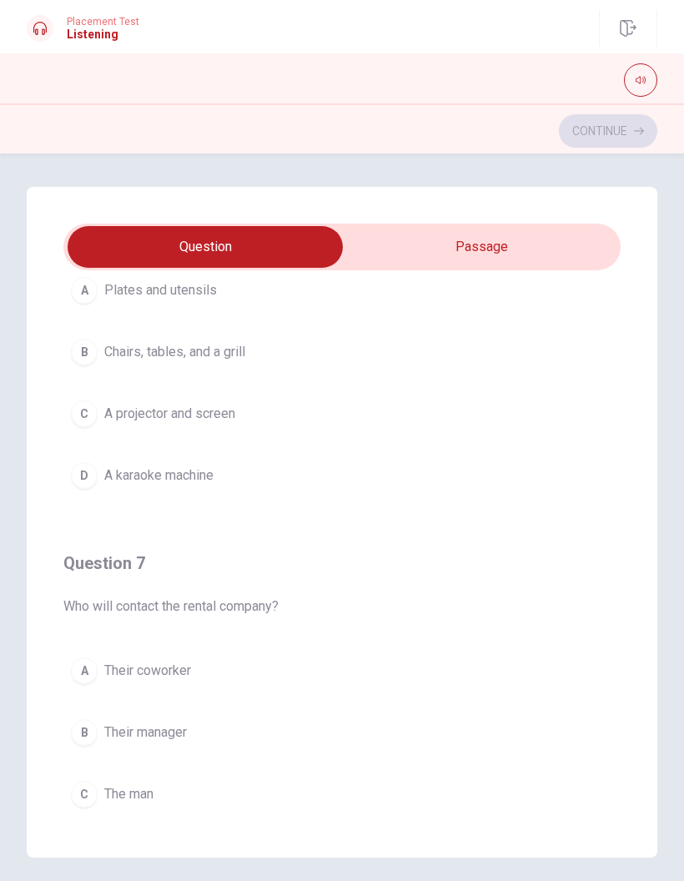
scroll to position [124, 0]
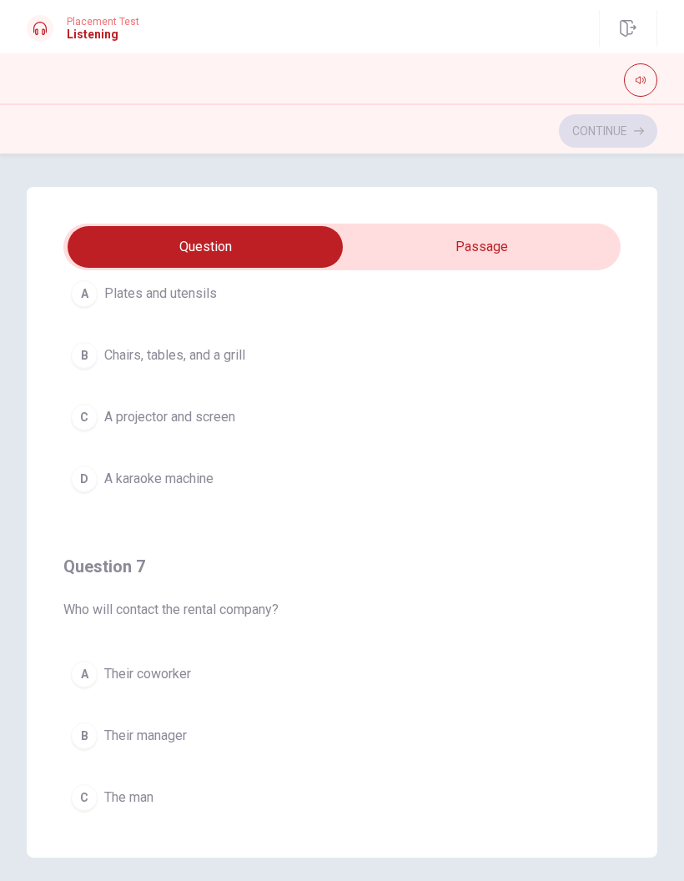
click at [209, 356] on span "Chairs, tables, and a grill" at bounding box center [174, 356] width 141 height 20
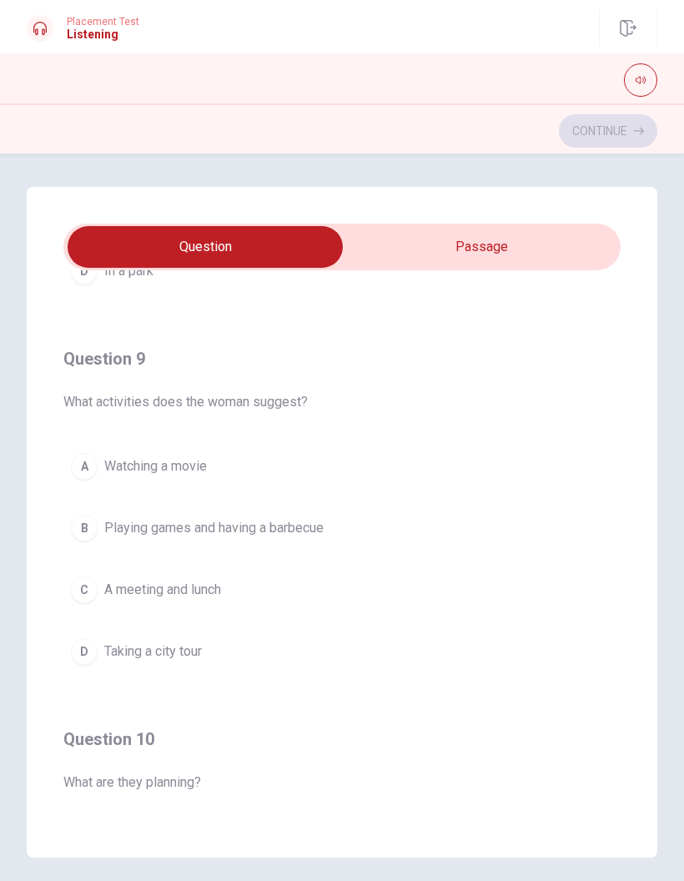
scroll to position [1094, 0]
click at [316, 522] on span "Playing games and having a barbecue" at bounding box center [214, 528] width 220 height 20
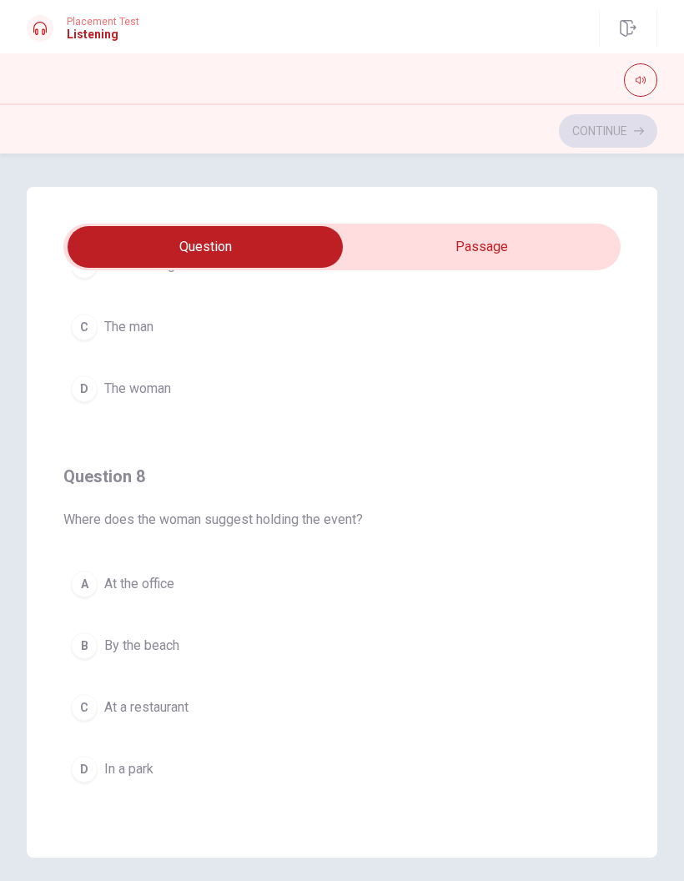
scroll to position [609, 0]
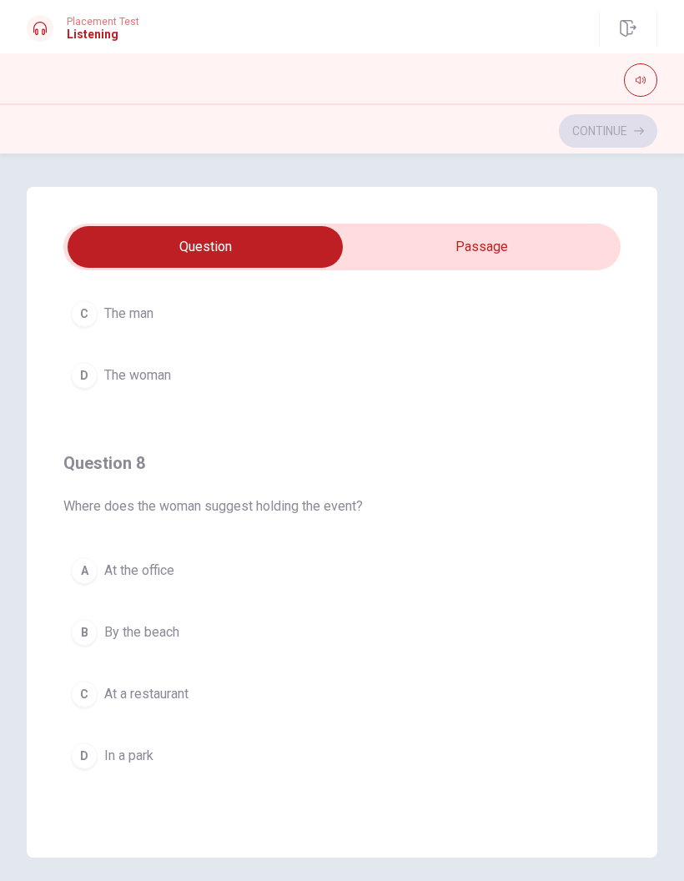
click at [183, 576] on button "A At the office" at bounding box center [342, 571] width 558 height 42
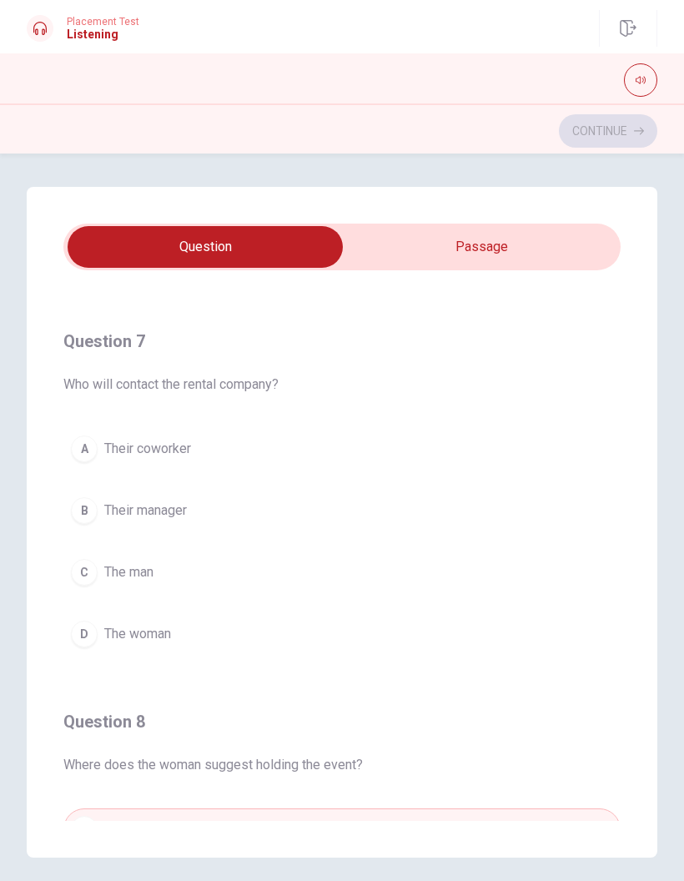
scroll to position [356, 0]
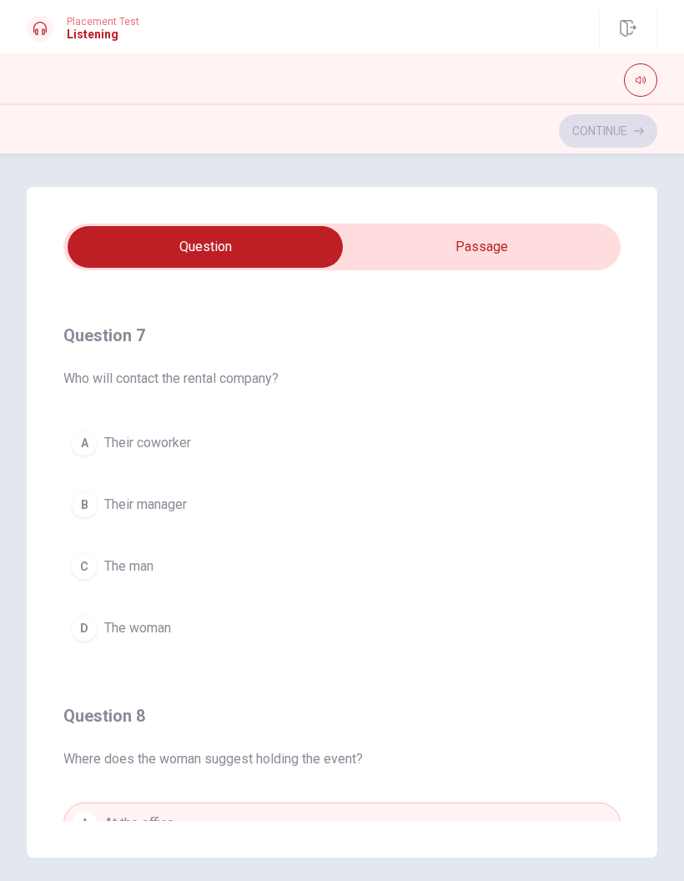
click at [187, 505] on span "Their manager" at bounding box center [145, 505] width 83 height 20
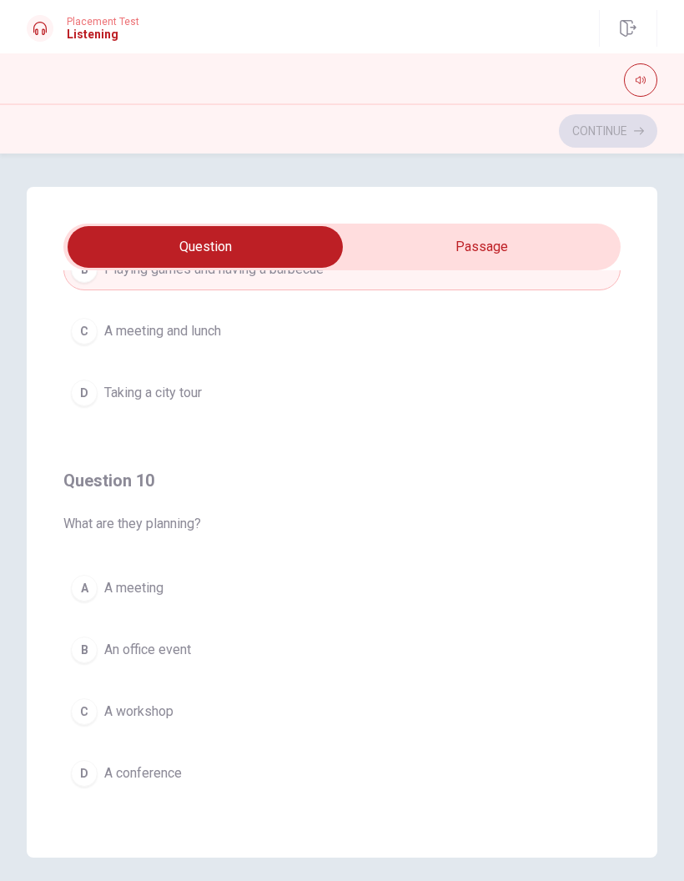
scroll to position [1352, 0]
click at [219, 653] on button "B An office event" at bounding box center [342, 650] width 558 height 42
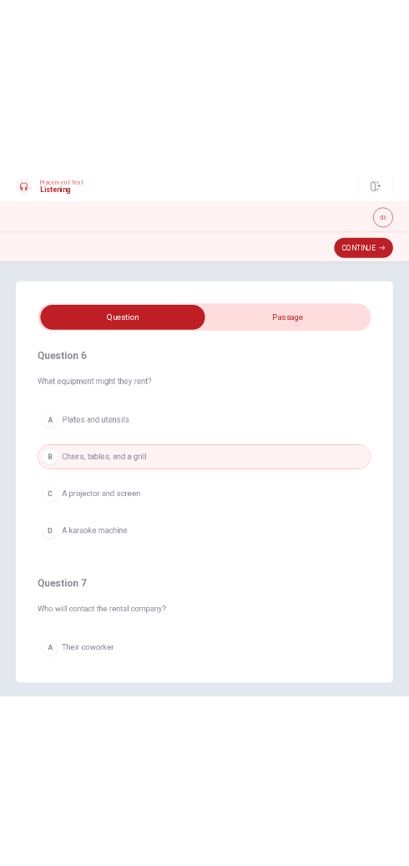
scroll to position [0, 0]
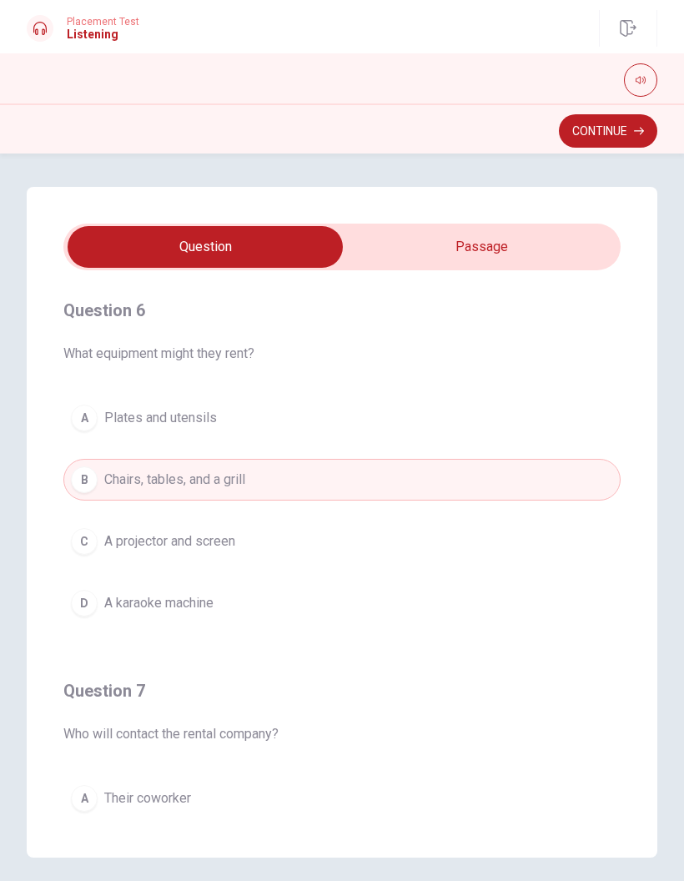
click at [637, 121] on button "Continue" at bounding box center [608, 130] width 98 height 33
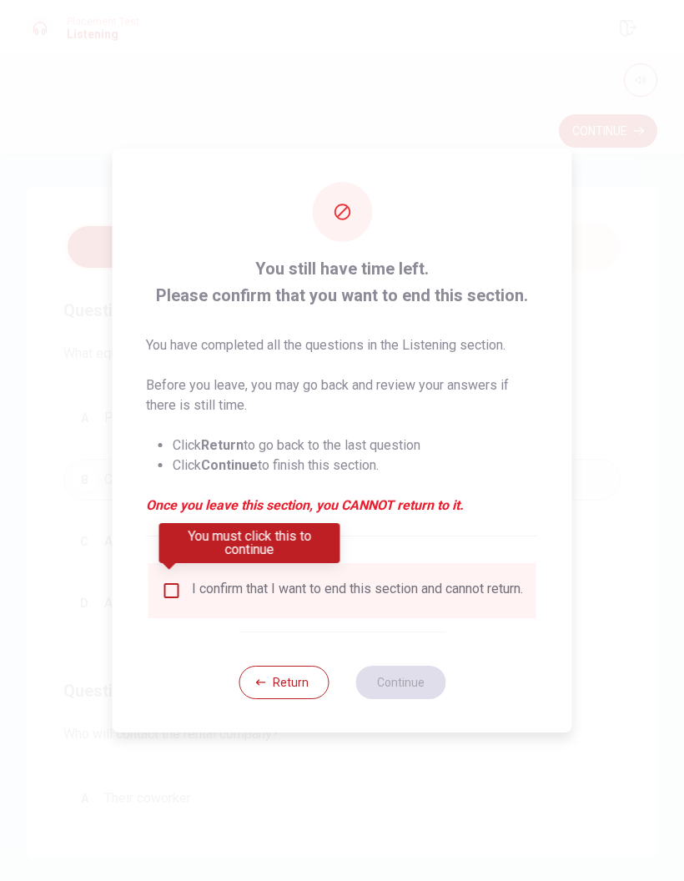
click at [347, 595] on div "I confirm that I want to end this section and cannot return." at bounding box center [357, 591] width 331 height 20
click at [184, 581] on div "I confirm that I want to end this section and cannot return." at bounding box center [342, 591] width 361 height 20
click at [174, 582] on input "You must click this to continue" at bounding box center [172, 591] width 20 height 20
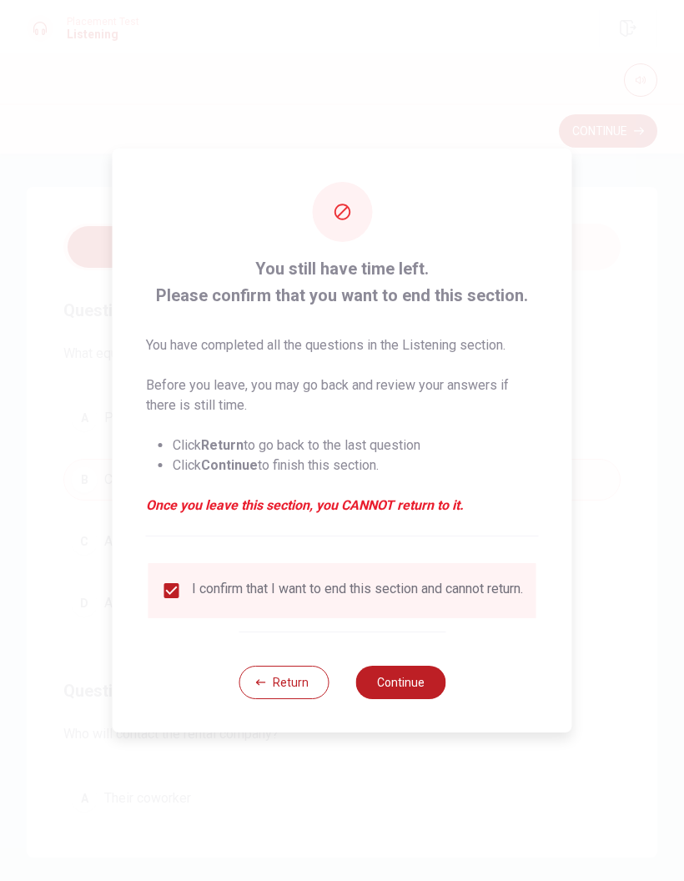
click at [418, 677] on button "Continue" at bounding box center [401, 682] width 90 height 33
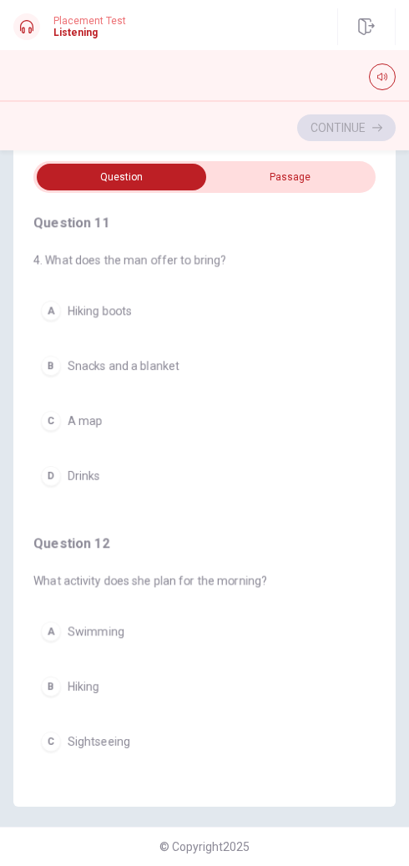
click at [94, 679] on span "Hiking" at bounding box center [84, 685] width 32 height 13
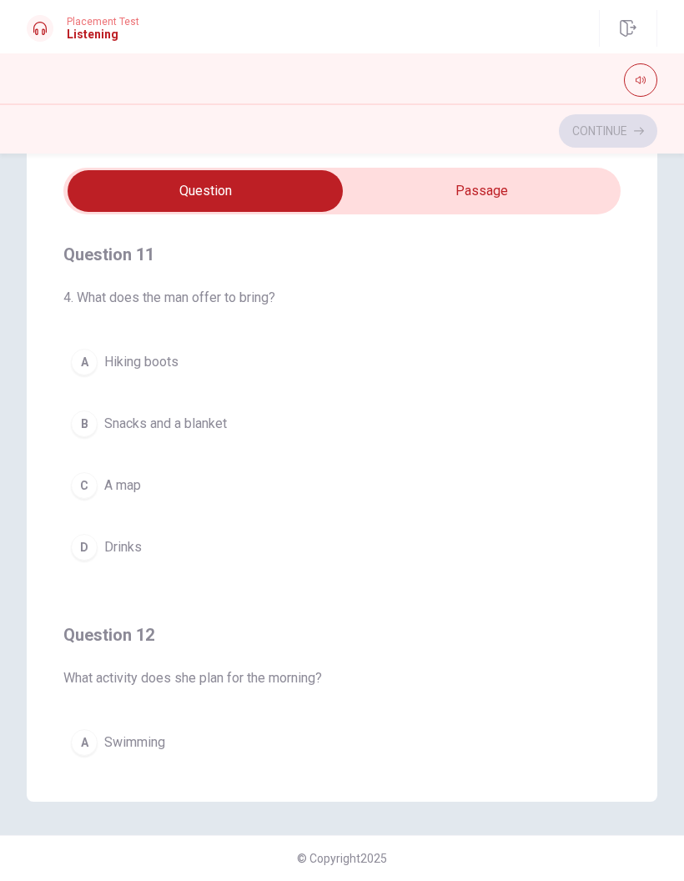
click at [227, 427] on span "Snacks and a blanket" at bounding box center [165, 424] width 123 height 20
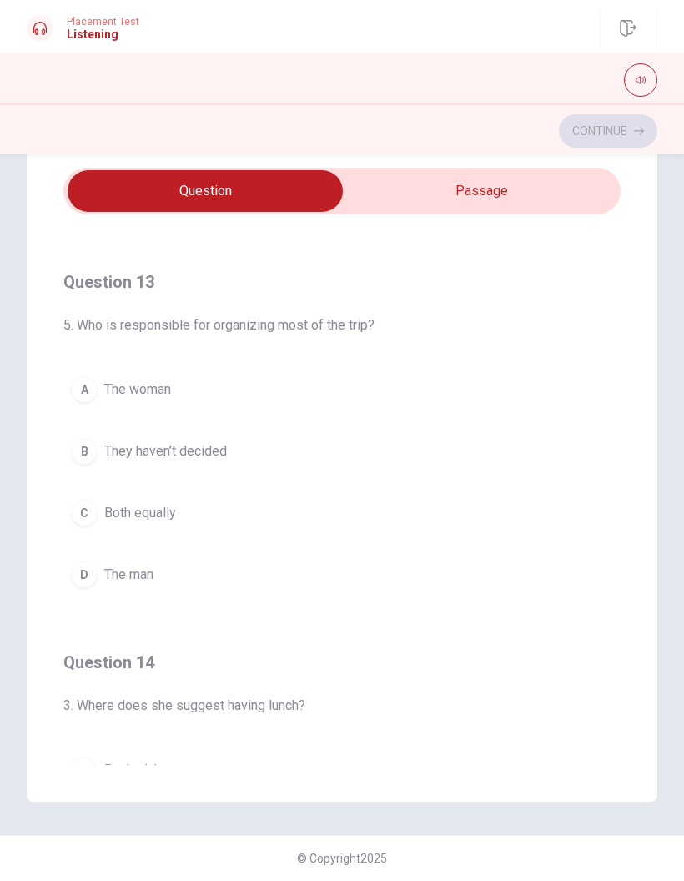
scroll to position [736, 0]
click at [171, 381] on span "The woman" at bounding box center [137, 387] width 67 height 20
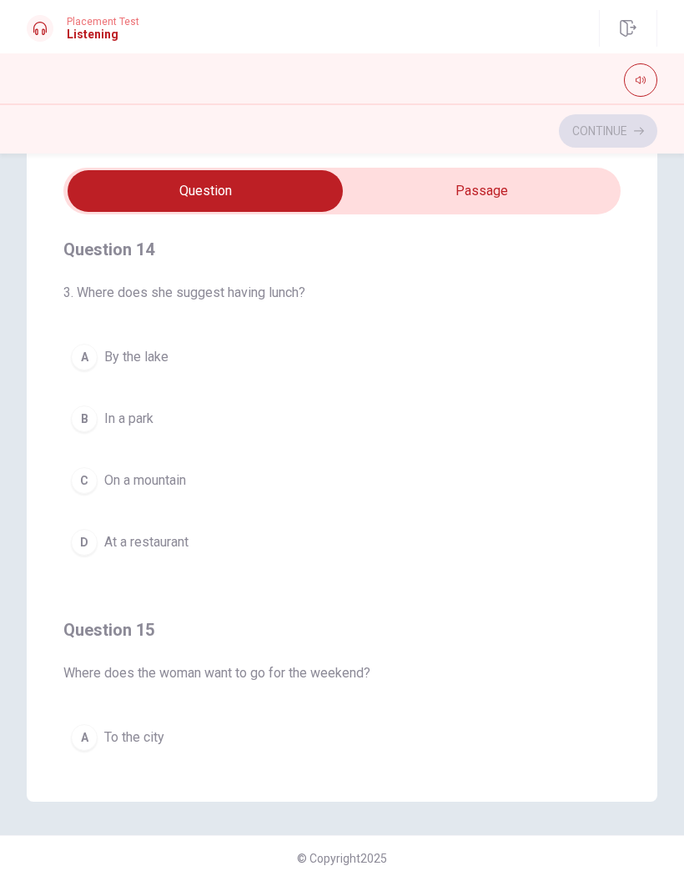
scroll to position [1145, 0]
click at [154, 362] on span "By the lake" at bounding box center [136, 359] width 64 height 20
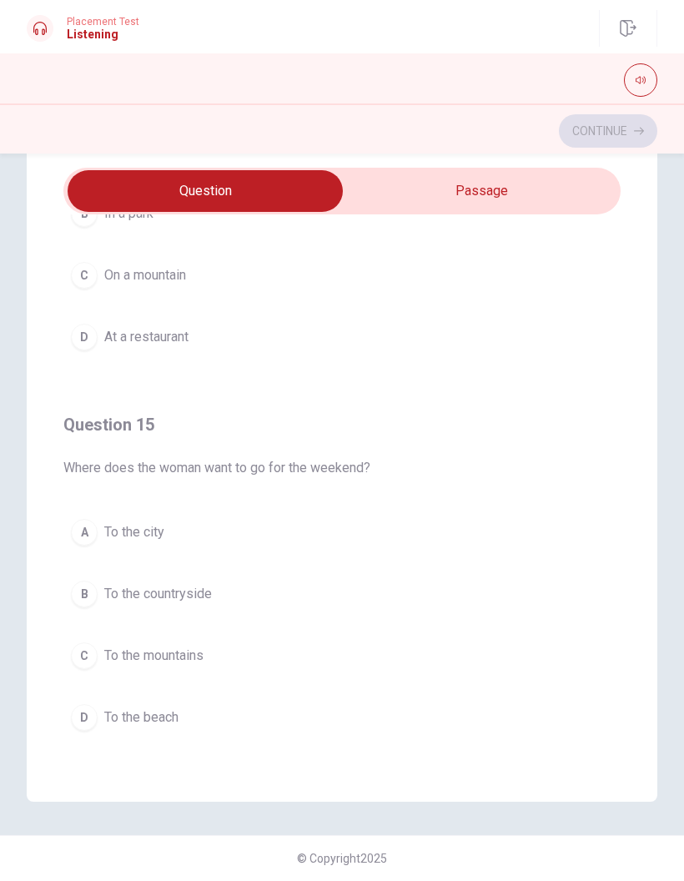
scroll to position [1352, 0]
click at [173, 714] on span "To the beach" at bounding box center [141, 718] width 74 height 20
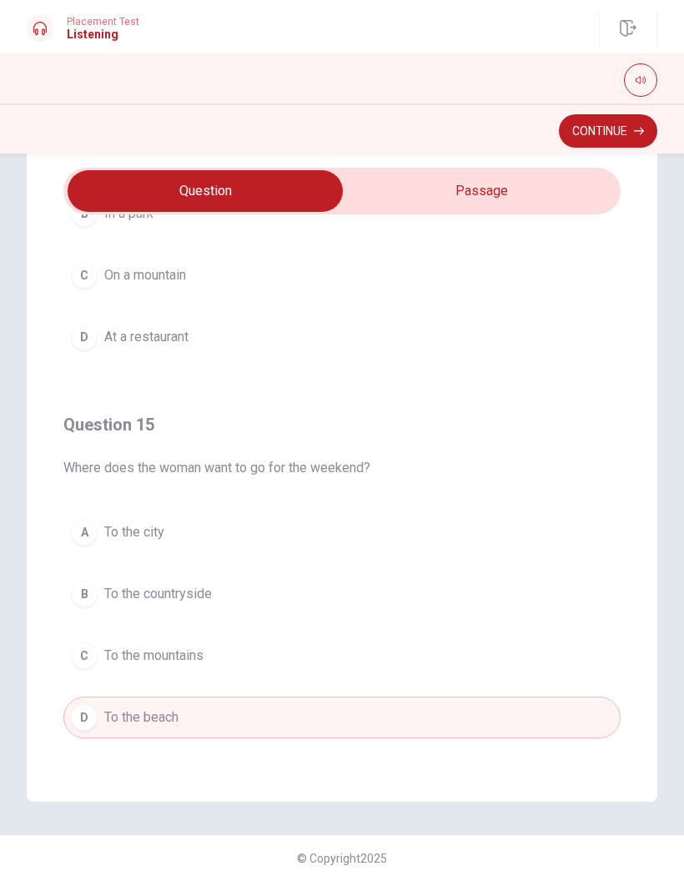
click at [614, 134] on button "Continue" at bounding box center [608, 130] width 98 height 33
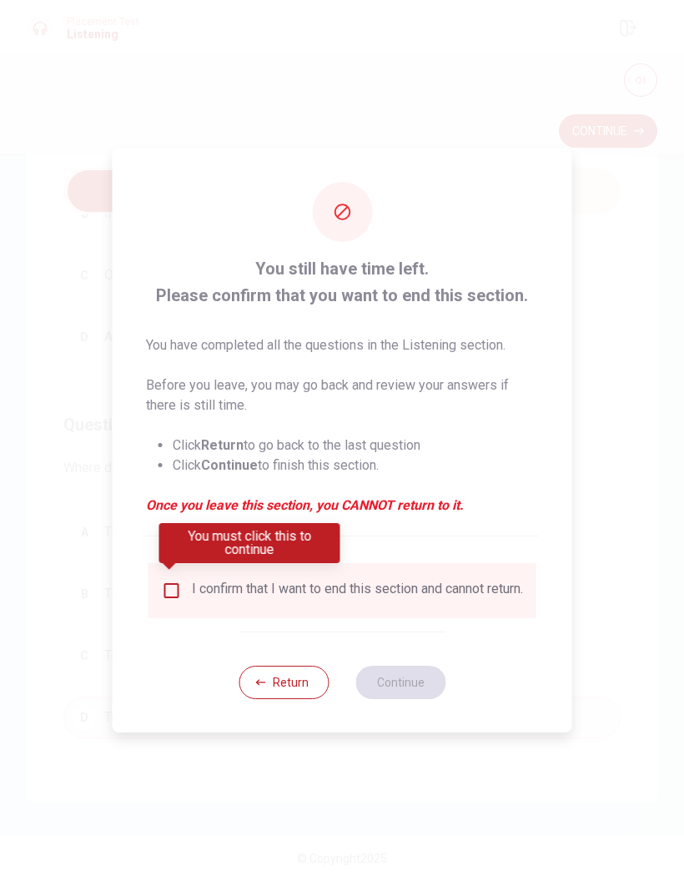
click at [167, 582] on input "You must click this to continue" at bounding box center [172, 591] width 20 height 20
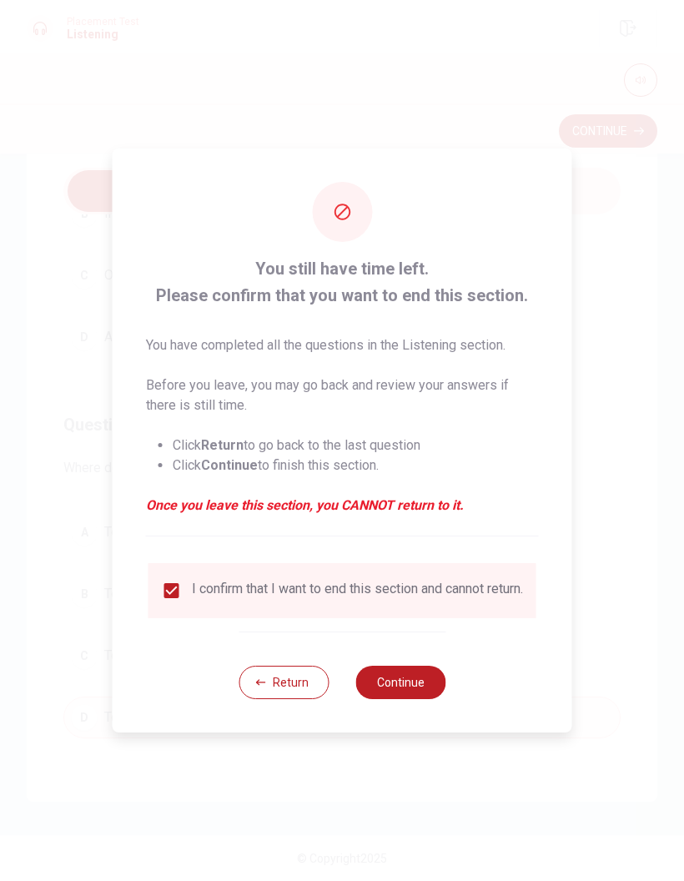
click at [427, 688] on button "Continue" at bounding box center [401, 682] width 90 height 33
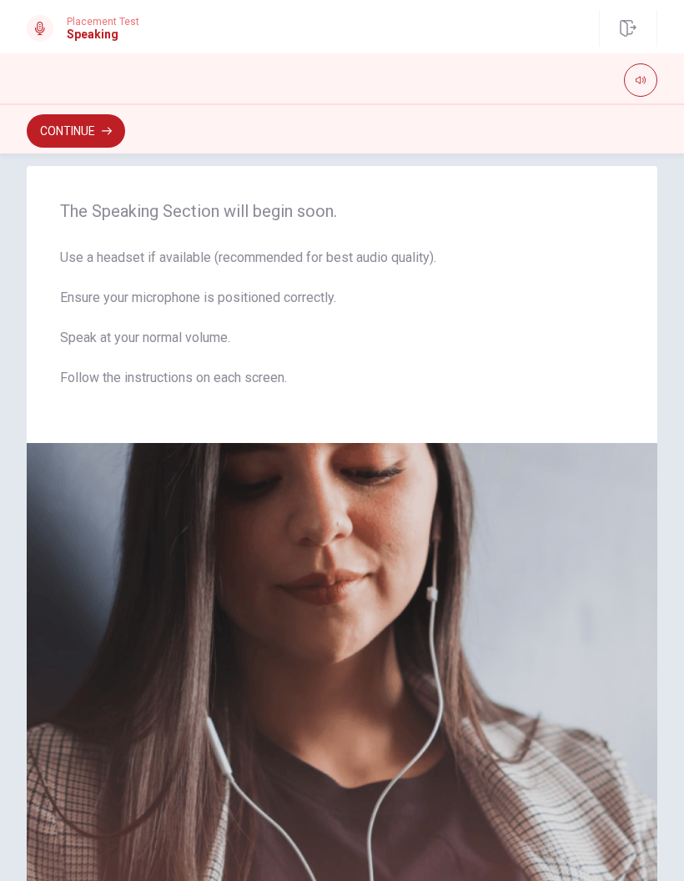
scroll to position [22, 0]
click at [106, 129] on icon "button" at bounding box center [107, 131] width 10 height 10
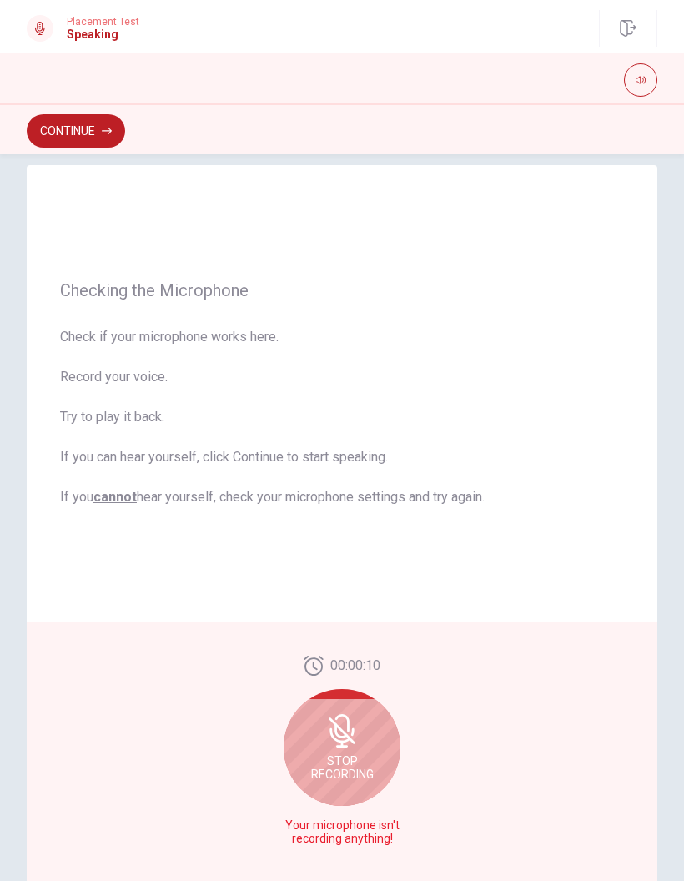
click at [343, 748] on icon at bounding box center [342, 731] width 33 height 33
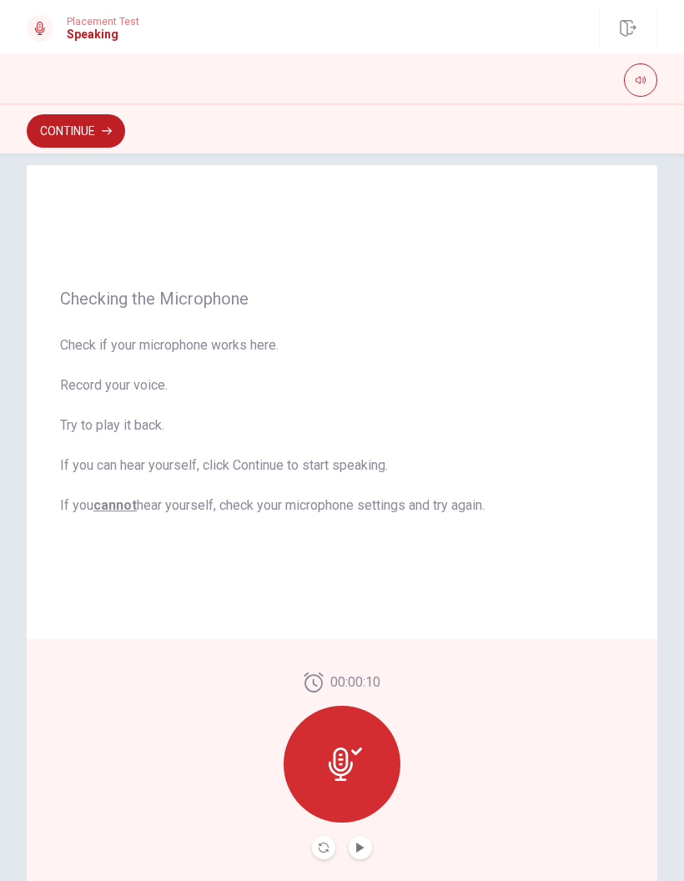
click at [352, 772] on icon at bounding box center [345, 764] width 33 height 33
click at [366, 775] on div at bounding box center [342, 764] width 117 height 117
click at [362, 770] on div at bounding box center [342, 764] width 117 height 117
click at [361, 849] on icon "Play Audio" at bounding box center [360, 848] width 8 height 10
click at [366, 770] on div at bounding box center [342, 764] width 117 height 117
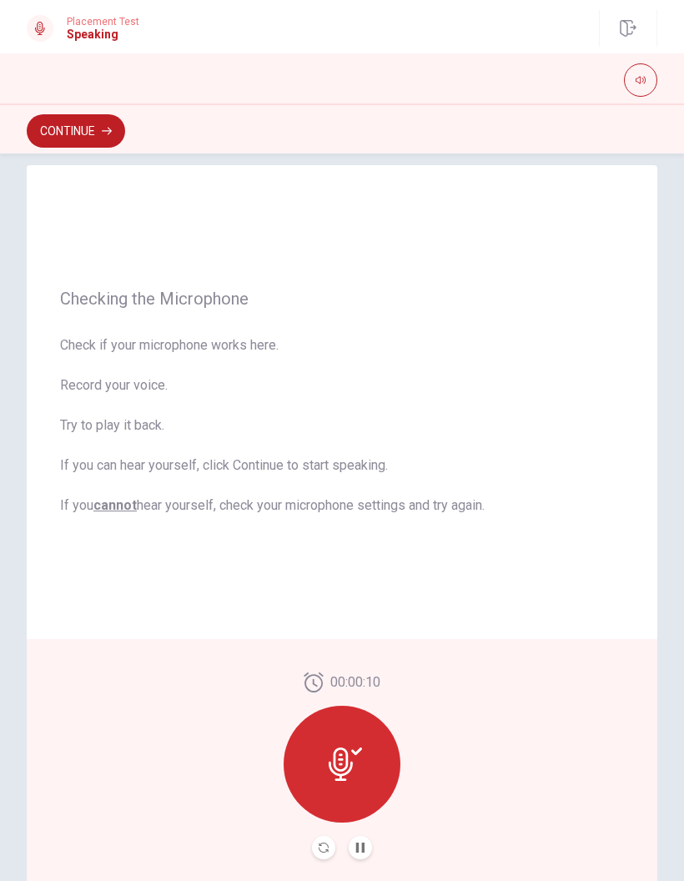
click at [362, 775] on div at bounding box center [342, 764] width 117 height 117
click at [321, 855] on button "Record Again" at bounding box center [323, 847] width 23 height 23
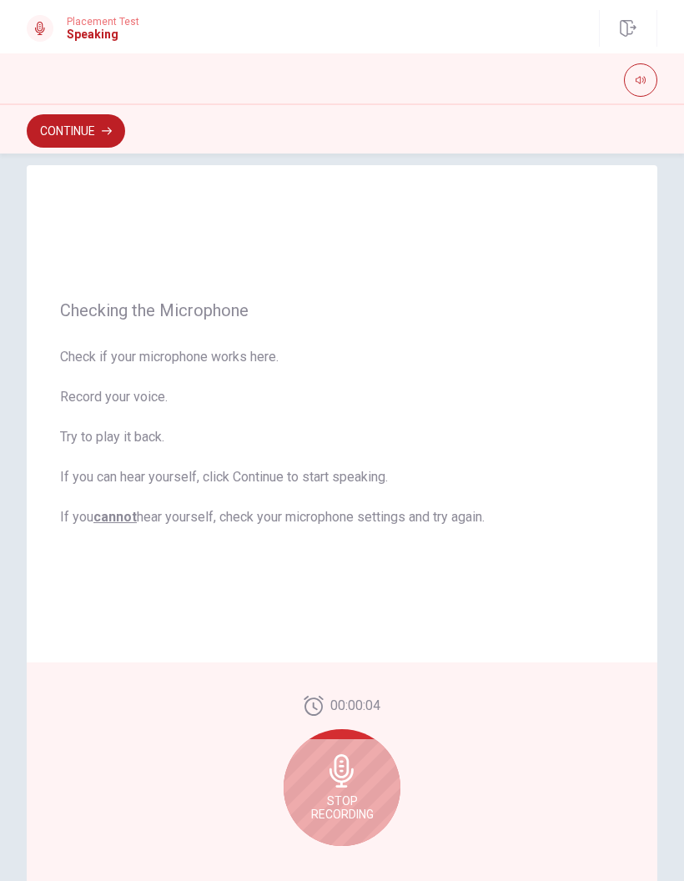
click at [102, 131] on button "Continue" at bounding box center [76, 130] width 98 height 33
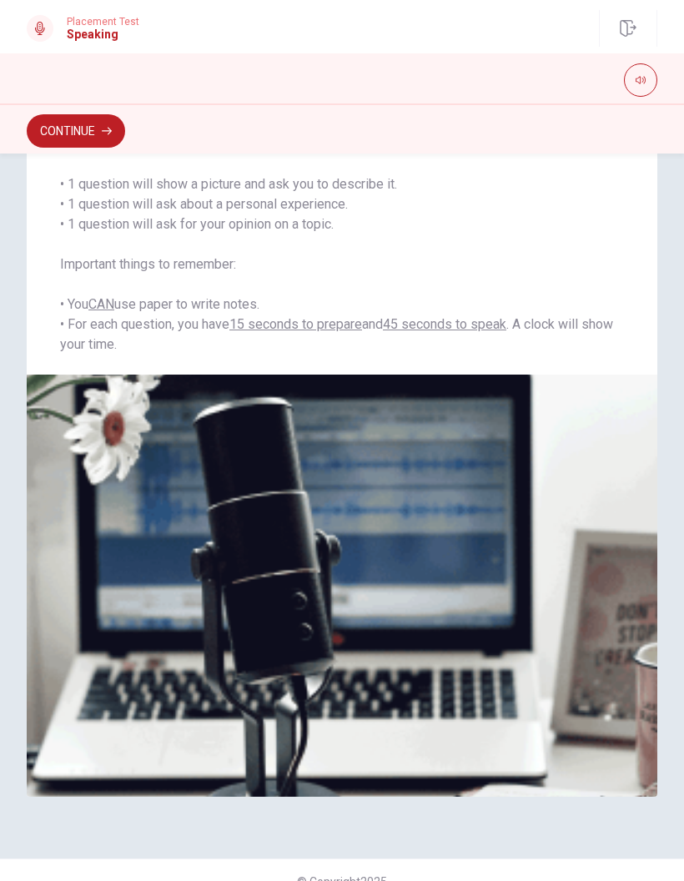
scroll to position [0, 0]
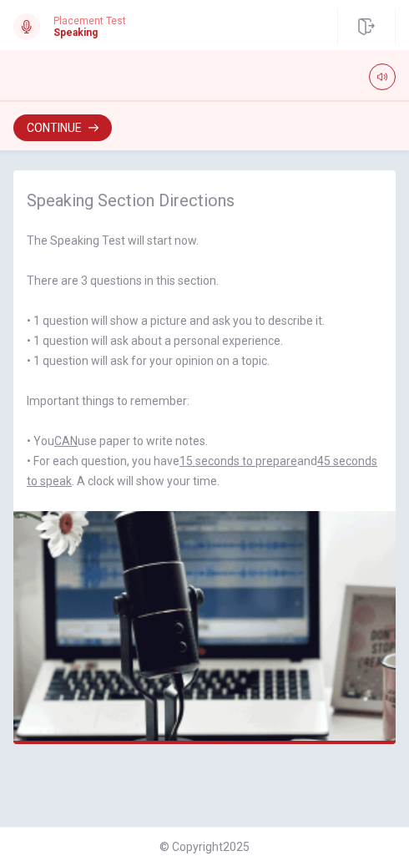
click at [74, 132] on button "Continue" at bounding box center [62, 127] width 98 height 27
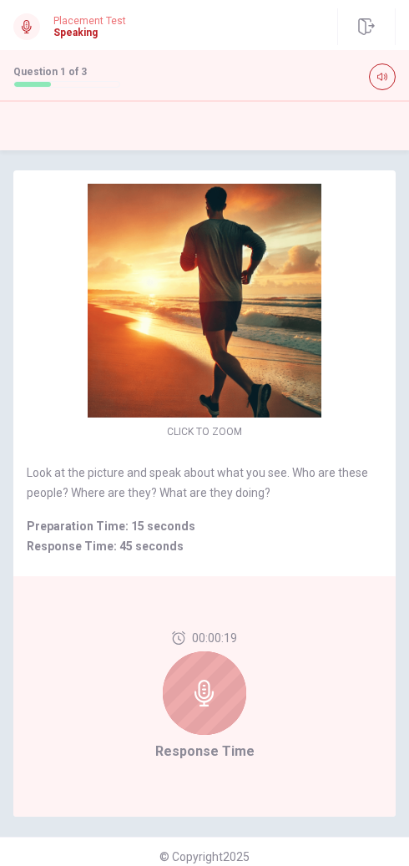
click at [215, 694] on icon at bounding box center [204, 692] width 27 height 27
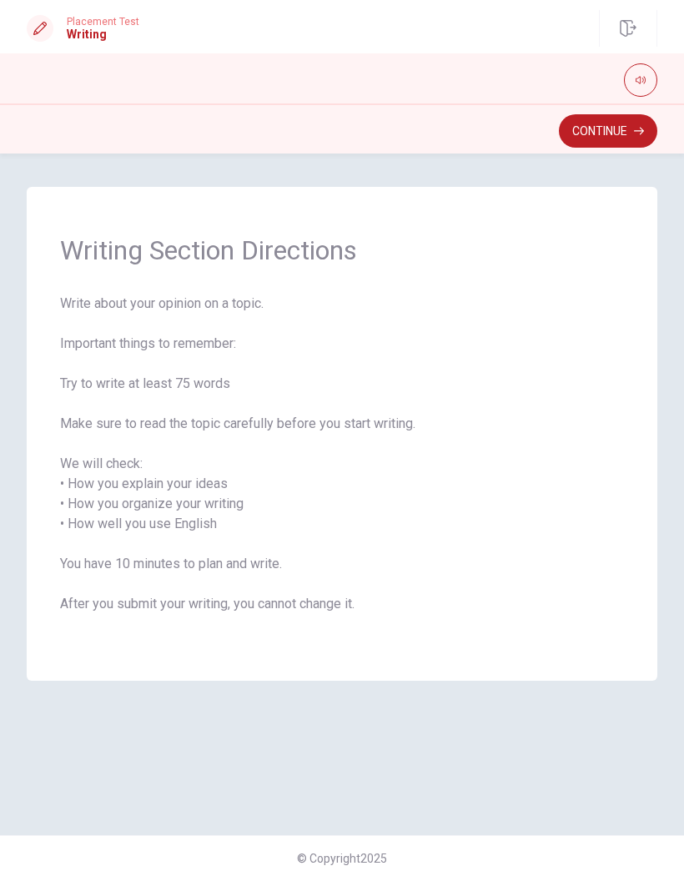
click at [619, 123] on button "Continue" at bounding box center [608, 130] width 98 height 33
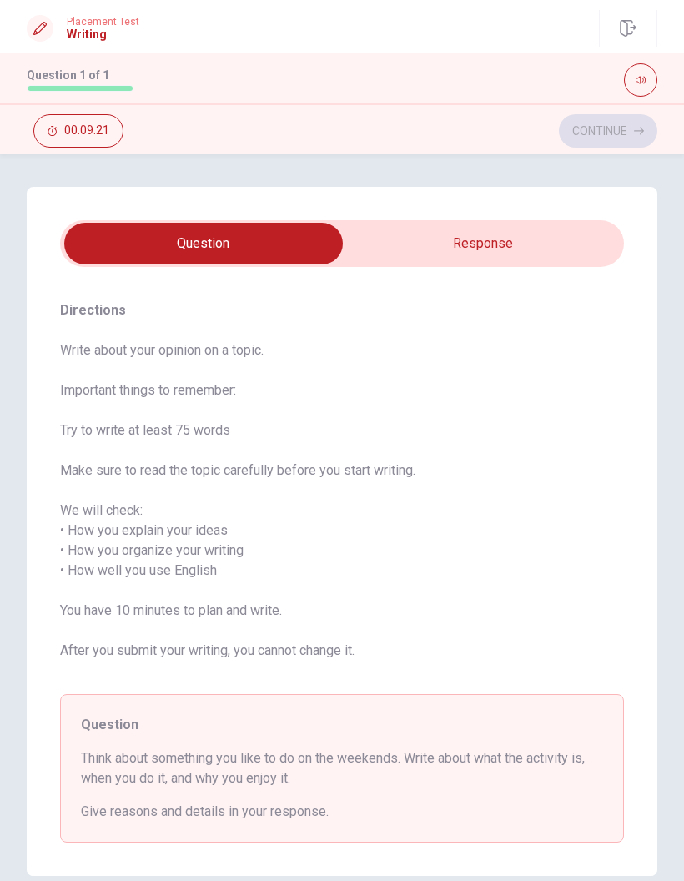
click at [548, 236] on input "checkbox" at bounding box center [203, 244] width 846 height 42
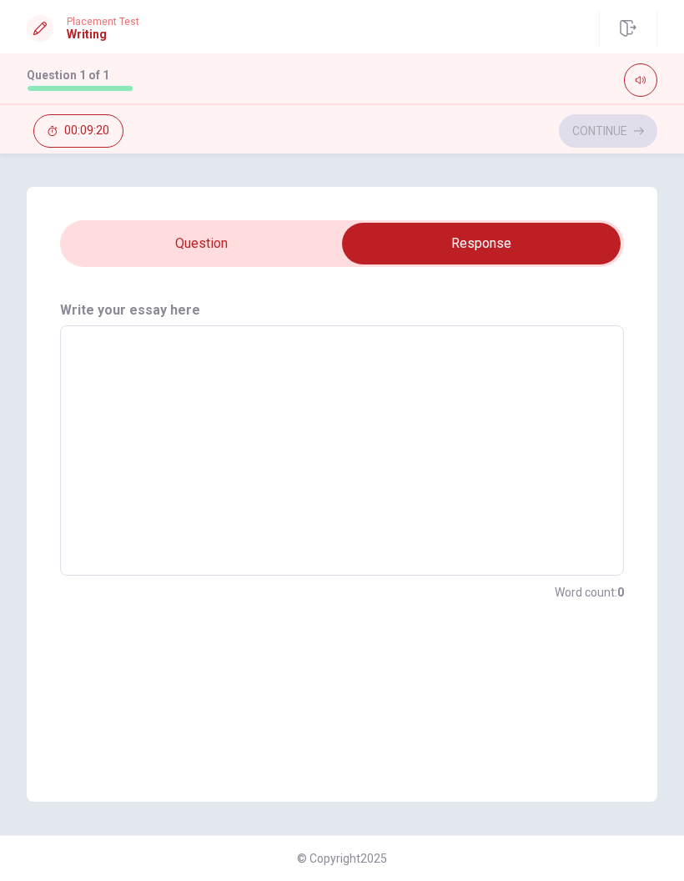
click at [265, 232] on input "checkbox" at bounding box center [481, 244] width 846 height 42
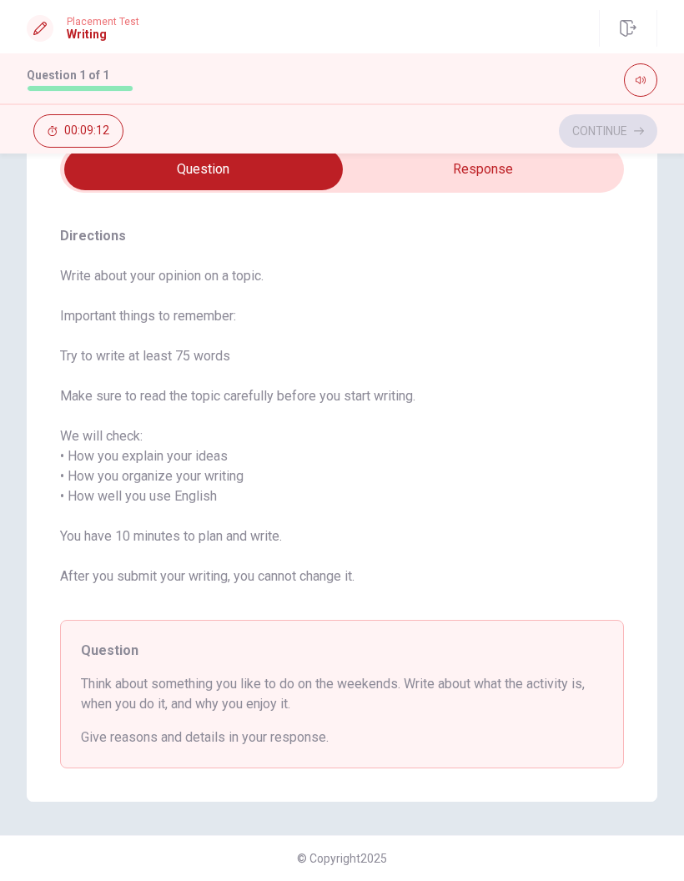
scroll to position [74, 0]
click at [571, 183] on input "checkbox" at bounding box center [203, 170] width 846 height 42
checkbox input "true"
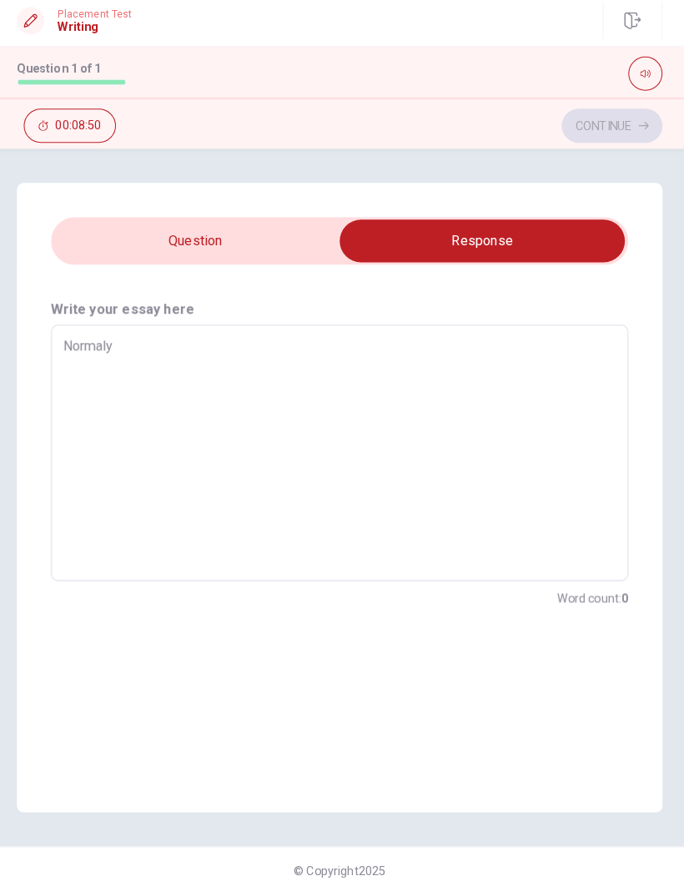
type textarea "Normaly on"
type textarea "x"
type textarea "Normaly on."
type textarea "x"
type textarea "Normaly on"
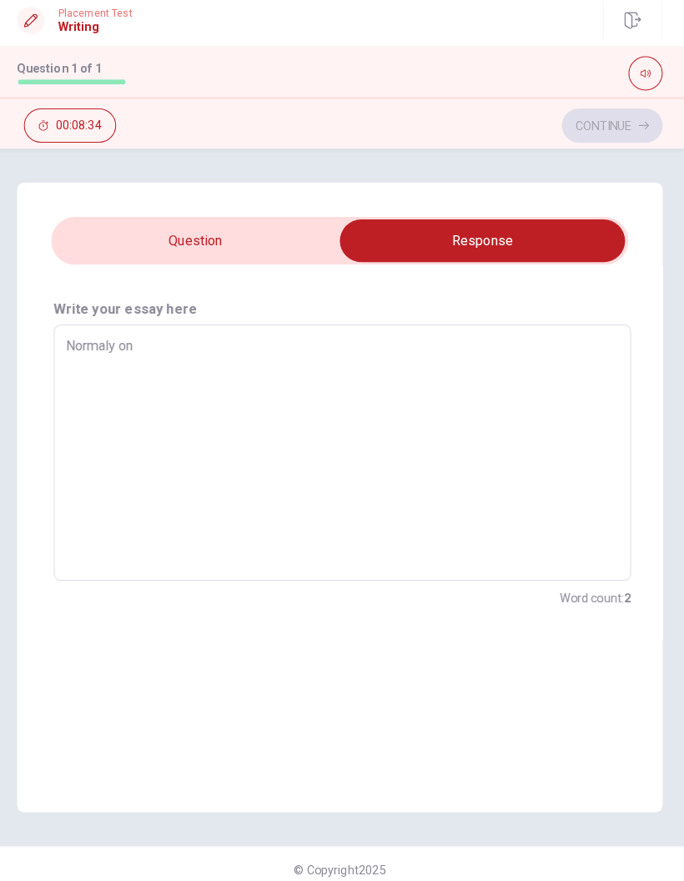
type textarea "x"
type textarea "Normaly on"
type textarea "x"
type textarea "Normaly on w"
type textarea "x"
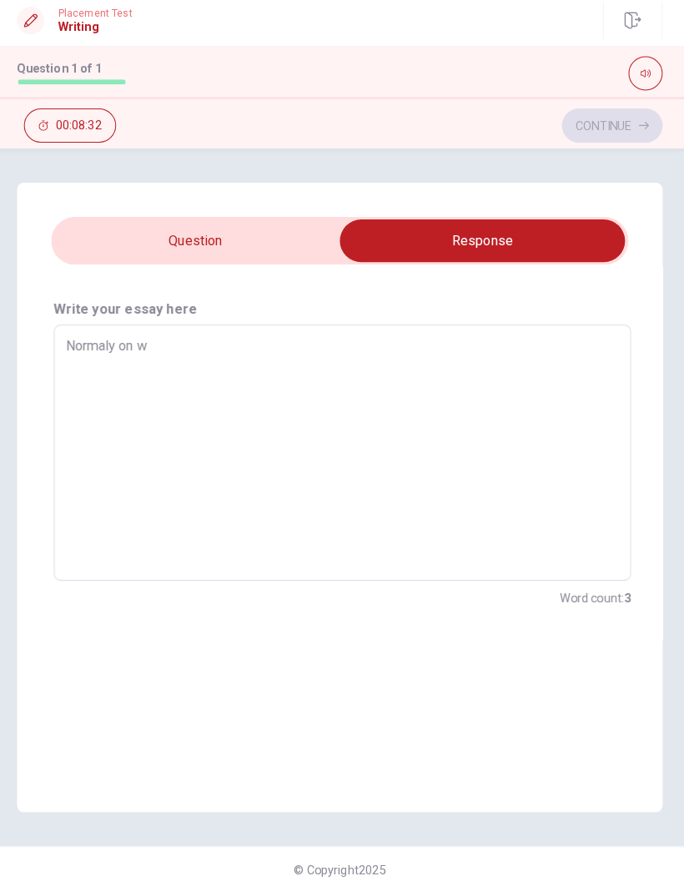
type textarea "Normaly on we"
type textarea "x"
type textarea "Normaly on wee"
type textarea "x"
type textarea "Normaly on week"
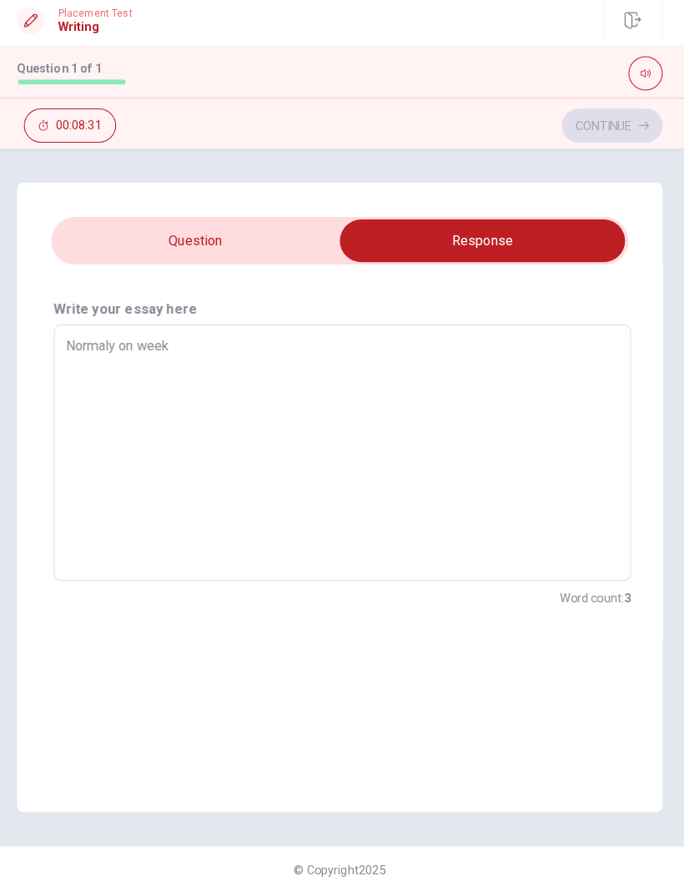
type textarea "x"
click at [286, 225] on input "checkbox" at bounding box center [481, 244] width 846 height 42
checkbox input "false"
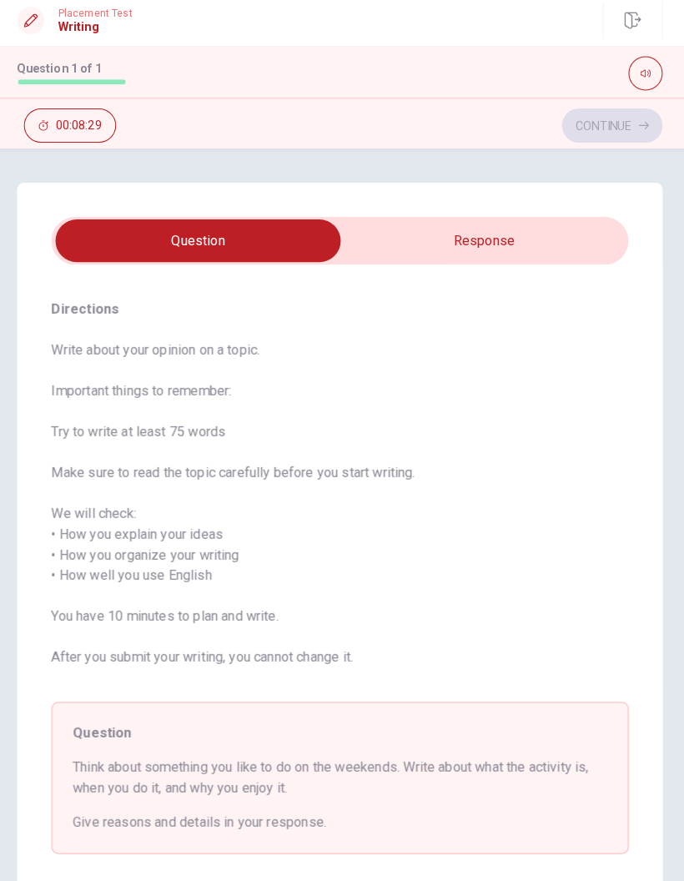
type textarea "x"
click at [455, 235] on input "checkbox" at bounding box center [203, 244] width 846 height 42
checkbox input "true"
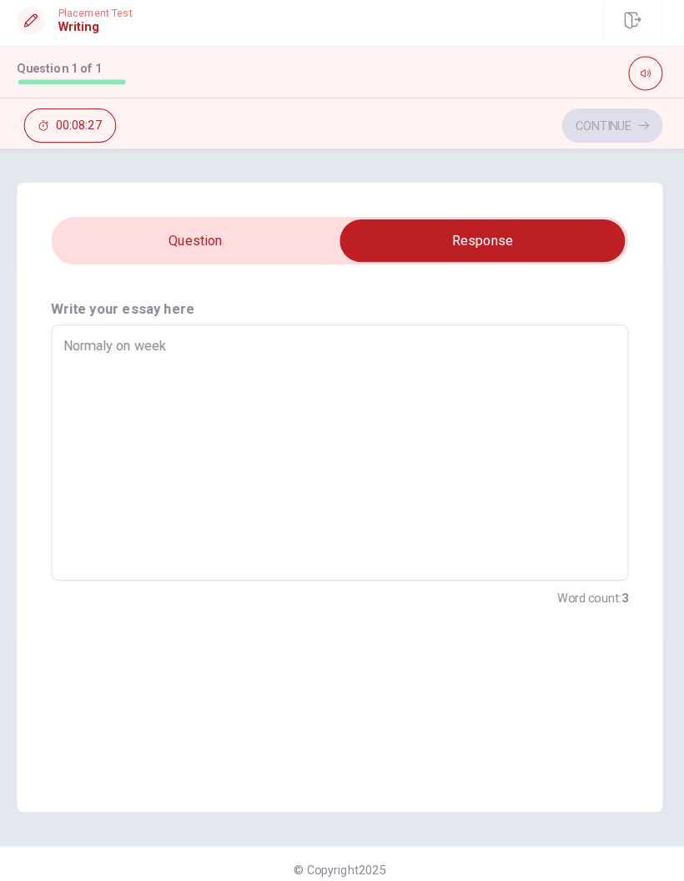
click at [401, 371] on textarea "Normaly on week" at bounding box center [342, 451] width 541 height 223
type textarea "x"
type textarea "Normaly on weeke"
type textarea "x"
type textarea "Normaly on weeken"
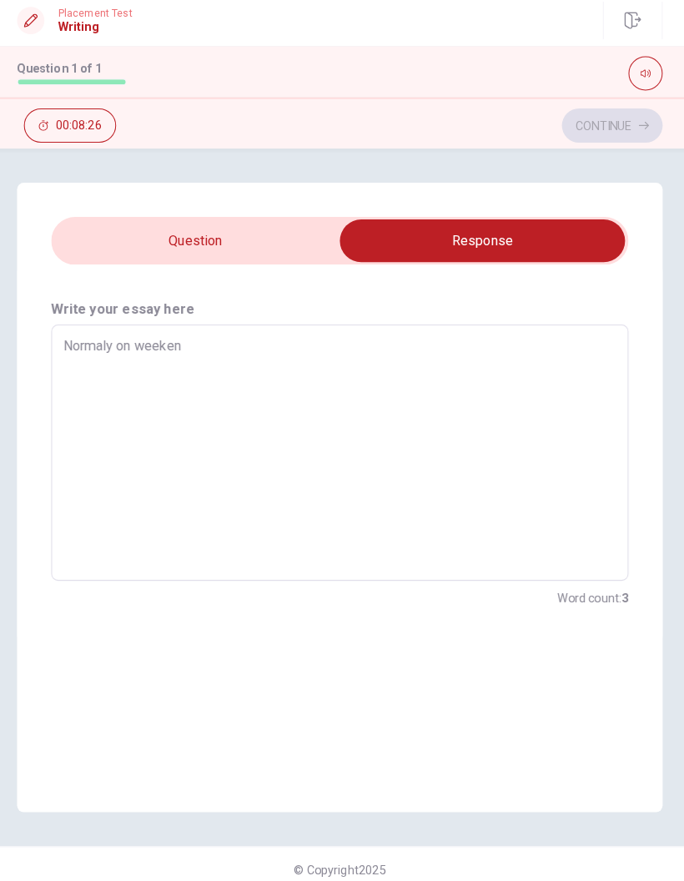
type textarea "x"
type textarea "Normaly on weekend"
type textarea "x"
type textarea "Normaly on weekends"
type textarea "x"
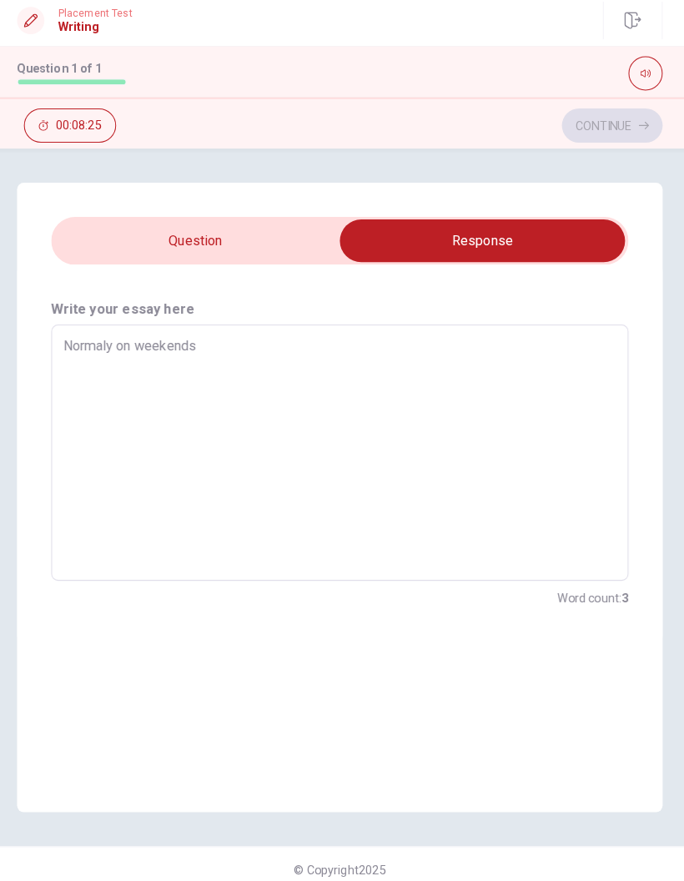
type textarea "Normaly on weekends"
type textarea "x"
type textarea "Normaly on weekends i"
type textarea "x"
type textarea "Normaly on weekends in"
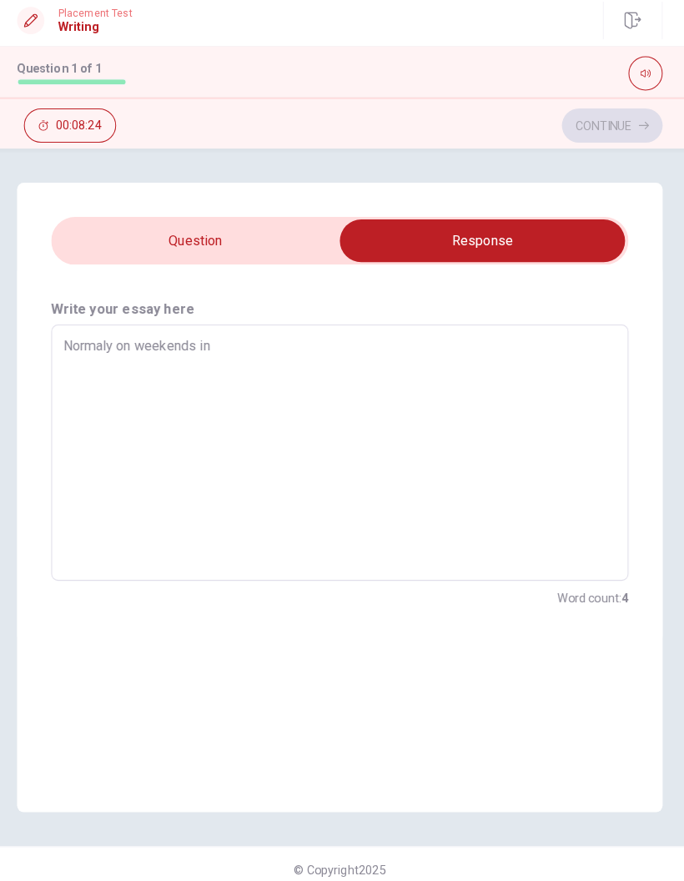
type textarea "x"
type textarea "Normaly on weekends inl"
type textarea "x"
type textarea "Normaly on weekends inli"
type textarea "x"
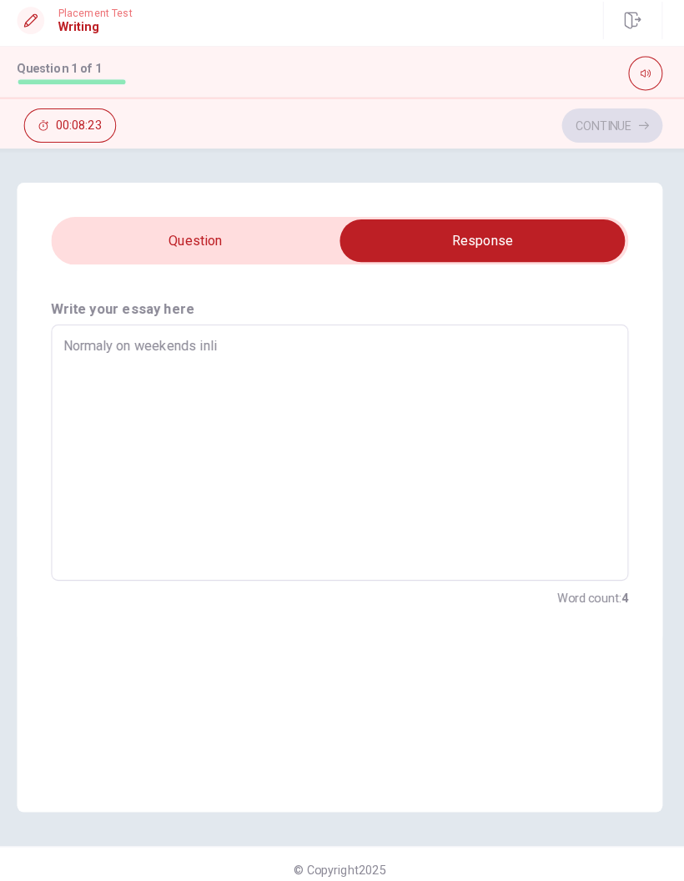
type textarea "Normaly on weekends inlik"
type textarea "x"
type textarea "Normaly on weekends inlike"
type textarea "x"
type textarea "Normaly on weekends inlike"
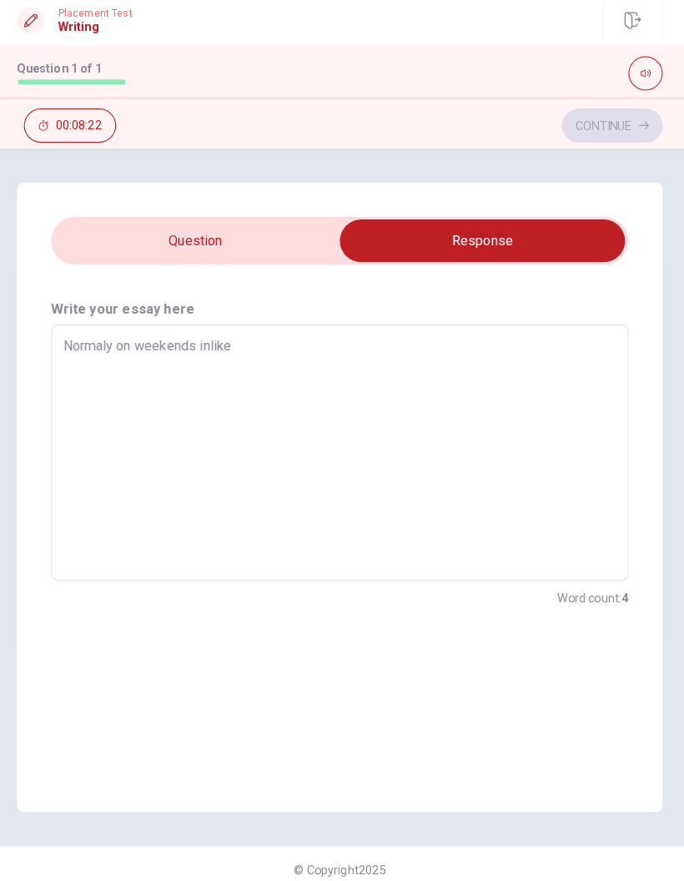
type textarea "x"
type textarea "Normaly on weekends inlike t"
type textarea "x"
type textarea "Normaly on weekends inlike to"
type textarea "x"
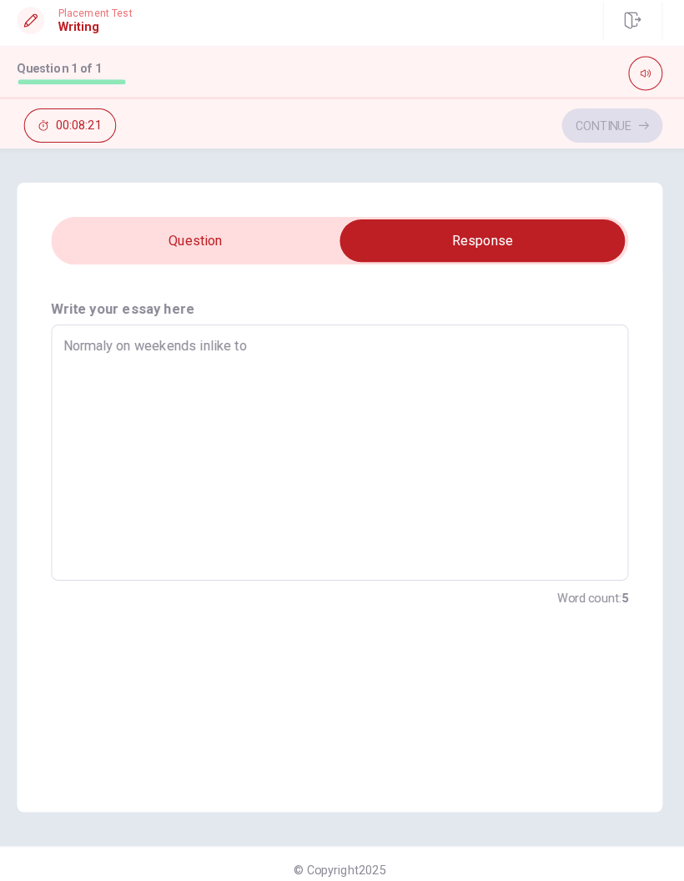
type textarea "Normaly on weekends inlike to"
type textarea "x"
type textarea "Normaly on weekends inlike to g"
type textarea "x"
type textarea "Normaly on weekends inlike to go"
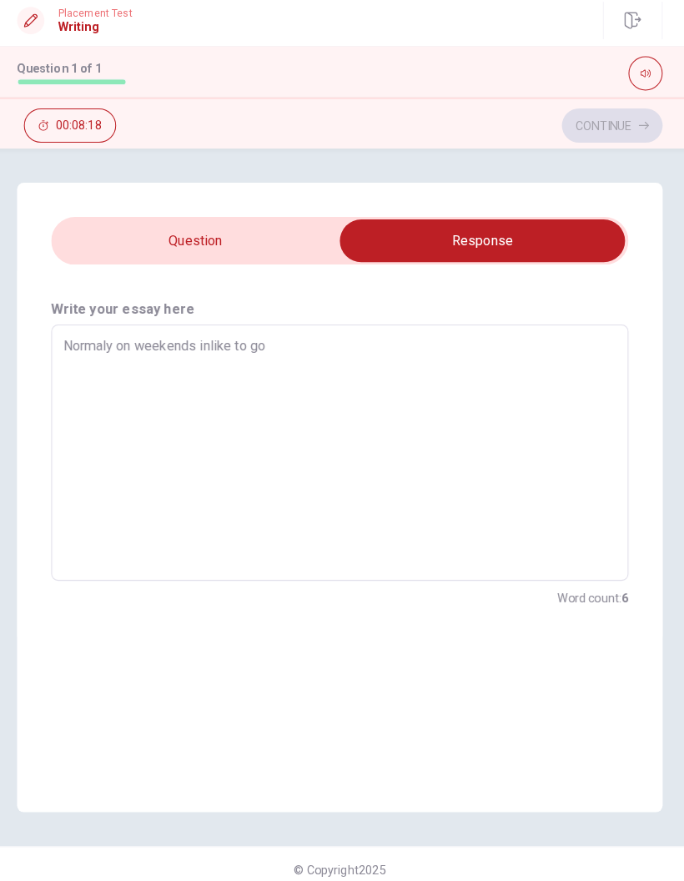
click at [211, 340] on textarea "Normaly on weekends inlike to go" at bounding box center [342, 451] width 541 height 223
click at [210, 340] on textarea "Normaly on weekends inlike to go" at bounding box center [342, 451] width 541 height 223
click at [209, 340] on textarea "Normaly on weekends inlike to go" at bounding box center [342, 451] width 541 height 223
type textarea "x"
type textarea "Normaly on weekends to go"
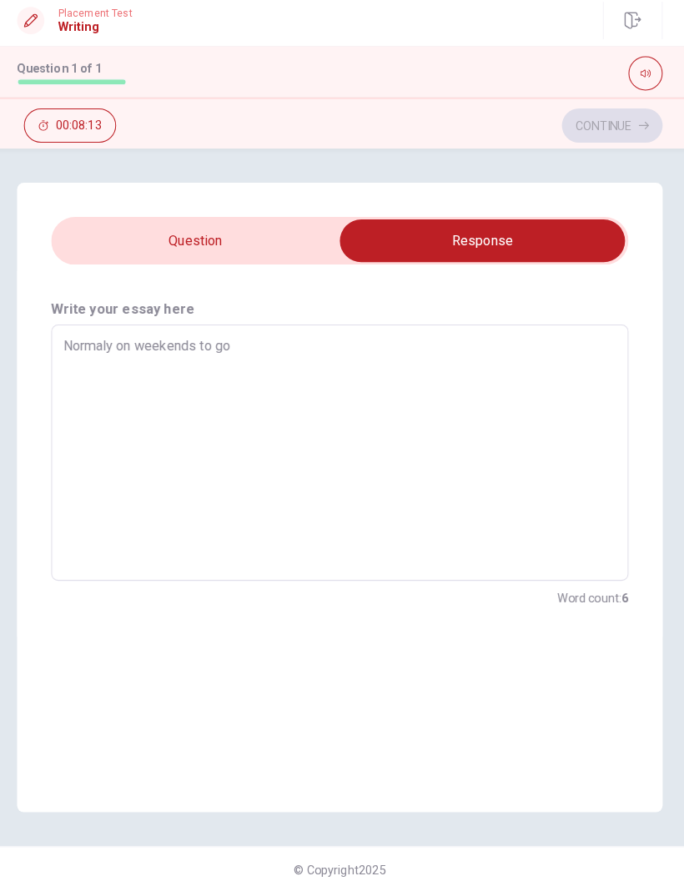
type textarea "x"
type textarea "Normaly on weekendsi to go"
type textarea "x"
type textarea "Normaly on weekends to go"
type textarea "x"
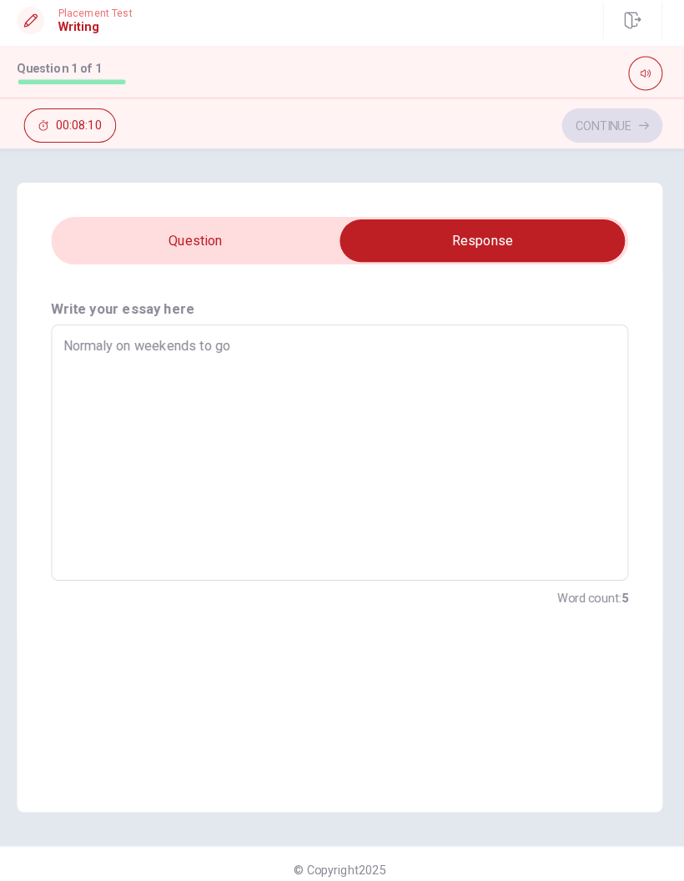
type textarea "Normaly on weekends to go"
type textarea "x"
type textarea "Normaly on weekends i to go"
type textarea "x"
type textarea "Normaly on weekends i to go"
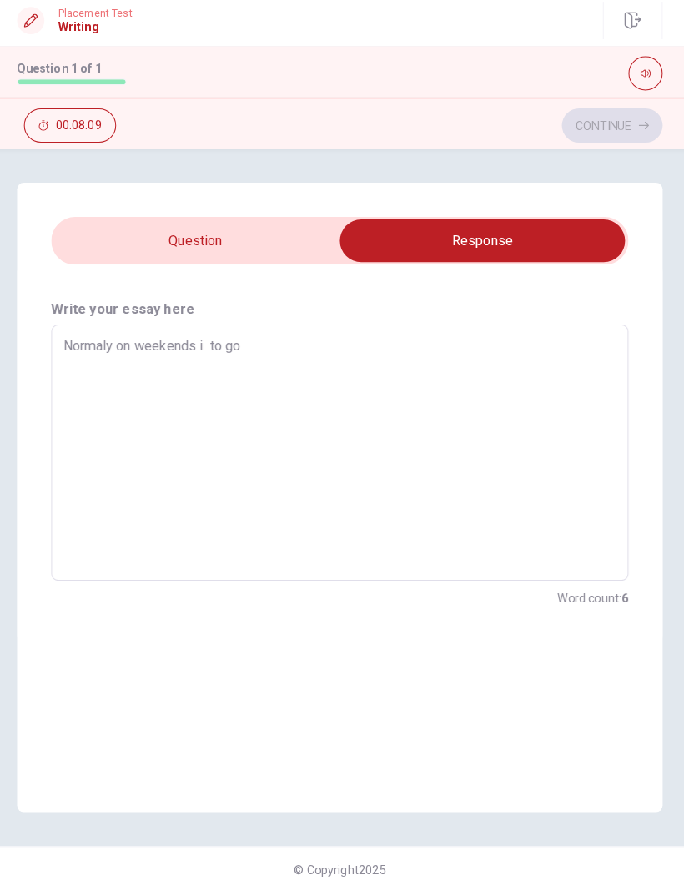
type textarea "x"
type textarea "Normaly on weekends i l to go"
type textarea "x"
type textarea "Normaly on weekends i li to go"
type textarea "x"
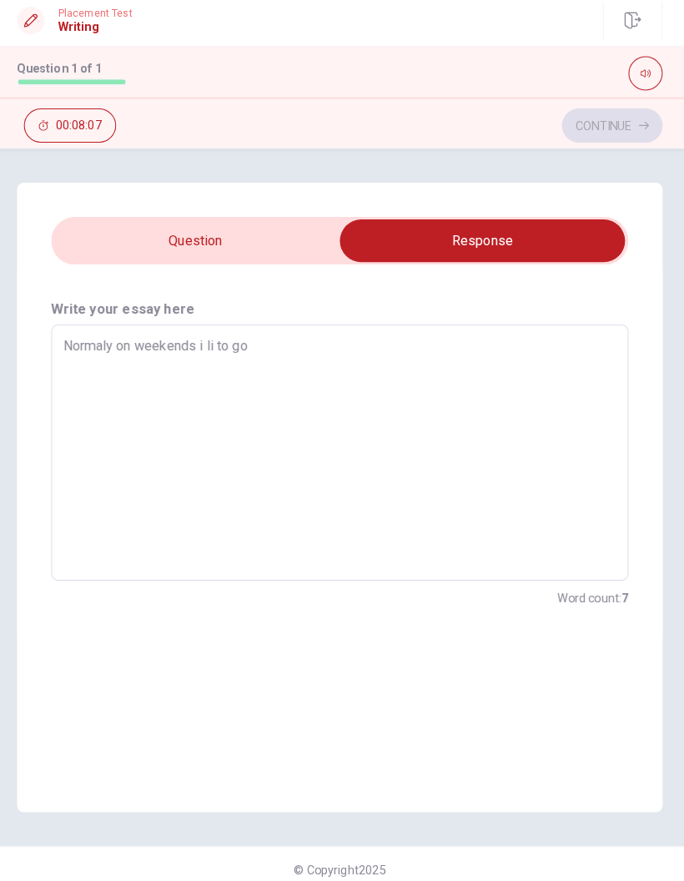
type textarea "Normaly on weekends i lik to go"
type textarea "x"
type textarea "Normaly on weekends i like to go"
type textarea "x"
type textarea "Normaly on weekends i like to go"
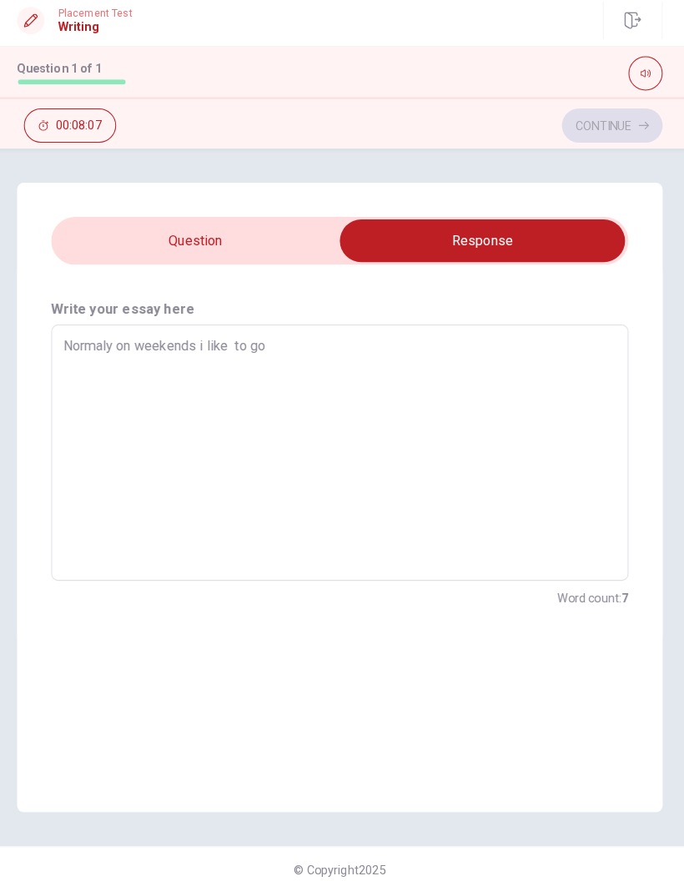
type textarea "x"
type textarea "Normaly on weekends i like to go"
click at [412, 351] on textarea "Normaly on weekends i like to go" at bounding box center [342, 451] width 541 height 223
type textarea "x"
type textarea "Normaly on weekends i like to go"
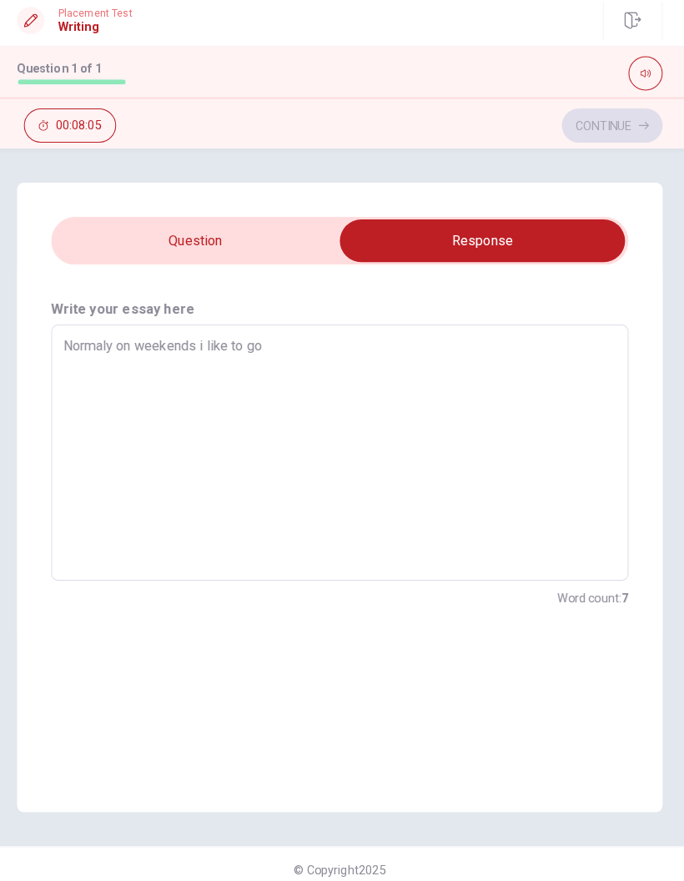
type textarea "x"
type textarea "Normaly on weekends i like to go t"
type textarea "x"
type textarea "Normaly on weekends i like to go th"
type textarea "x"
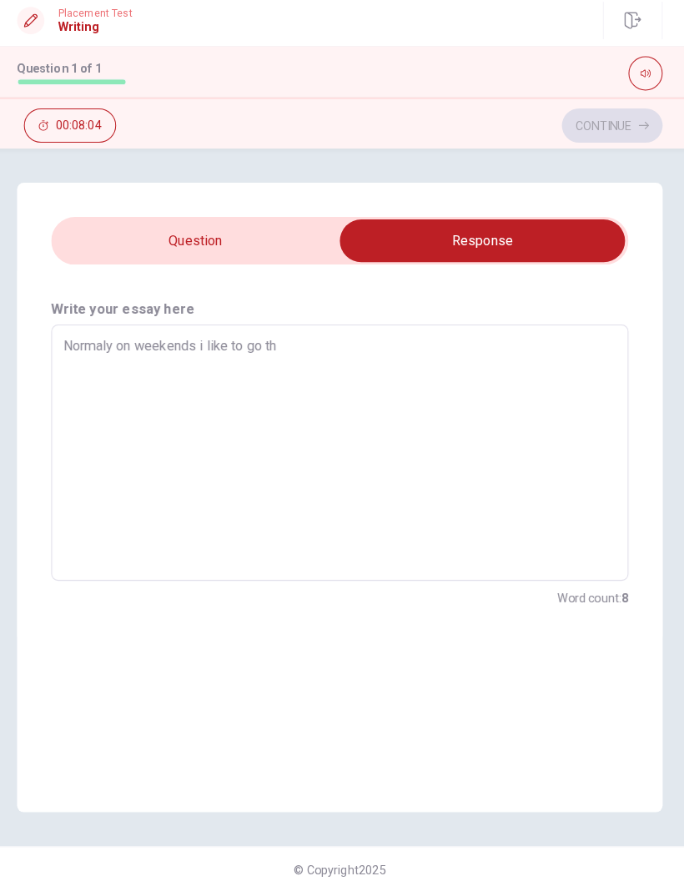
type textarea "Normaly on weekends i like to go thr"
type textarea "x"
type textarea "Normaly on weekends i like to go thr"
click at [466, 705] on div "Write your essay here Normaly on weekends i like to go thr x ​ Word count : 8" at bounding box center [342, 534] width 631 height 535
click at [423, 361] on textarea "Normaly on weekends i like to go thr" at bounding box center [342, 451] width 541 height 223
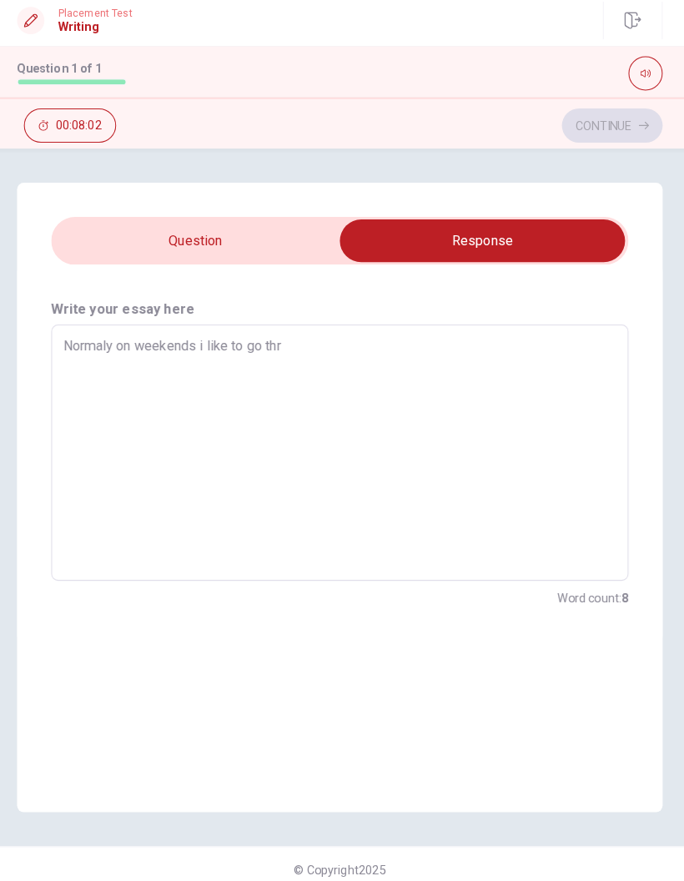
type textarea "x"
type textarea "Normaly on weekends i like to go th"
type textarea "x"
type textarea "Normaly on weekends i like to go the"
type textarea "x"
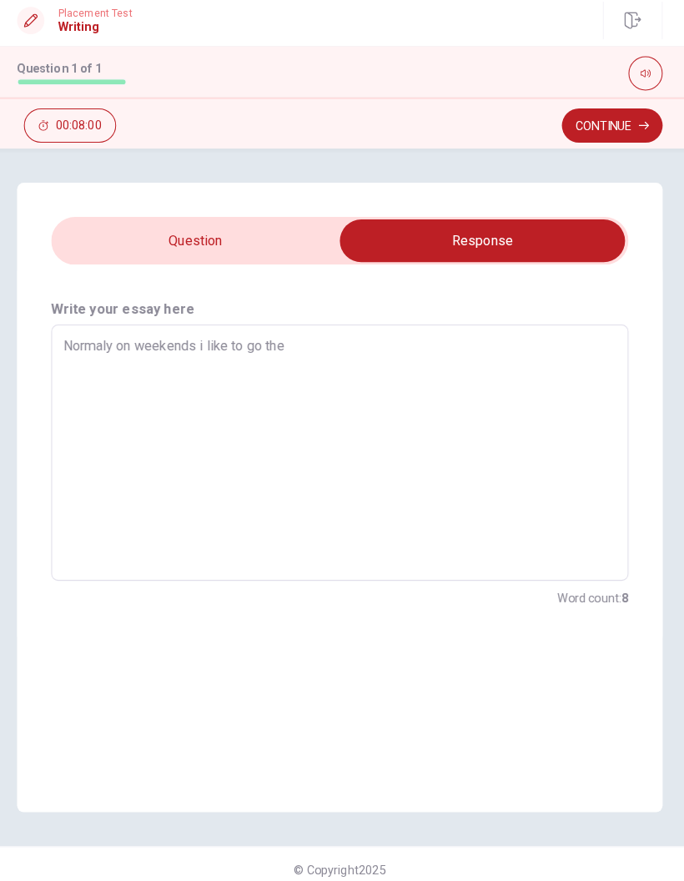
type textarea "Normaly on weekends i like to go the"
type textarea "x"
type textarea "Normaly on weekends i like to go the c"
type textarea "x"
type textarea "Normaly on weekends i like to go the ch"
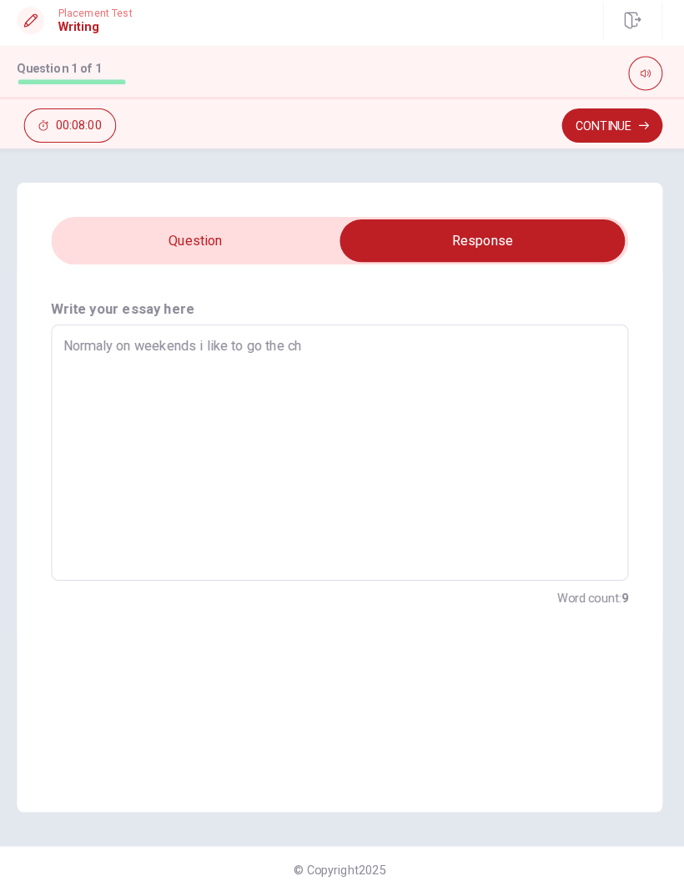
type textarea "x"
type textarea "Normaly on weekends i like to go the chu"
type textarea "x"
type textarea "Normaly on weekends i like to go the chur"
type textarea "x"
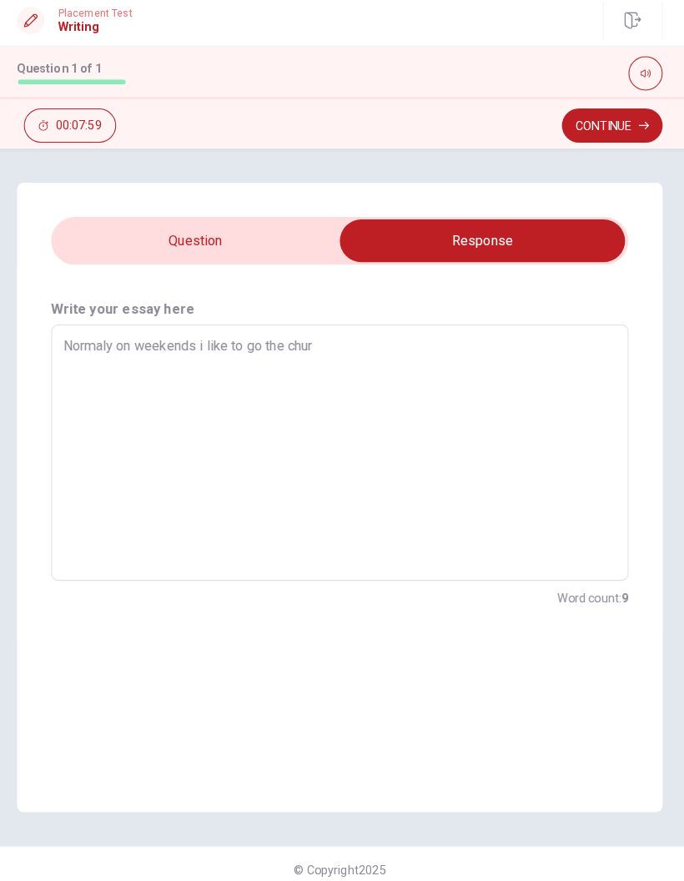
type textarea "Normaly on weekends i like to go the churc"
type textarea "x"
type textarea "Normaly on weekends i like to go the [DEMOGRAPHIC_DATA]"
type textarea "x"
type textarea "Normaly on weekends i like to go the [DEMOGRAPHIC_DATA]"
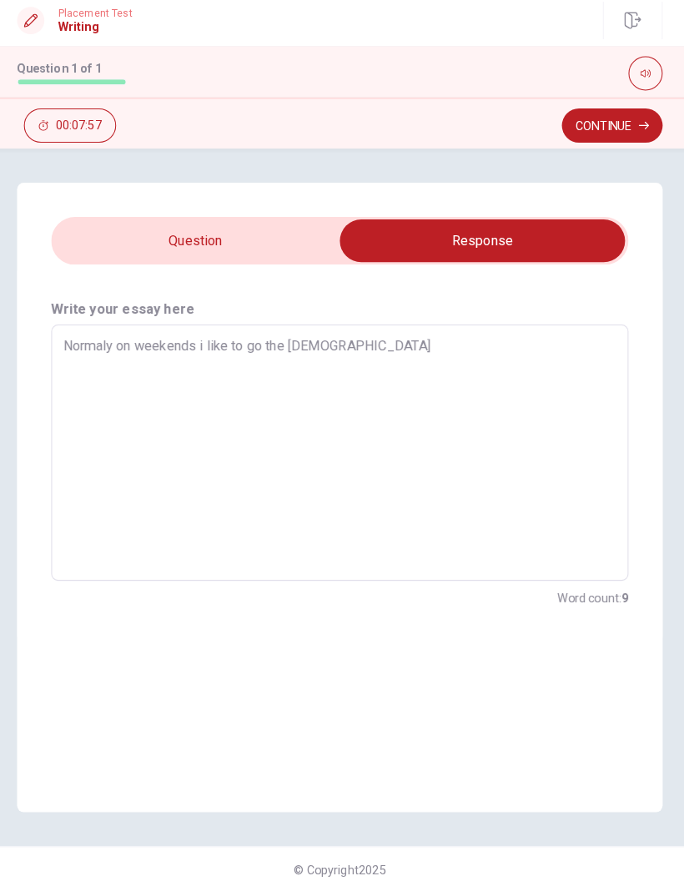
type textarea "x"
type textarea "Normaly on weekends i like to go the [DEMOGRAPHIC_DATA] e"
type textarea "x"
type textarea "Normaly on weekends i like to go the [DEMOGRAPHIC_DATA] eh"
type textarea "x"
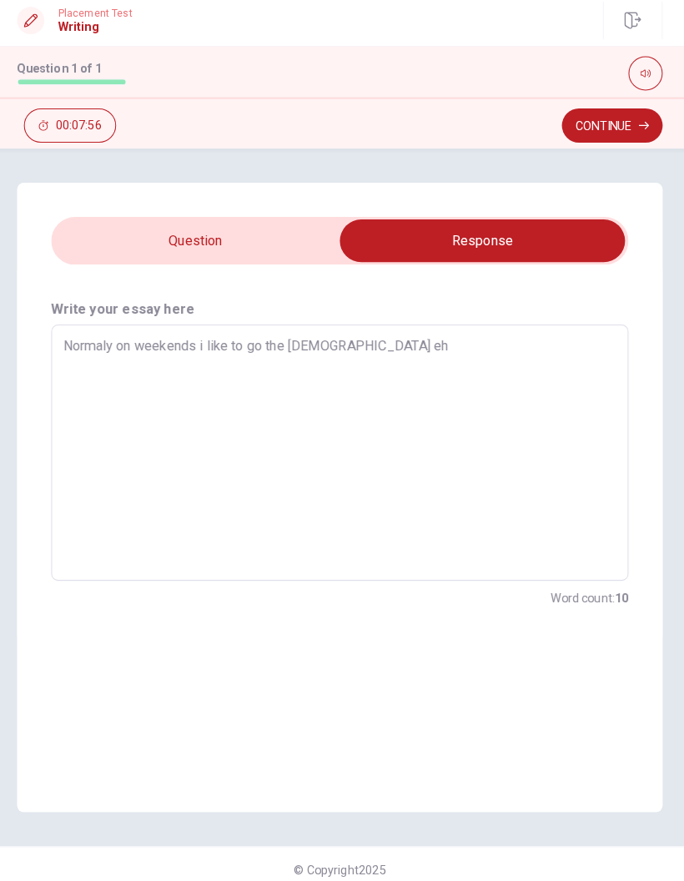
type textarea "Normaly on weekends i like to go the [DEMOGRAPHIC_DATA] ehi"
type textarea "x"
type textarea "Normaly on weekends i like to go the [DEMOGRAPHIC_DATA] ehic"
type textarea "x"
type textarea "Normaly on weekends i like to go the [DEMOGRAPHIC_DATA] ehich"
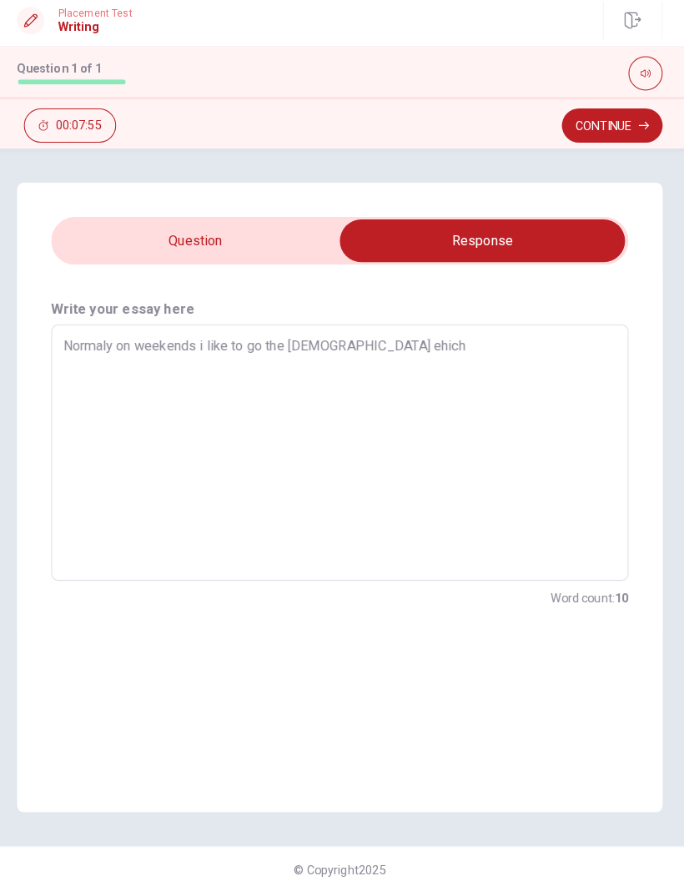
type textarea "x"
type textarea "Normaly on weekends i like to go the [DEMOGRAPHIC_DATA] ehich"
type textarea "x"
type textarea "Normaly on weekends i like to go the [DEMOGRAPHIC_DATA] ehich m"
type textarea "x"
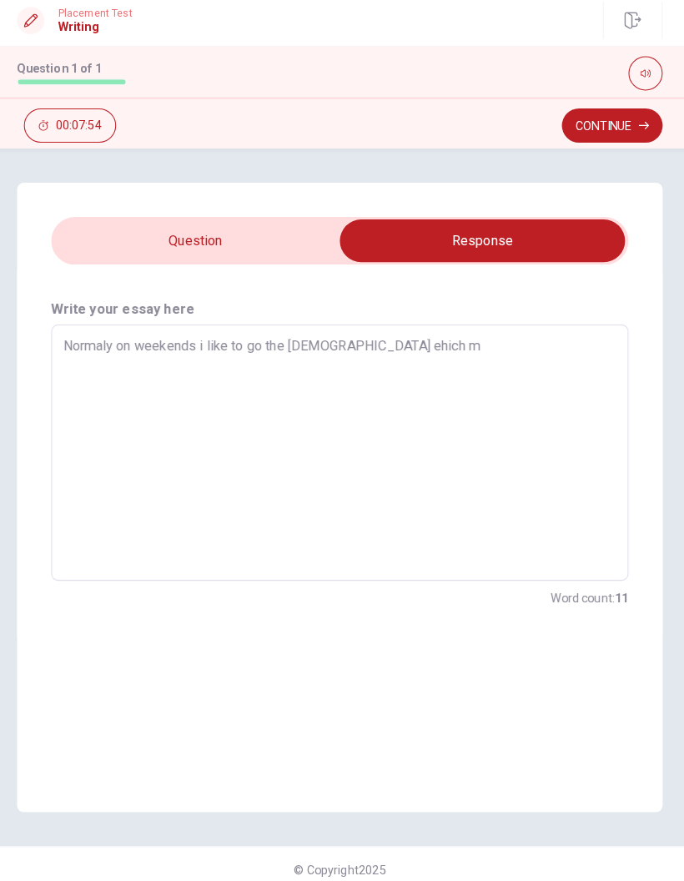
type textarea "Normaly on weekends i like to go the [DEMOGRAPHIC_DATA] ehich mu"
type textarea "x"
type textarea "Normaly on weekends i like to go the [DEMOGRAPHIC_DATA] ehich m"
type textarea "x"
type textarea "Normaly on weekends i like to go the church ehich my"
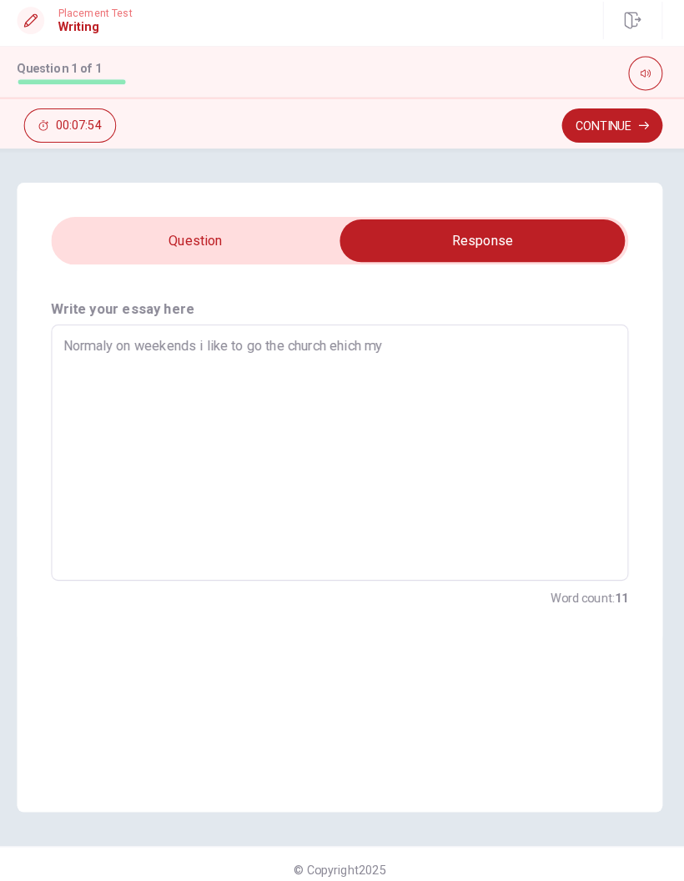
type textarea "x"
type textarea "Normaly on weekends i like to go the church ehich my"
type textarea "x"
type textarea "Normaly on weekends i like to go the [DEMOGRAPHIC_DATA] ehich my r"
type textarea "x"
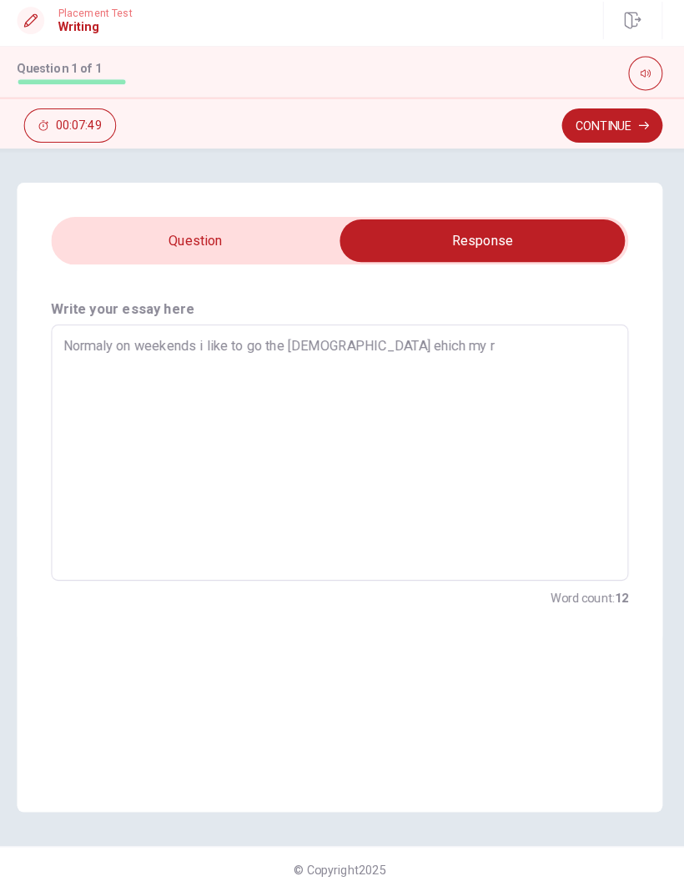
type textarea "Normaly on weekends i like to go the [DEMOGRAPHIC_DATA] ehich my ra"
type textarea "x"
type textarea "Normaly on weekends i like to go the [DEMOGRAPHIC_DATA] ehich my ras"
type textarea "x"
click at [502, 351] on textarea "Normaly on weekends i like to go the [DEMOGRAPHIC_DATA] ehich my ras" at bounding box center [342, 451] width 541 height 223
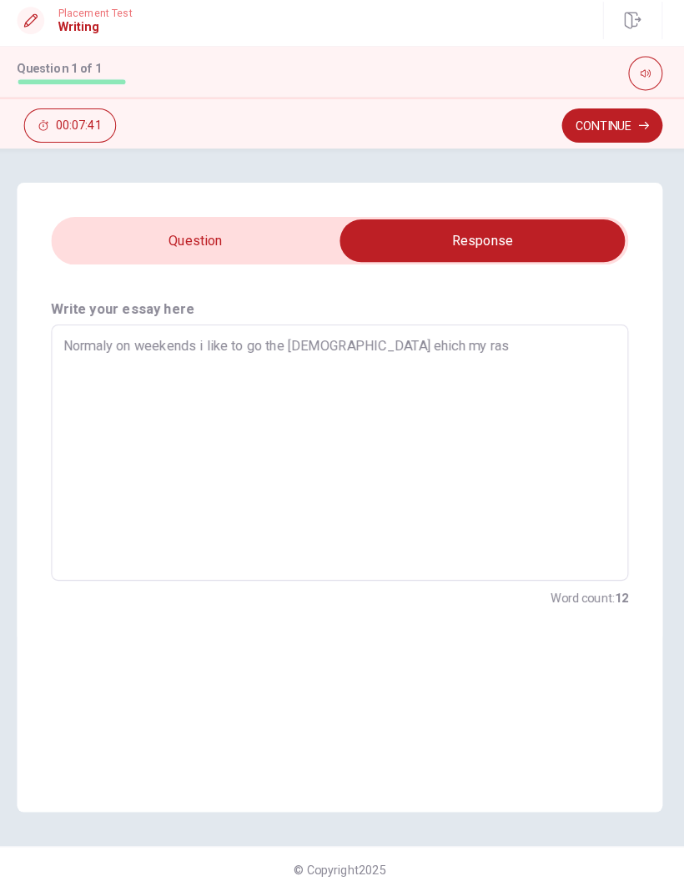
type textarea "Normaly on weekends i like to go the [DEMOGRAPHIC_DATA] ehich my ra"
type textarea "x"
type textarea "Normaly on weekends i like to go the [DEMOGRAPHIC_DATA] ehich my r"
type textarea "x"
type textarea "Normaly on weekends i like to go the church ehich my"
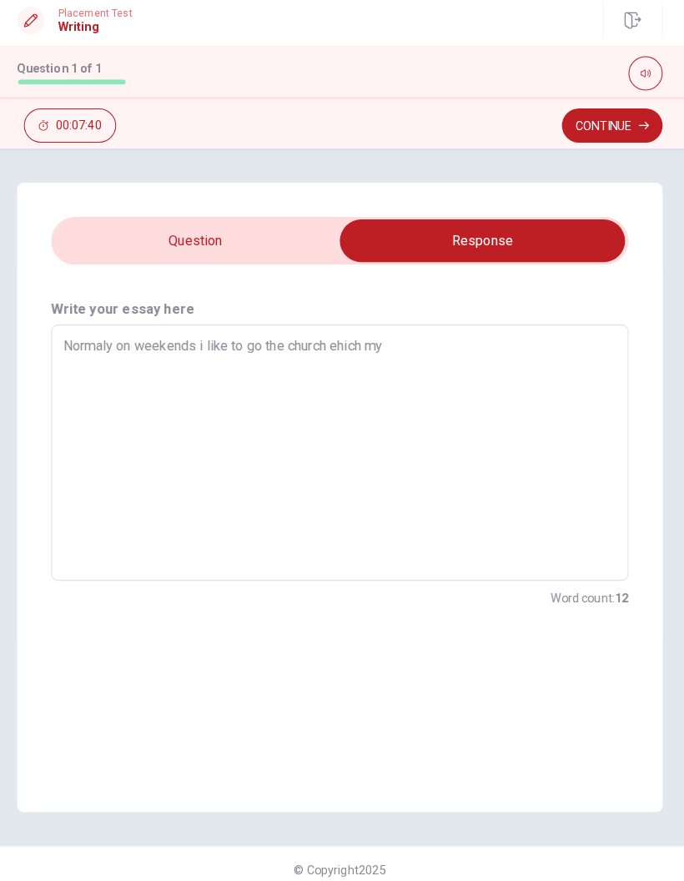
type textarea "x"
type textarea "Normaly on weekends i like to go the church ehich my"
type textarea "x"
type textarea "Normaly on weekends i like to go the [DEMOGRAPHIC_DATA] ehich m"
type textarea "x"
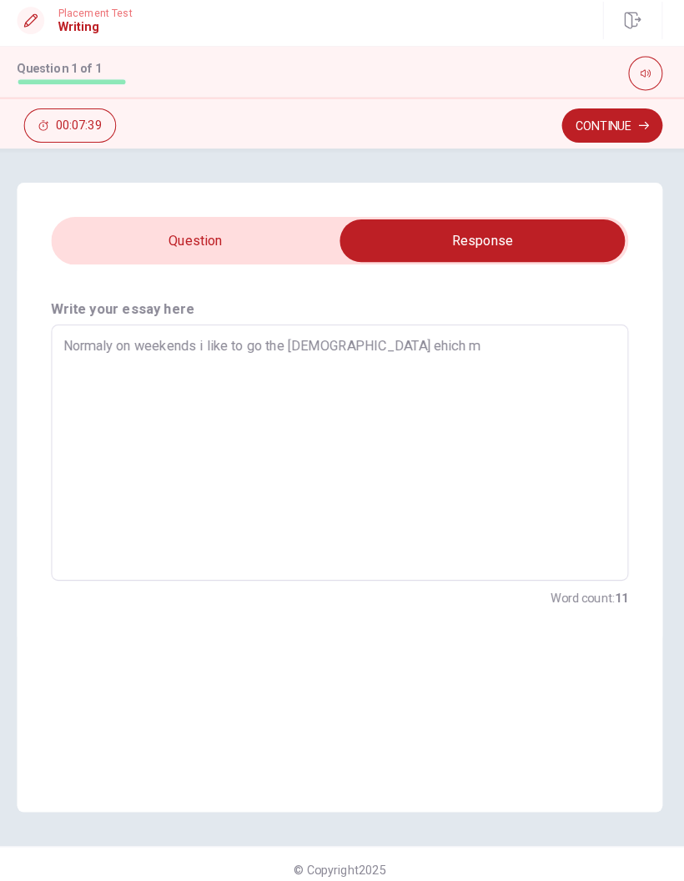
type textarea "Normaly on weekends i like to go the [DEMOGRAPHIC_DATA] ehich"
type textarea "x"
type textarea "Normaly on weekends i like to go the [DEMOGRAPHIC_DATA] ehich"
type textarea "x"
type textarea "Normaly on weekends i like to go the [DEMOGRAPHIC_DATA] ehic"
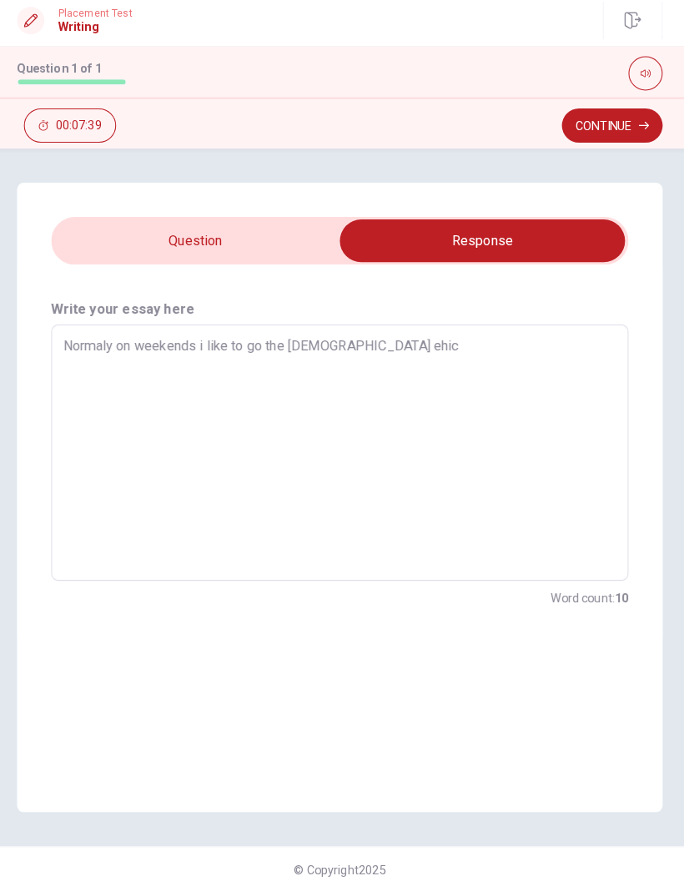
type textarea "x"
type textarea "Normaly on weekends i like to go the [DEMOGRAPHIC_DATA] ehi"
type textarea "x"
type textarea "Normaly on weekends i like to go the [DEMOGRAPHIC_DATA] eh"
type textarea "x"
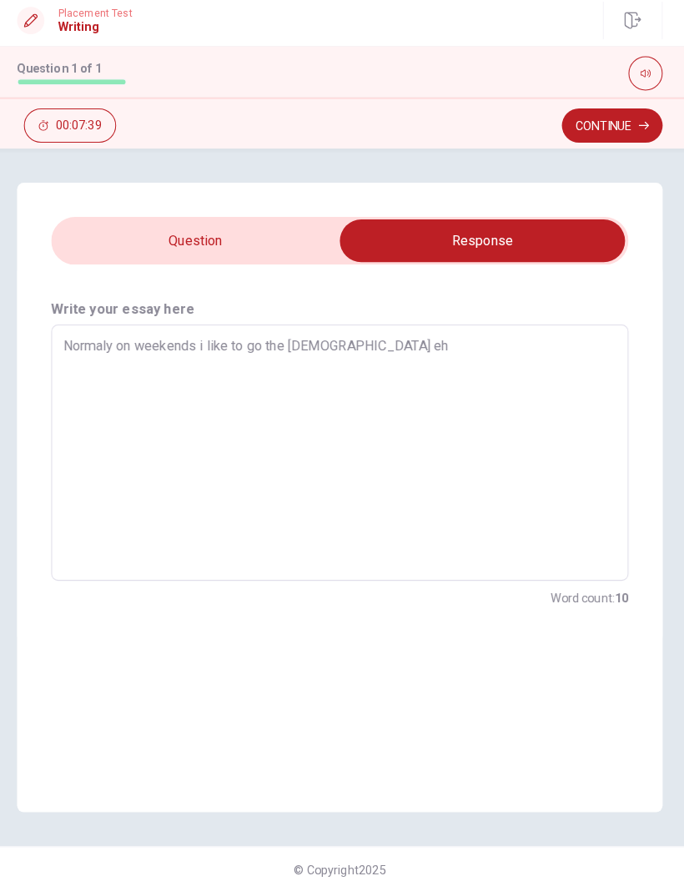
type textarea "Normaly on weekends i like to go the [DEMOGRAPHIC_DATA] e"
type textarea "x"
type textarea "Normaly on weekends i like to go the [DEMOGRAPHIC_DATA]"
type textarea "x"
type textarea "Normaly on weekends i like to go the [DEMOGRAPHIC_DATA]"
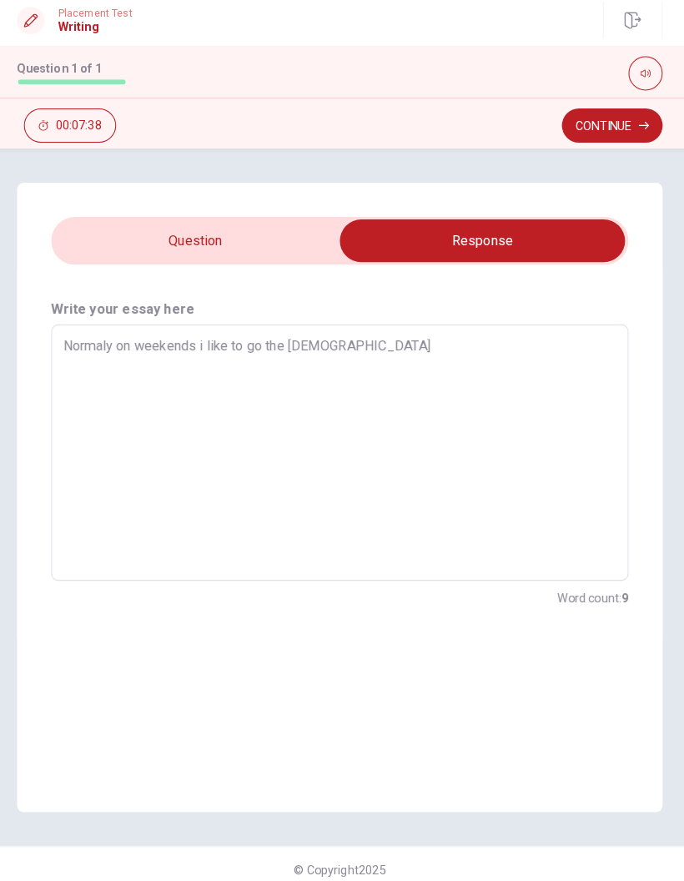
type textarea "x"
type textarea "Normaly on weekends i like to go the churc"
type textarea "x"
type textarea "Normaly on weekends i like to go the [DEMOGRAPHIC_DATA]"
type textarea "x"
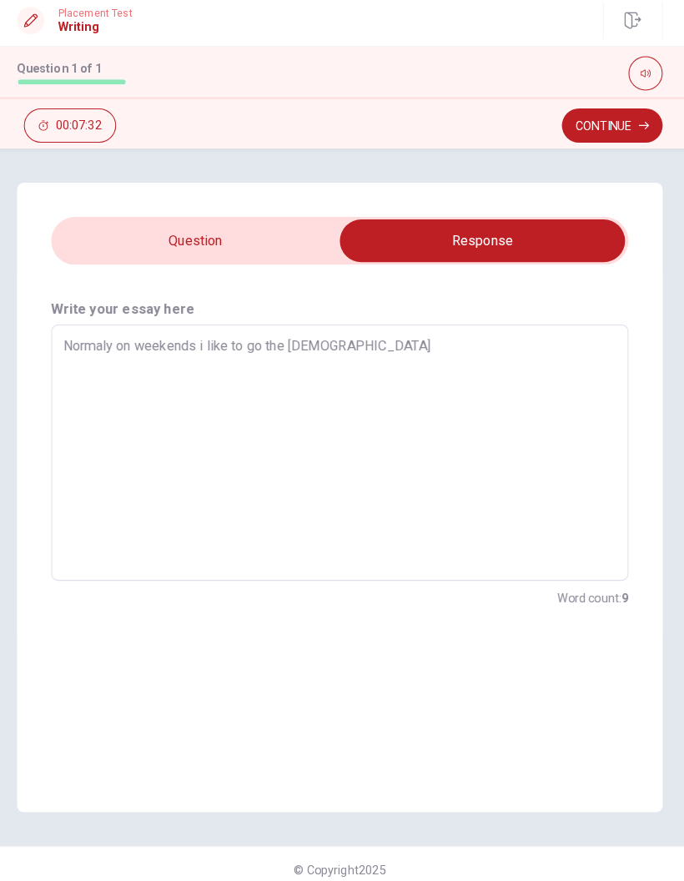
type textarea "Normaly on weekends i like to go the [DEMOGRAPHIC_DATA],"
type textarea "x"
type textarea "Normaly on weekends i like to go the [DEMOGRAPHIC_DATA],"
type textarea "x"
type textarea "Normaly on weekends i like to go the [DEMOGRAPHIC_DATA], s"
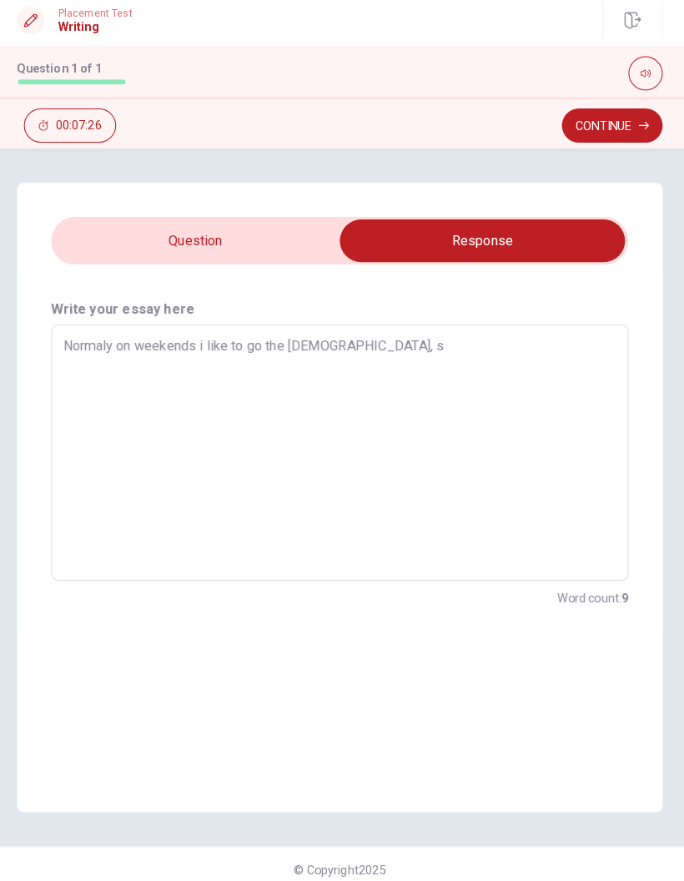
type textarea "x"
type textarea "Normaly on weekends i like to go the [DEMOGRAPHIC_DATA],"
type textarea "x"
type textarea "Normaly on weekends i like to go the [DEMOGRAPHIC_DATA], w"
type textarea "x"
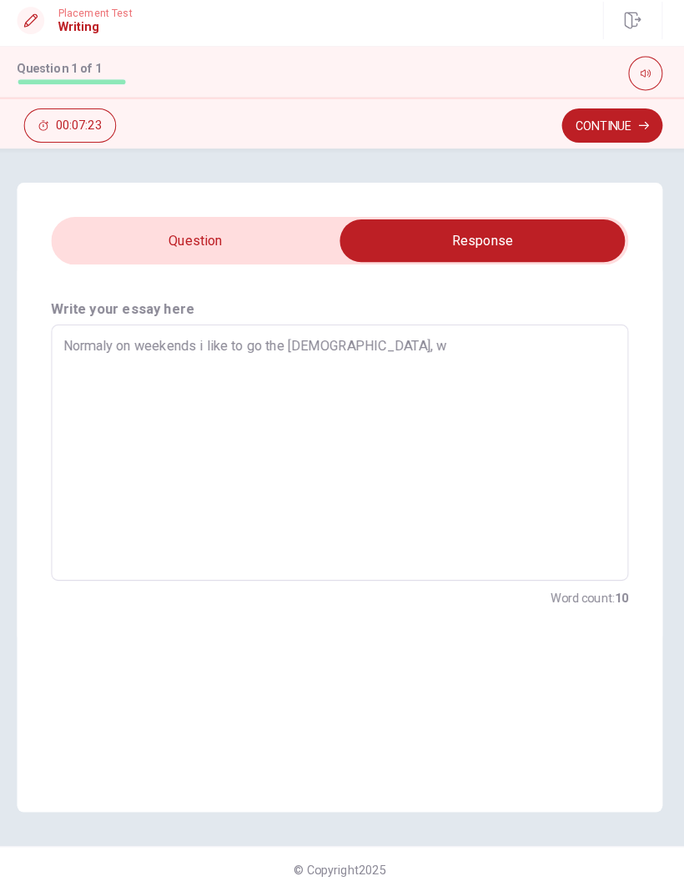
type textarea "Normaly on weekends i like to go the [DEMOGRAPHIC_DATA], wh"
type textarea "x"
type textarea "Normaly on weekends i like to go the [DEMOGRAPHIC_DATA], whi"
type textarea "x"
type textarea "Normaly on weekends i like to go the [DEMOGRAPHIC_DATA], whic"
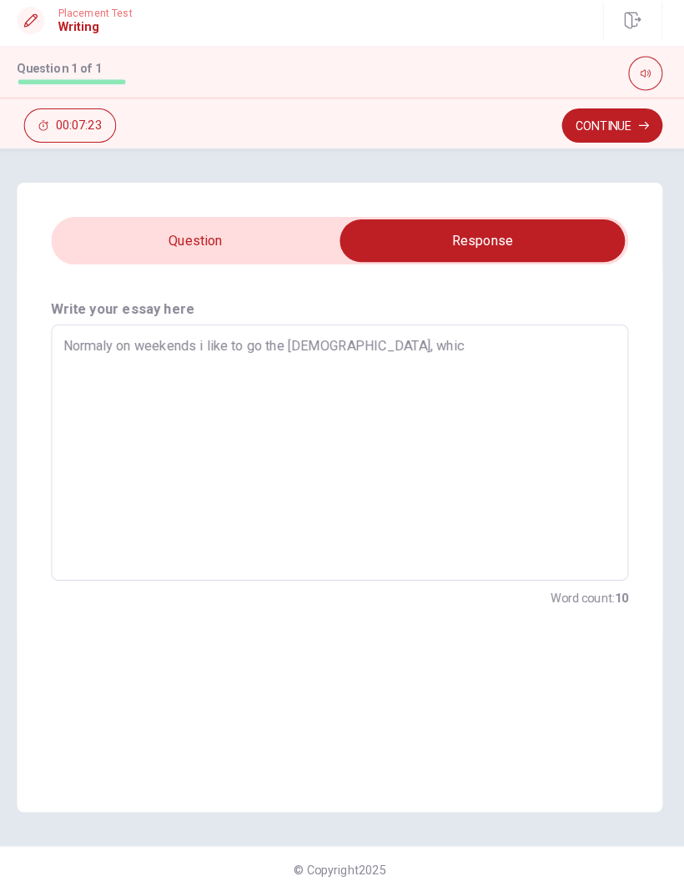
type textarea "x"
type textarea "Normaly on weekends i like to go the [DEMOGRAPHIC_DATA], which"
type textarea "x"
type textarea "Normaly on weekends i like to go the [DEMOGRAPHIC_DATA], which"
type textarea "x"
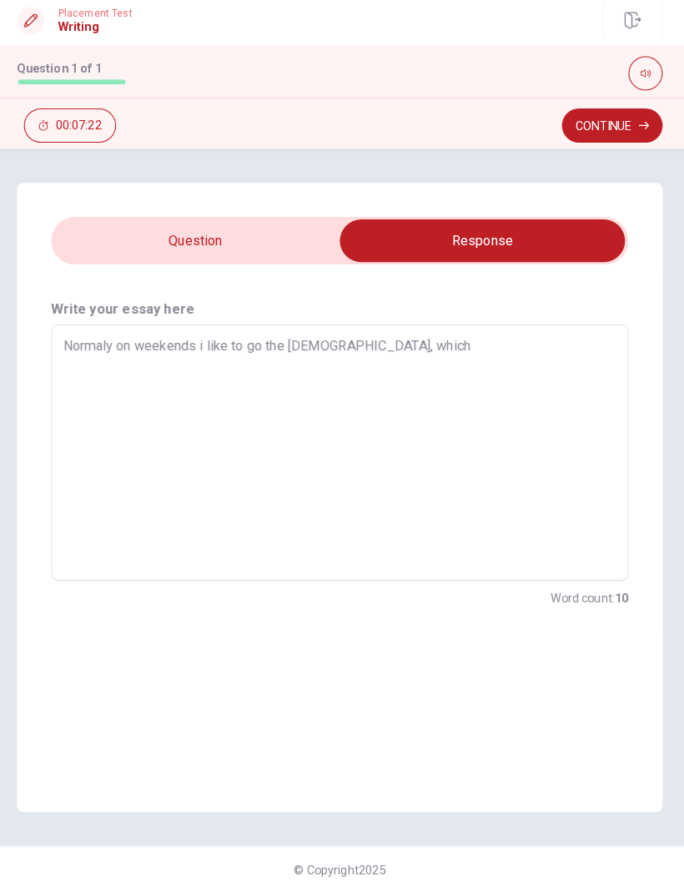
type textarea "Normaly on weekends i like to go the [DEMOGRAPHIC_DATA], which m"
type textarea "x"
type textarea "Normaly on weekends i like to go the church, which my"
type textarea "x"
type textarea "Normaly on weekends i like to go the church, which my"
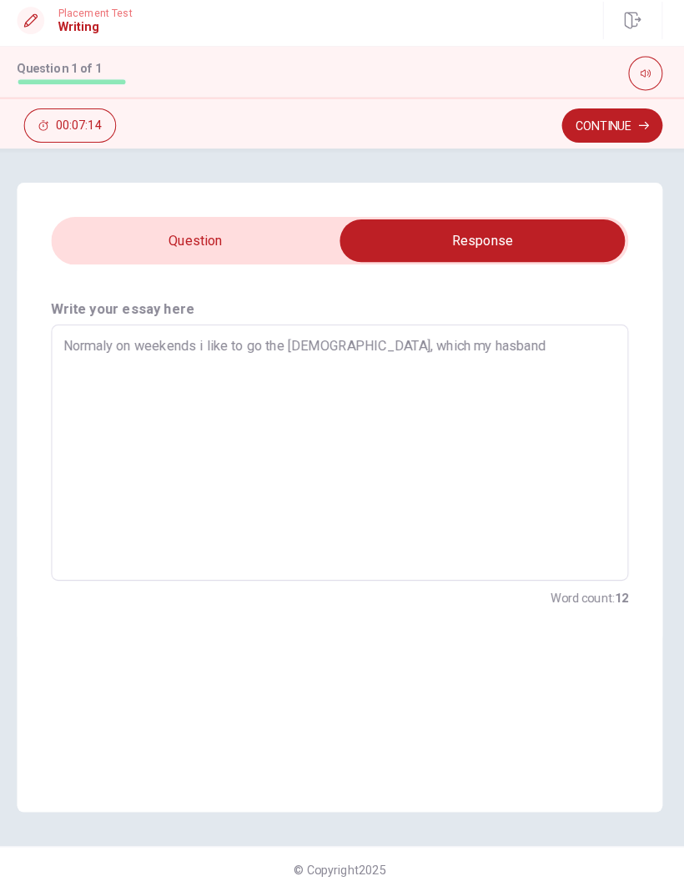
click at [86, 340] on textarea "Normaly on weekends i like to go the [DEMOGRAPHIC_DATA], which my hasband" at bounding box center [342, 451] width 541 height 223
click at [519, 340] on textarea "Normaly on weekends i like to go the [DEMOGRAPHIC_DATA], which my hasband" at bounding box center [342, 451] width 541 height 223
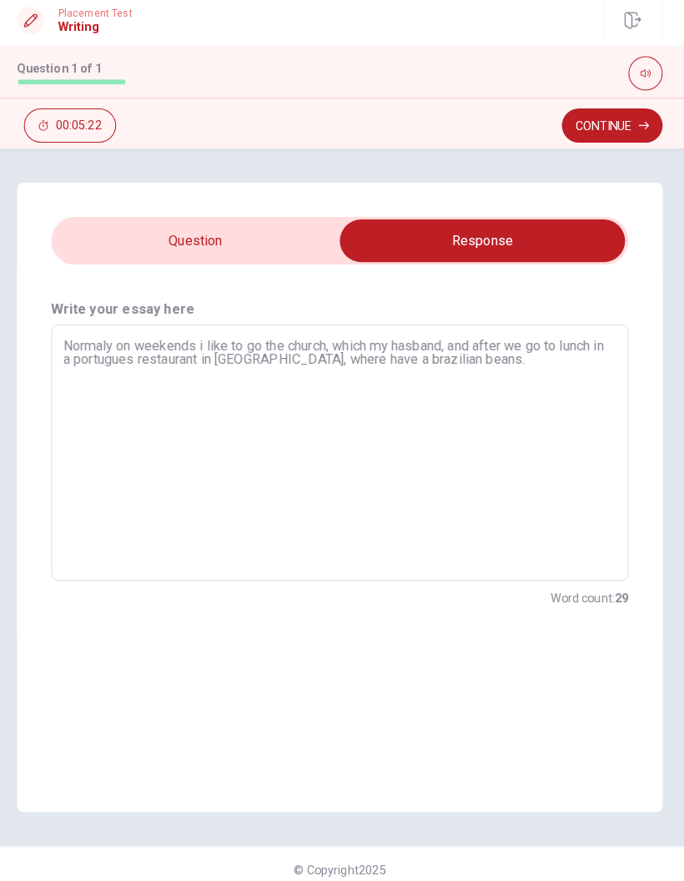
click at [177, 326] on div "Normaly on weekends i like to go the church, which my hasband, and after we go …" at bounding box center [342, 451] width 564 height 250
click at [181, 327] on div "Normaly on weekends i like to go the church, which my hasband, and after we go …" at bounding box center [342, 451] width 564 height 250
click at [193, 340] on textarea "Normaly on weekends i like to go the church, which my hasband, and after we go …" at bounding box center [342, 451] width 541 height 223
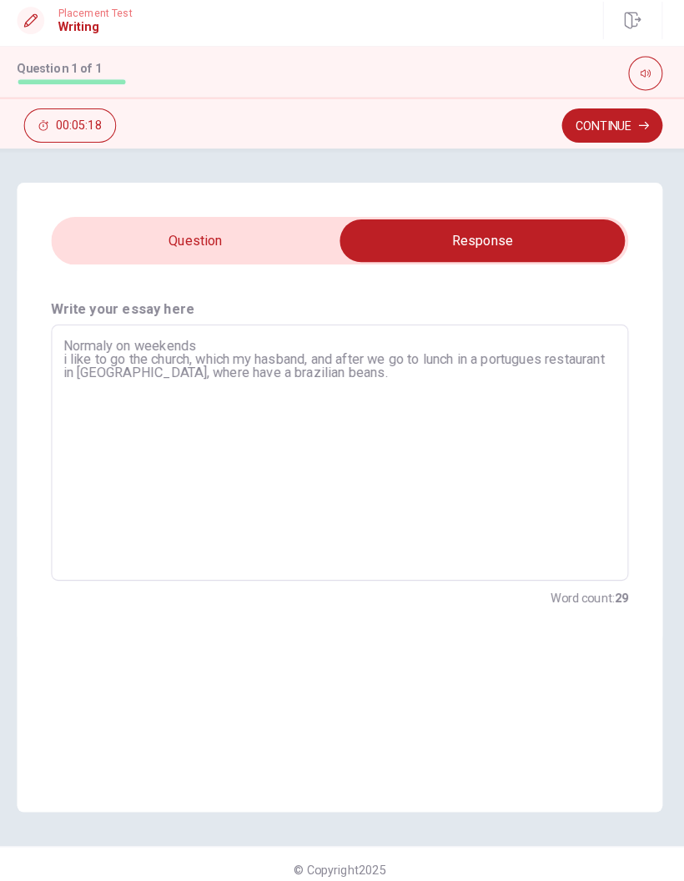
click at [311, 340] on textarea "Normaly on weekends i like to go the church, which my hasband, and after we go …" at bounding box center [342, 451] width 541 height 223
